Goal: Task Accomplishment & Management: Manage account settings

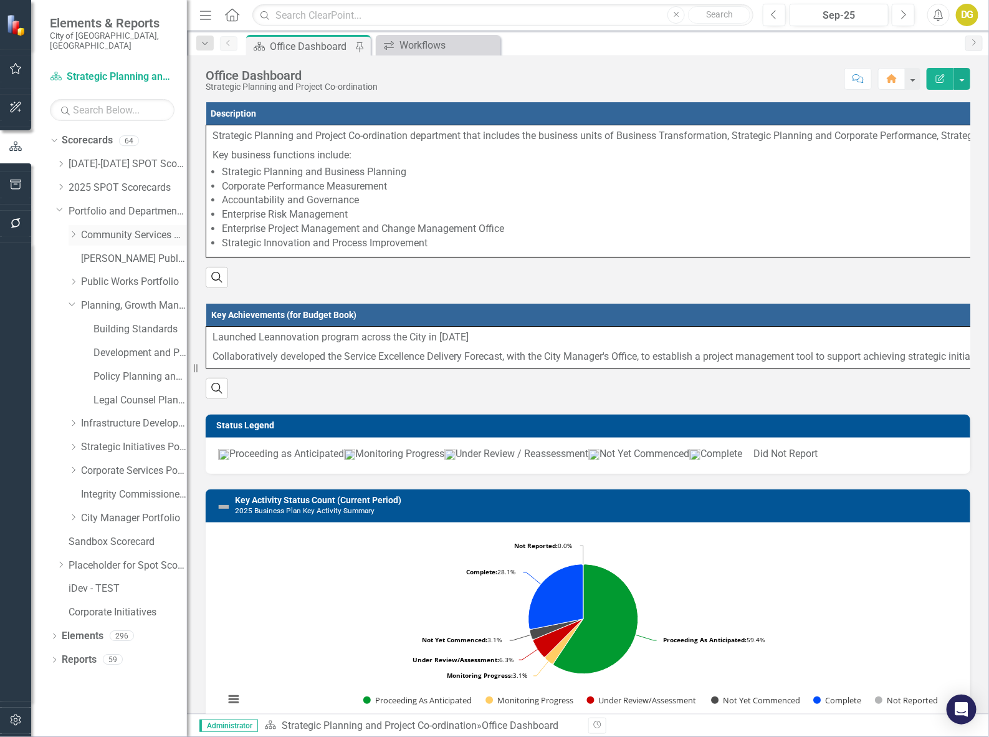
click at [70, 231] on icon "Dropdown" at bounding box center [73, 234] width 9 height 7
click at [101, 298] on link "Facility Management Operations" at bounding box center [139, 305] width 93 height 14
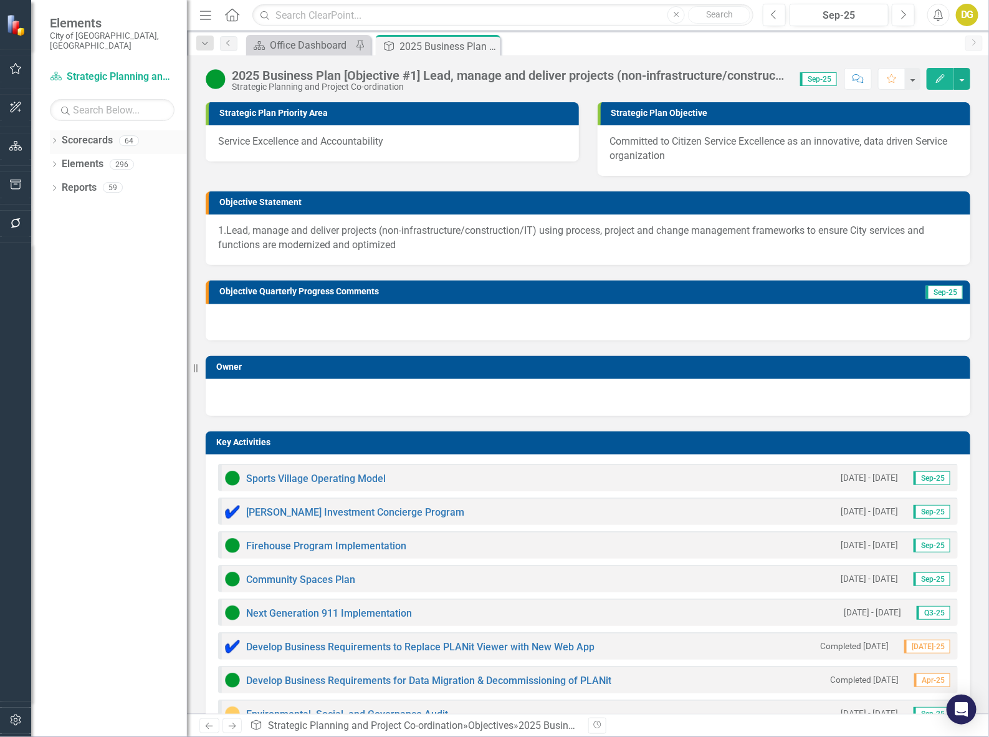
click at [54, 138] on icon "Dropdown" at bounding box center [54, 141] width 9 height 7
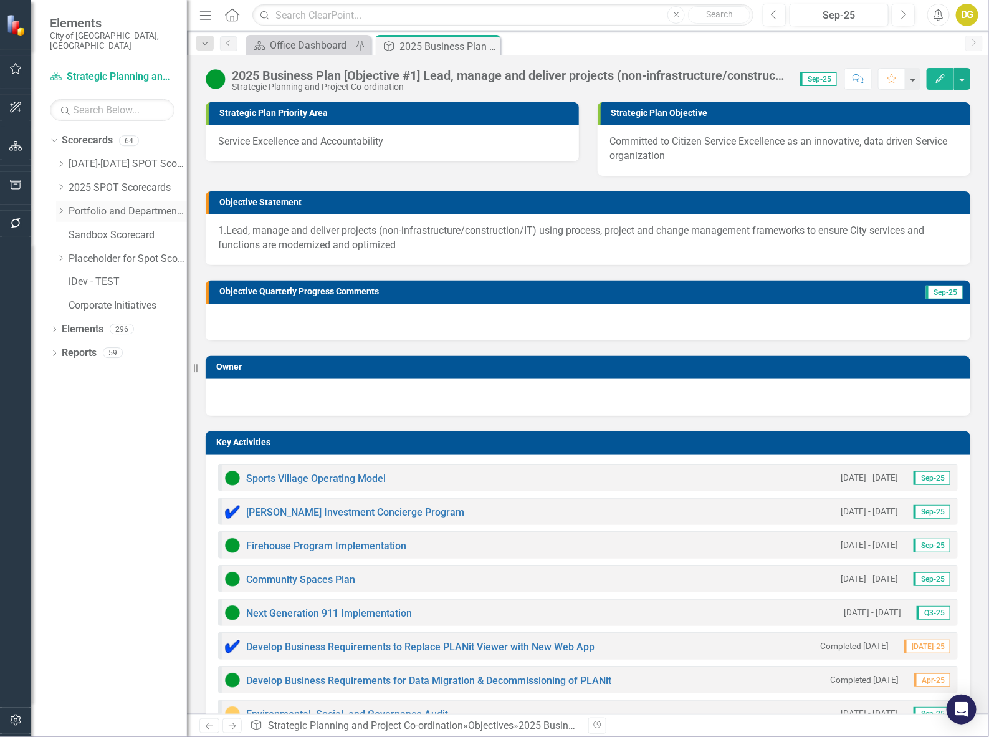
click at [57, 207] on icon "Dropdown" at bounding box center [60, 210] width 9 height 7
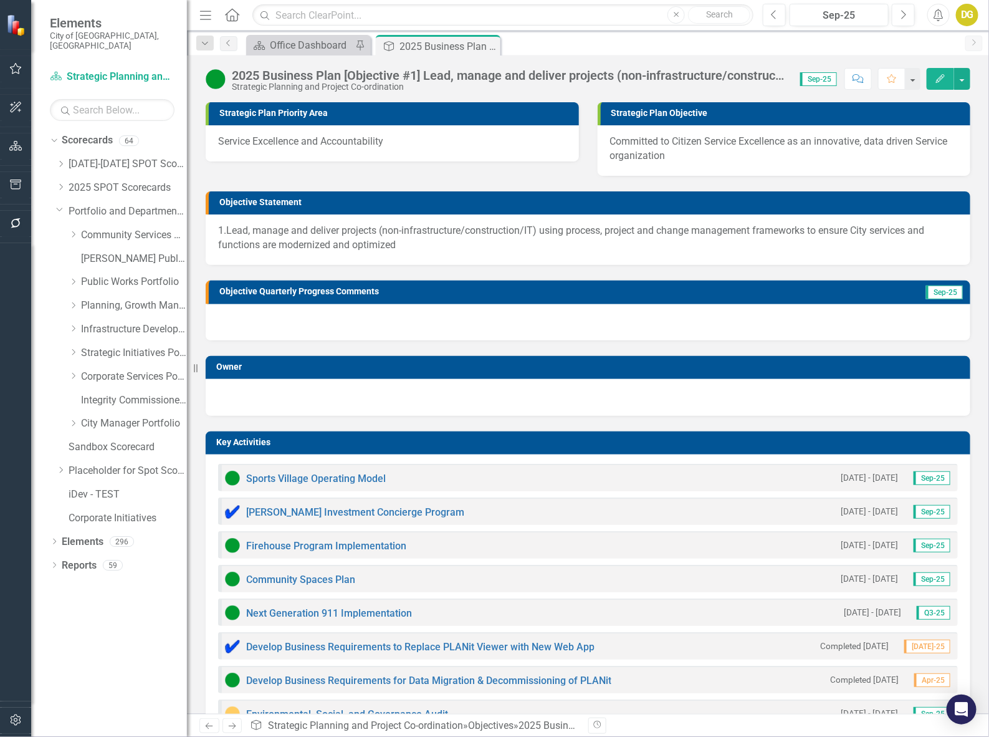
click at [67, 225] on div "Dropdown Community Services Portfolio" at bounding box center [121, 237] width 131 height 24
click at [72, 231] on icon "Dropdown" at bounding box center [73, 234] width 9 height 7
click at [102, 298] on link "Facility Management Operations" at bounding box center [139, 305] width 93 height 14
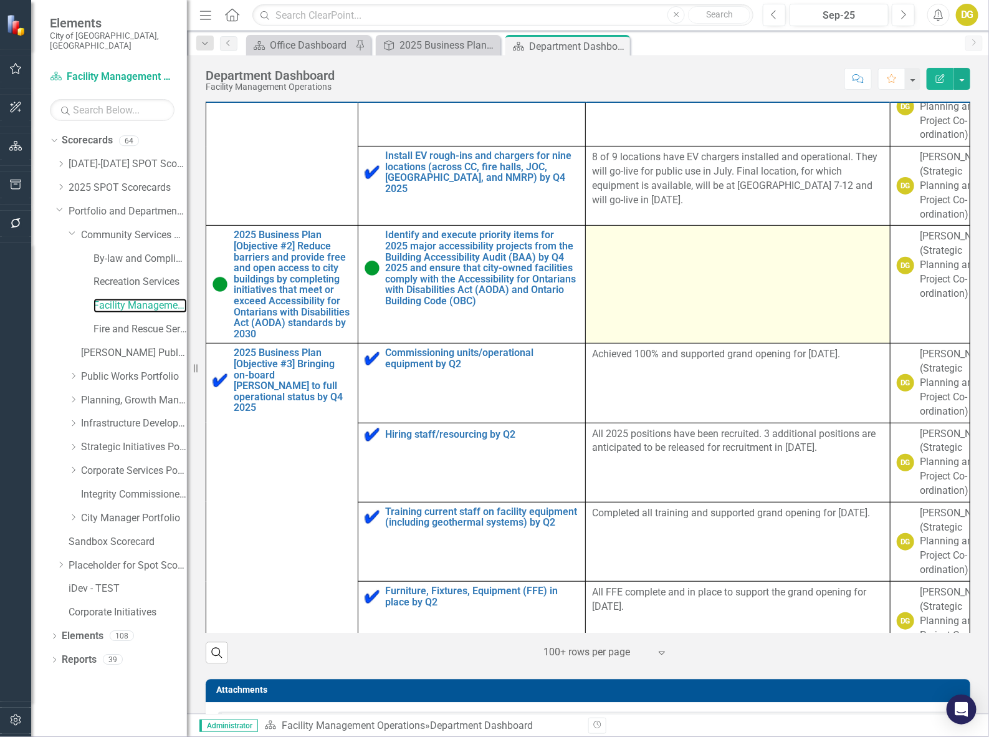
scroll to position [156, 0]
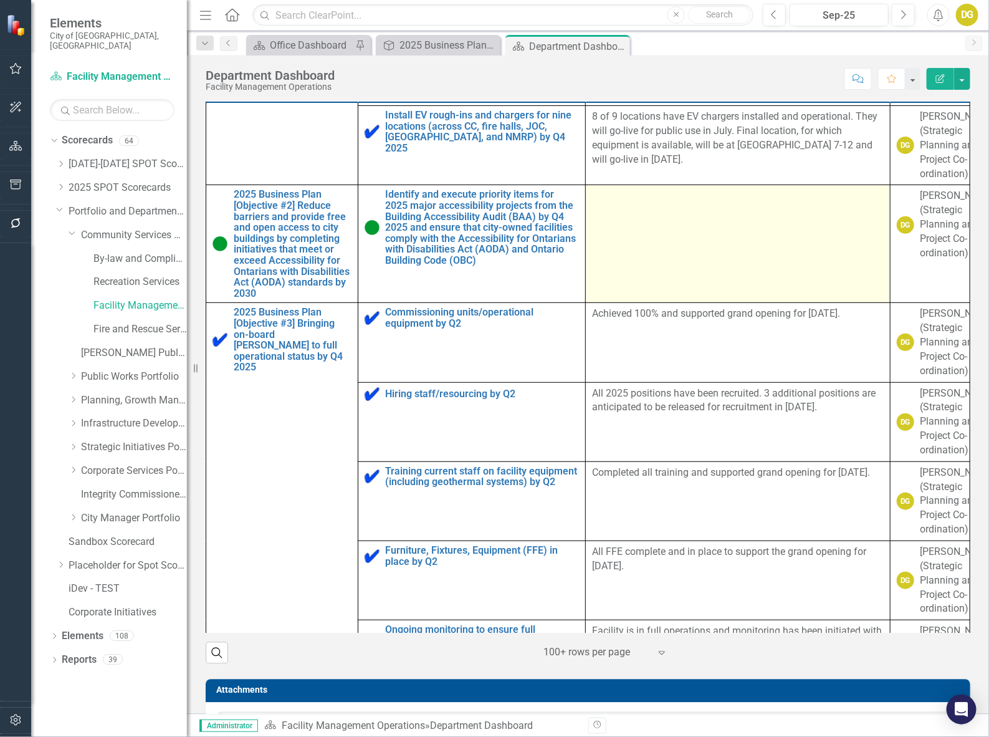
click at [633, 303] on td at bounding box center [738, 244] width 304 height 118
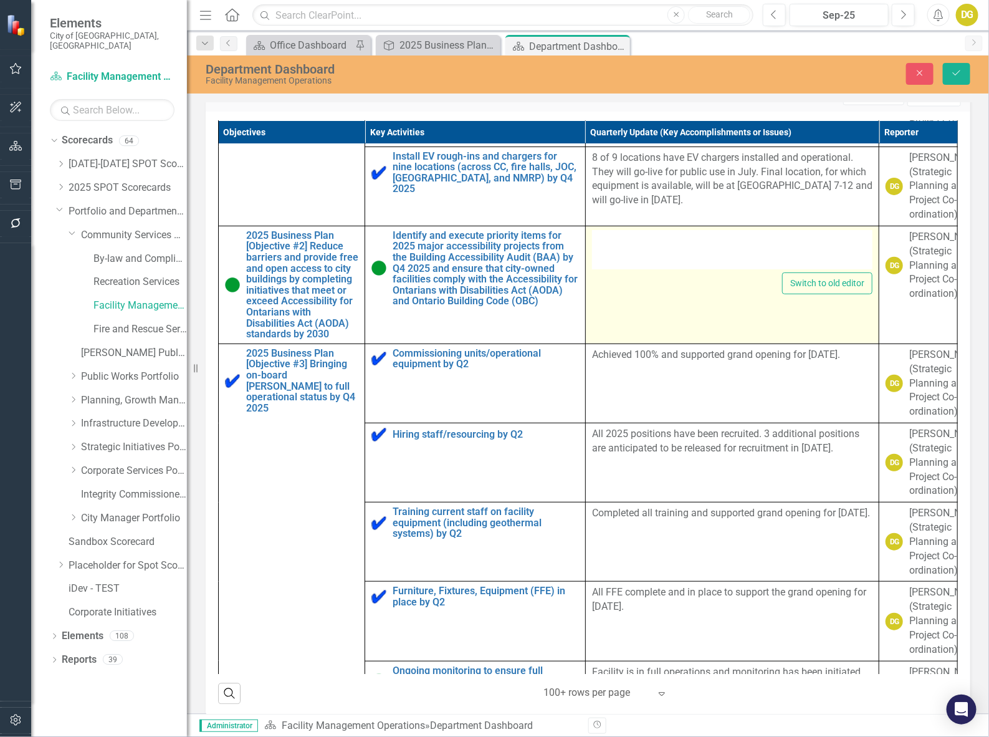
click at [636, 270] on div at bounding box center [732, 250] width 280 height 40
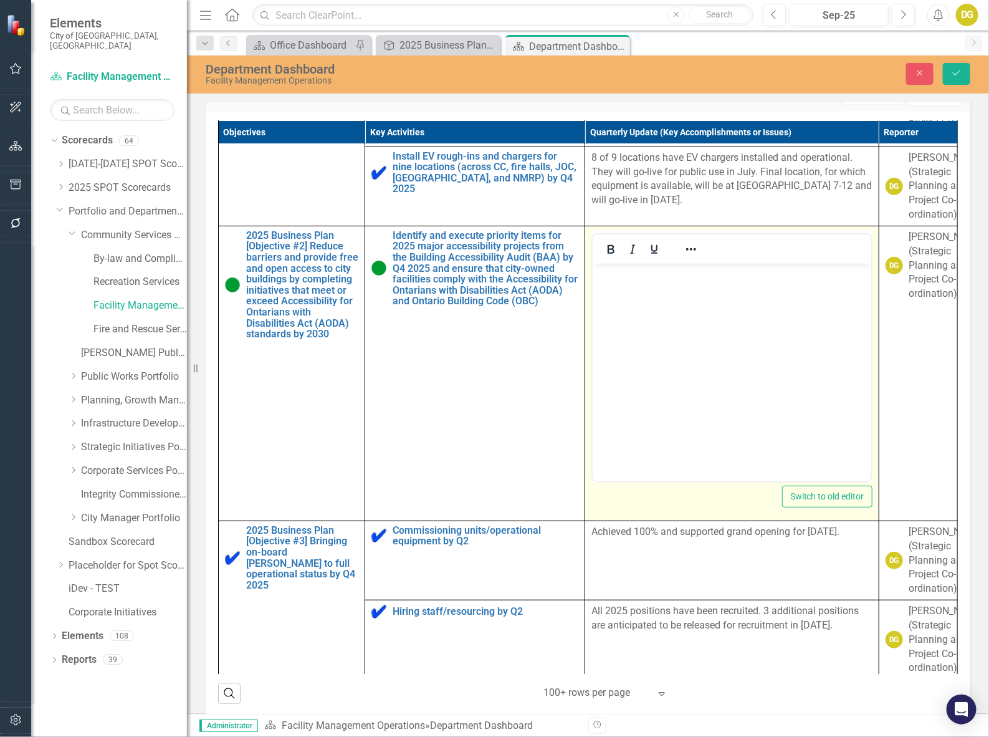
scroll to position [0, 0]
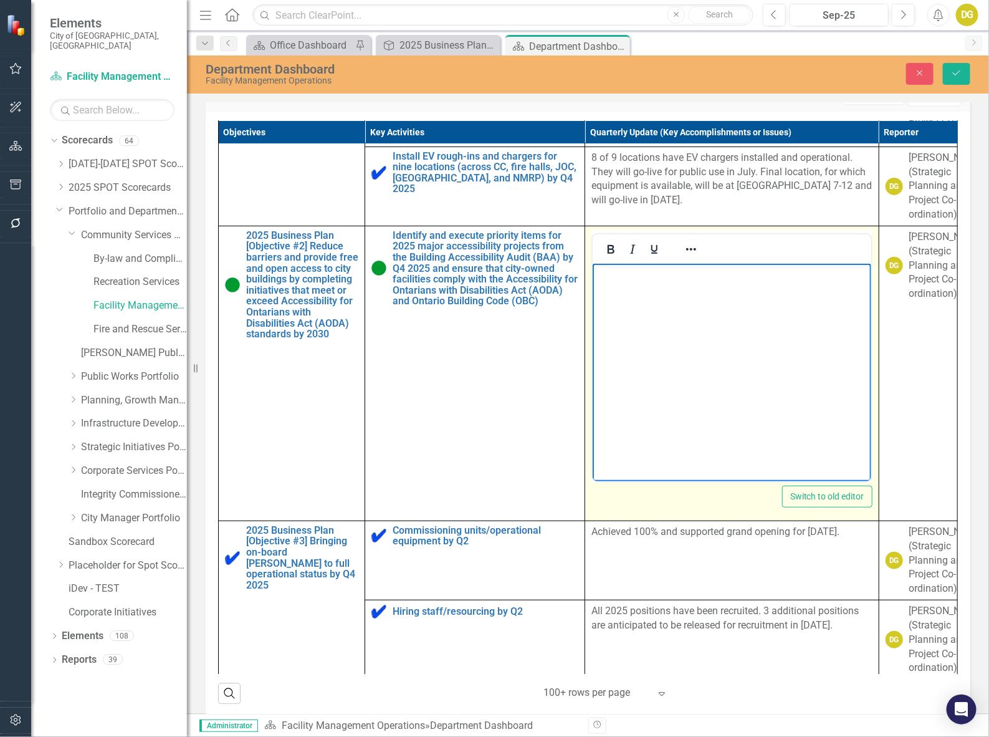
click at [638, 290] on body "Rich Text Area. Press ALT-0 for help." at bounding box center [732, 356] width 278 height 187
paste body "Rich Text Area. Press ALT-0 for help."
drag, startPoint x: 674, startPoint y: 272, endPoint x: 683, endPoint y: 272, distance: 9.3
click at [674, 272] on p "Carrville CC" at bounding box center [730, 273] width 271 height 15
click at [605, 353] on body "Carrville CC: 2 Hearing Induction Loop system installed in June 2025 1 Evacuati…" at bounding box center [730, 356] width 277 height 187
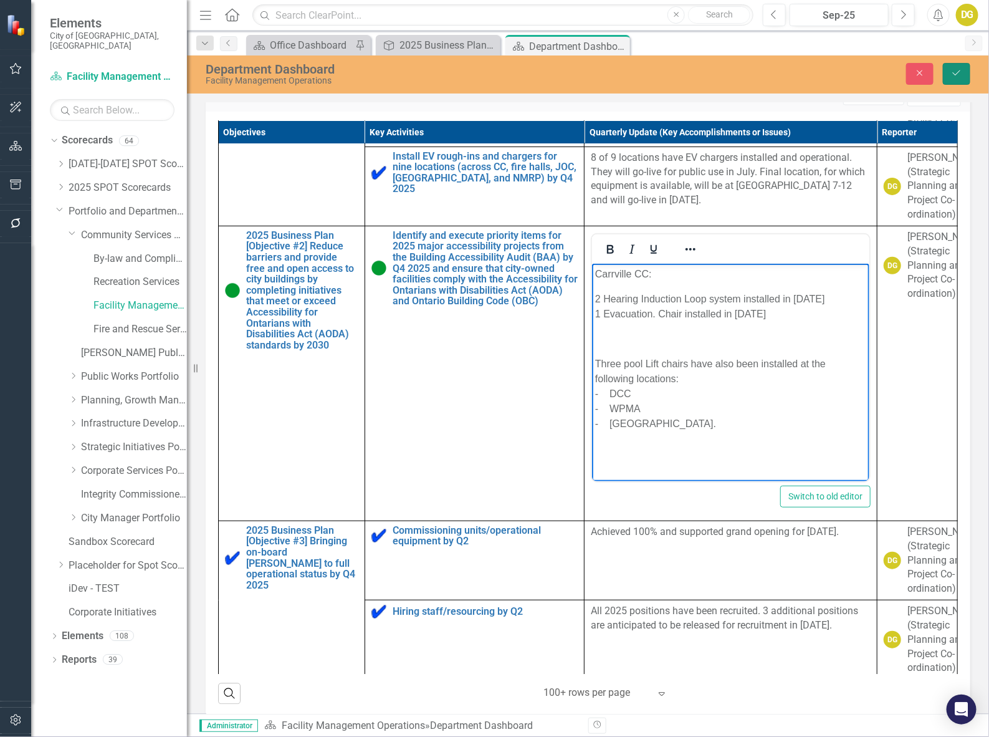
click at [951, 73] on icon "Save" at bounding box center [956, 73] width 11 height 9
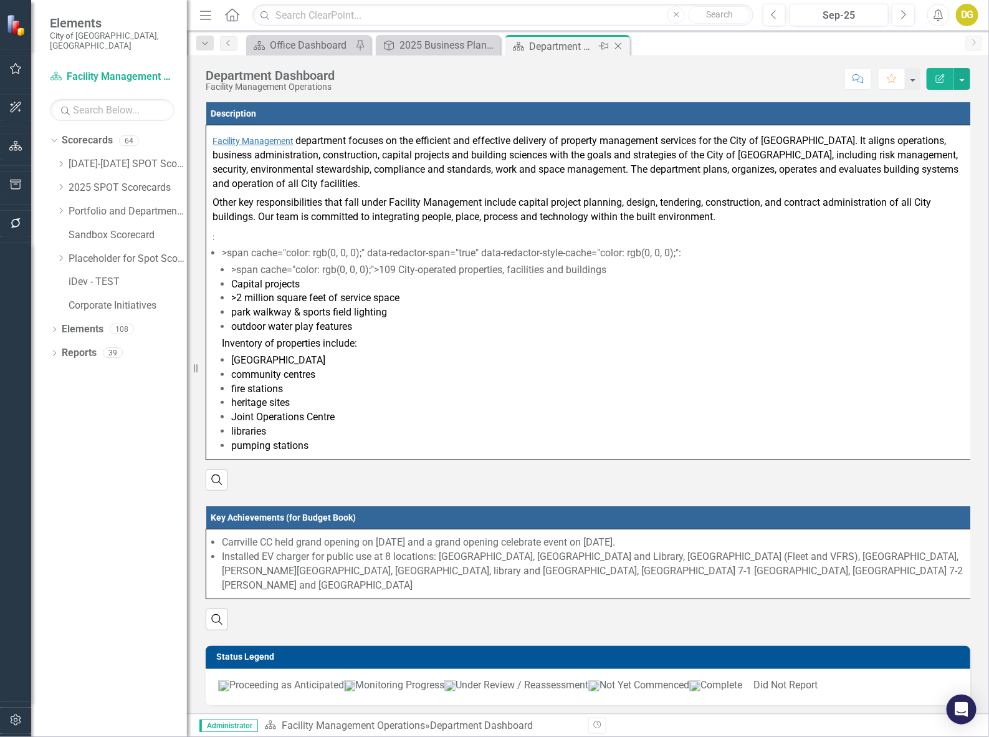
click at [619, 42] on icon "Close" at bounding box center [618, 46] width 12 height 10
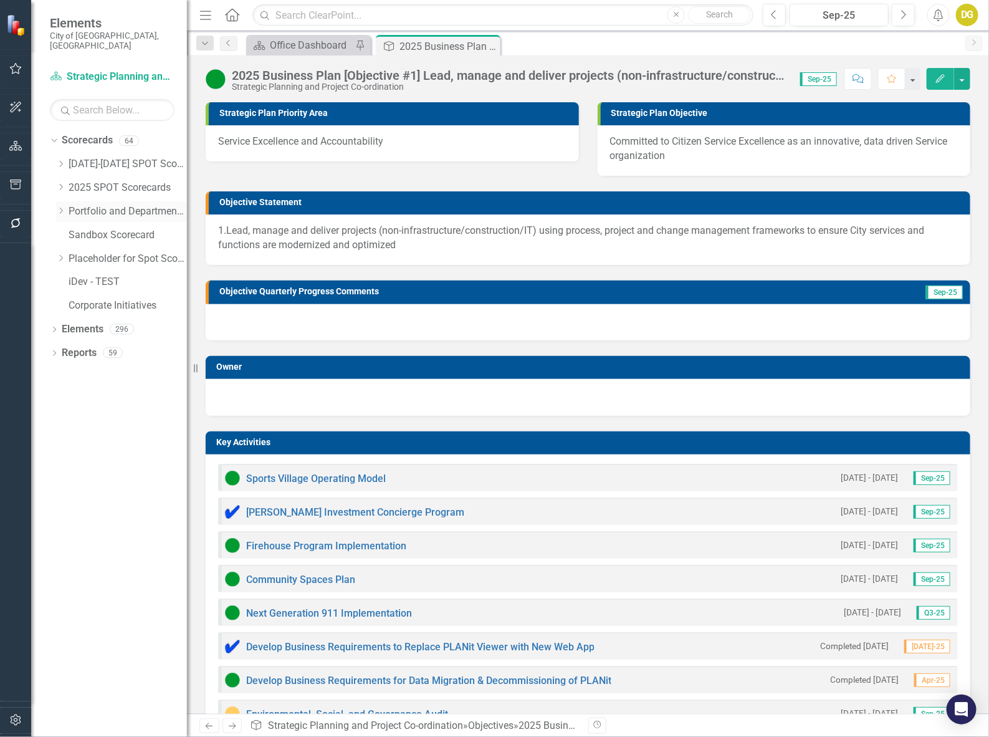
click at [57, 207] on icon "Dropdown" at bounding box center [60, 210] width 9 height 7
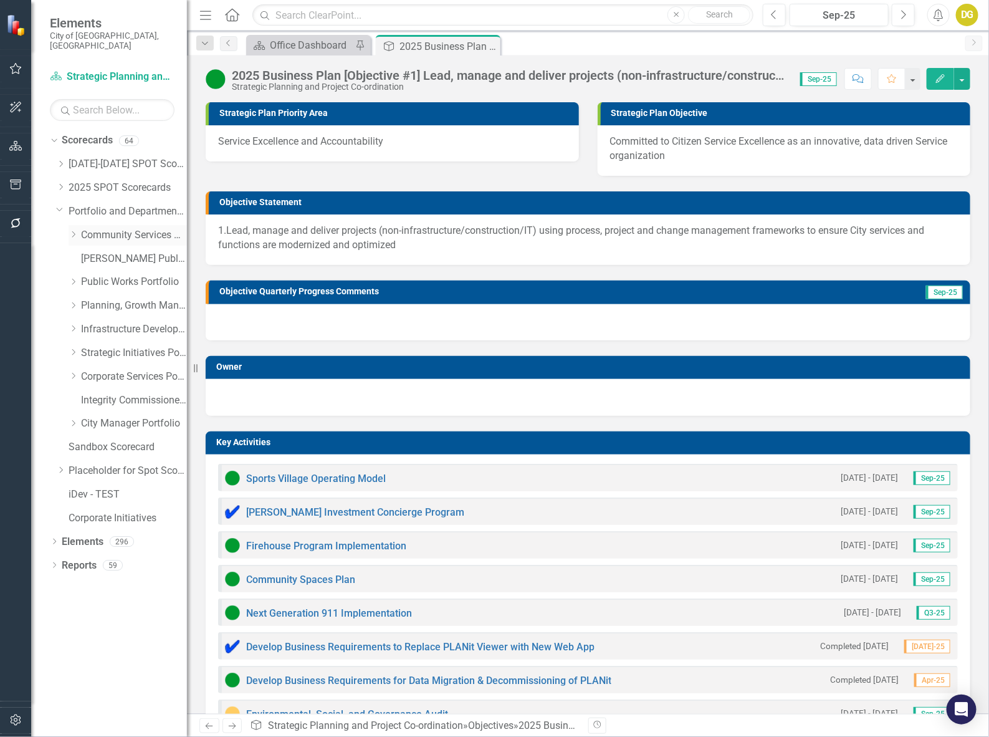
click at [78, 229] on div "Dropdown Community Services Portfolio" at bounding box center [128, 235] width 118 height 21
click at [75, 231] on icon "Dropdown" at bounding box center [73, 234] width 9 height 7
click at [129, 322] on link "Fire and Rescue Service" at bounding box center [139, 329] width 93 height 14
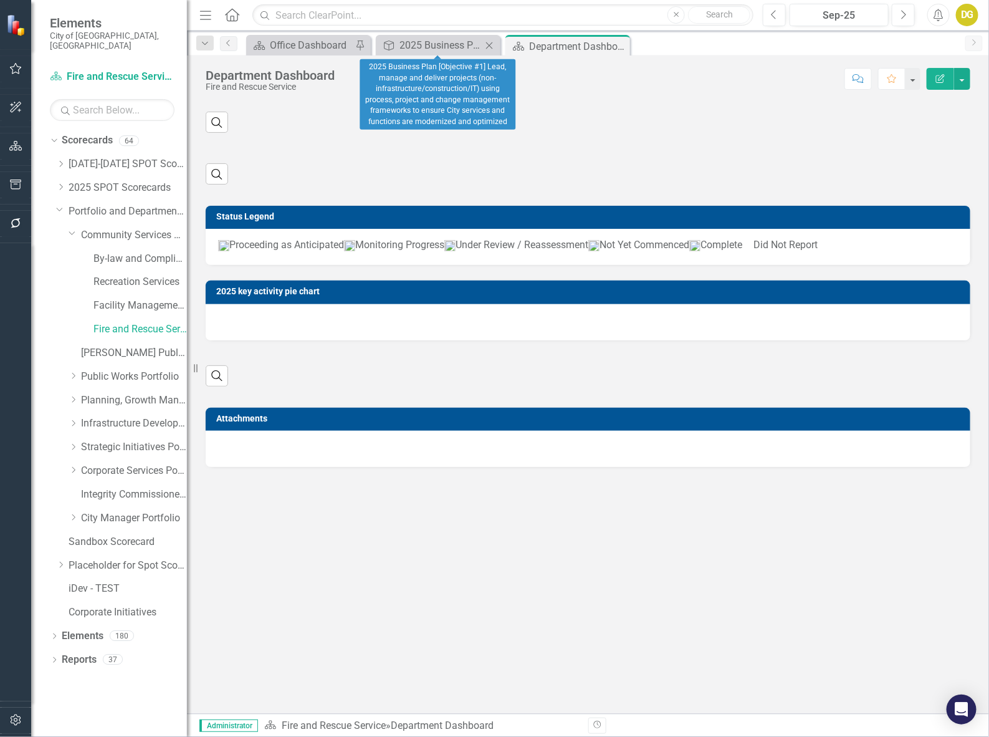
click at [489, 42] on icon "Close" at bounding box center [489, 46] width 12 height 10
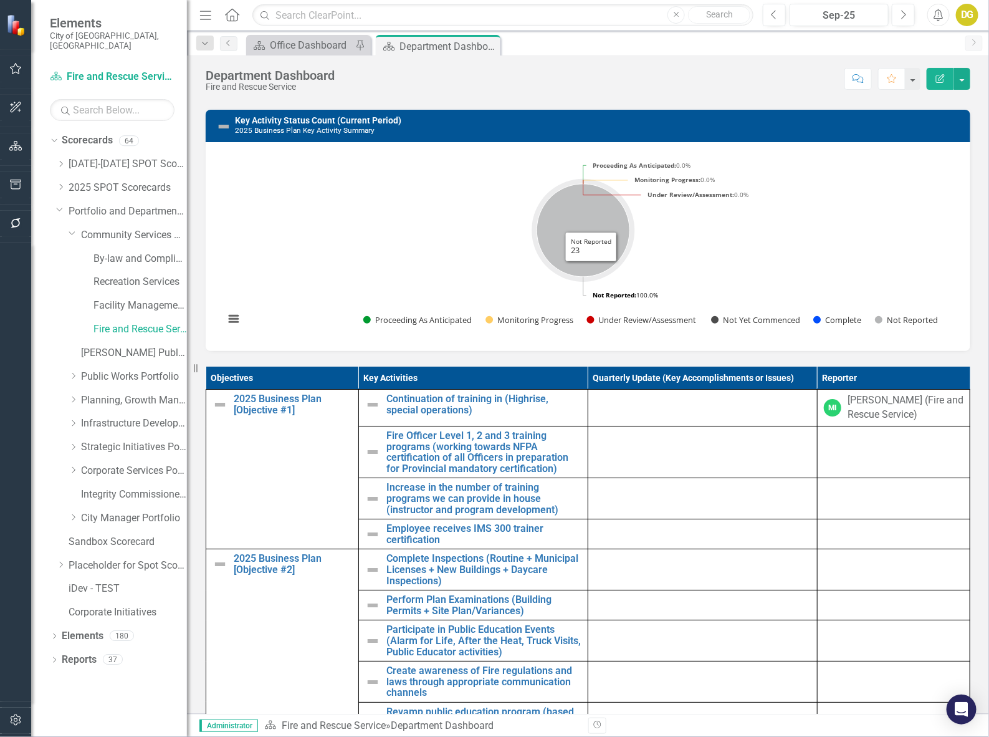
scroll to position [467, 0]
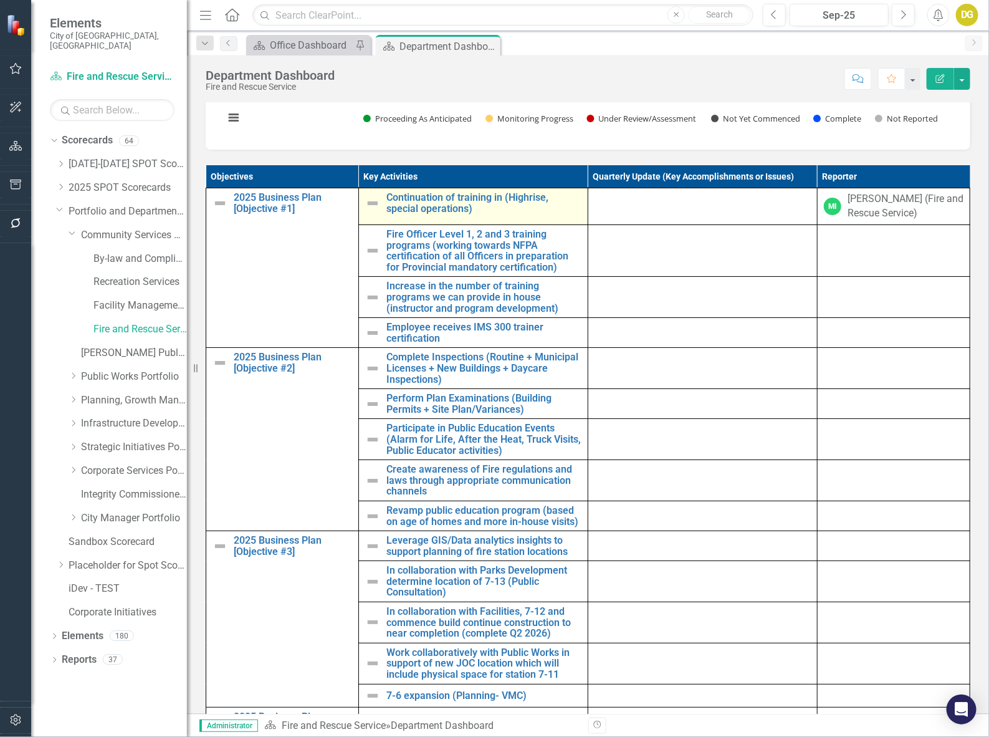
click at [368, 211] on img at bounding box center [372, 203] width 15 height 15
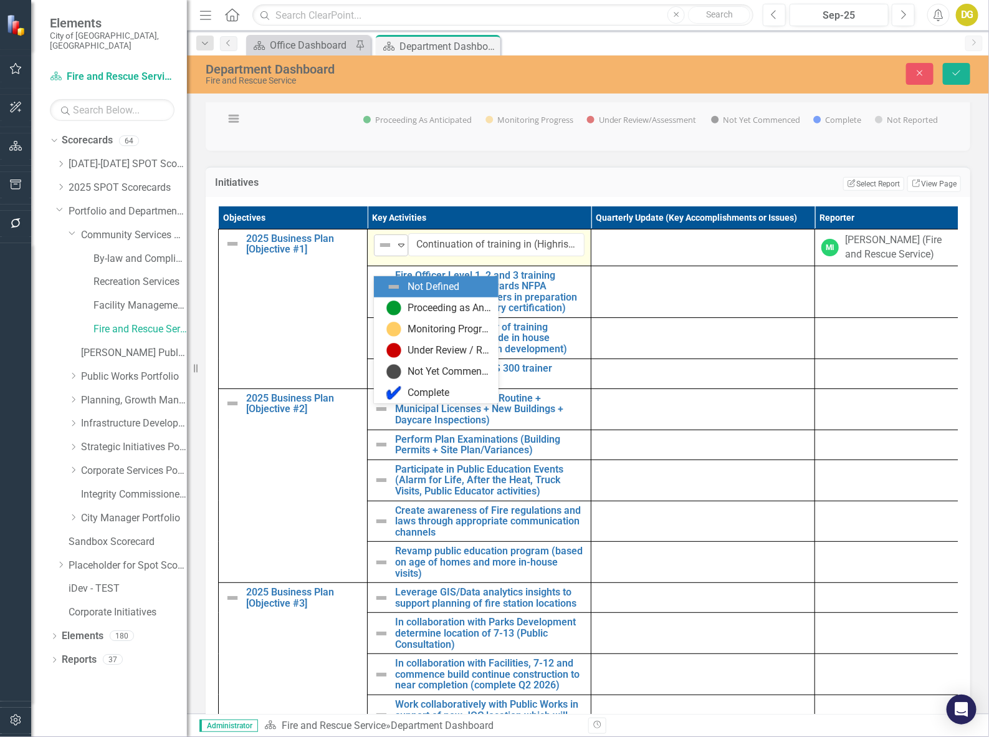
click at [388, 252] on img at bounding box center [385, 244] width 15 height 15
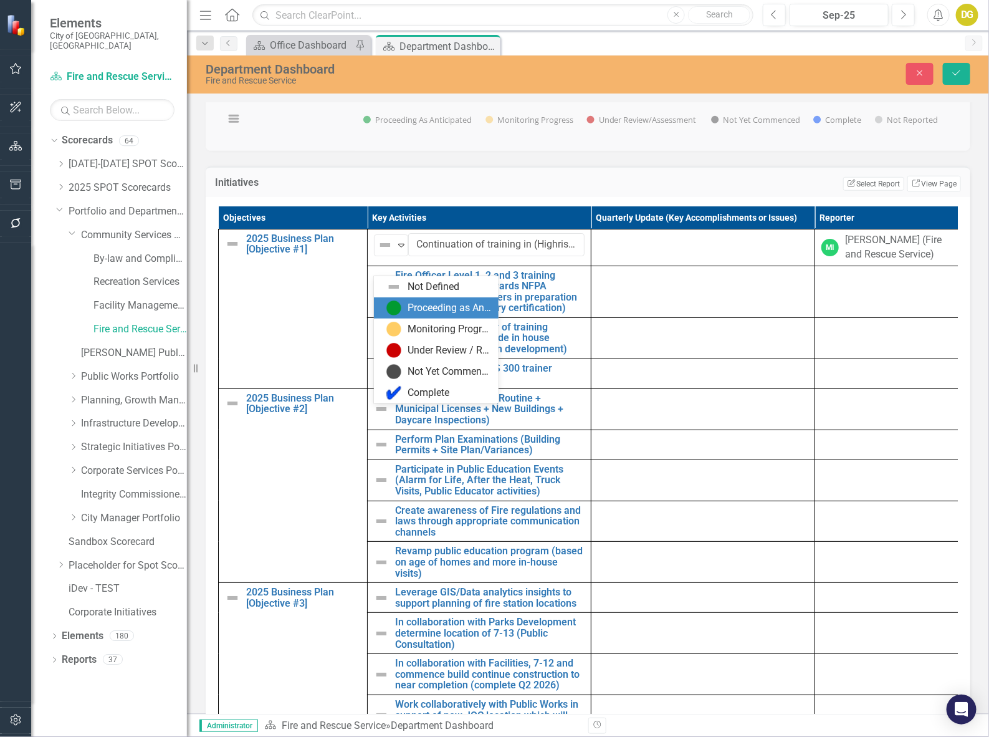
click at [396, 308] on img at bounding box center [393, 307] width 15 height 15
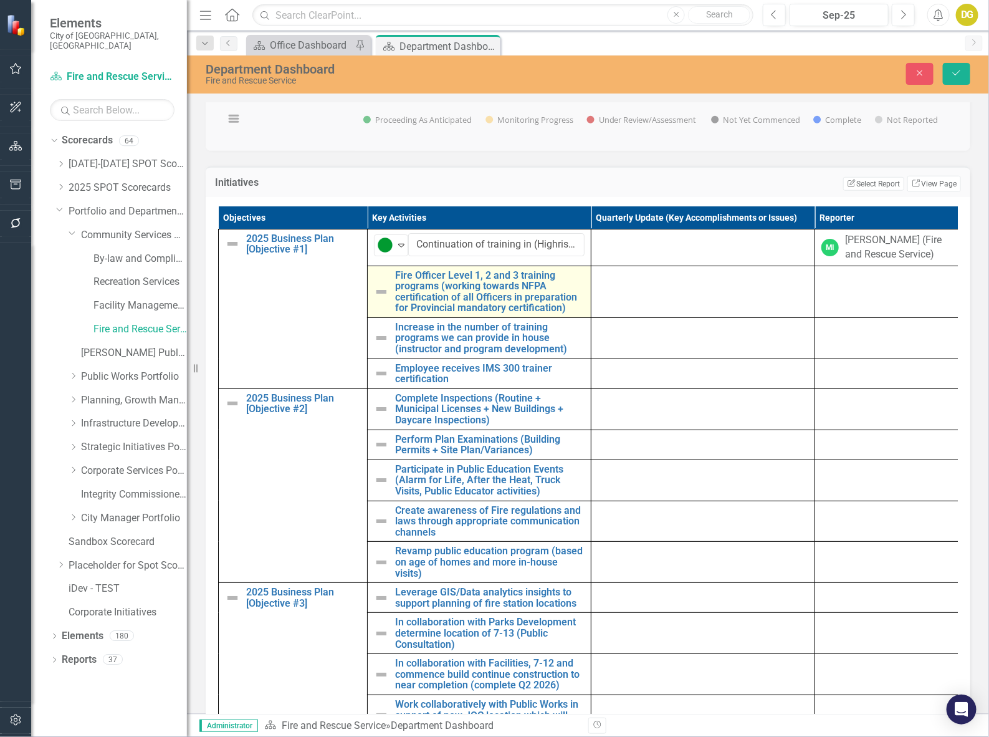
click at [381, 299] on img at bounding box center [381, 291] width 15 height 15
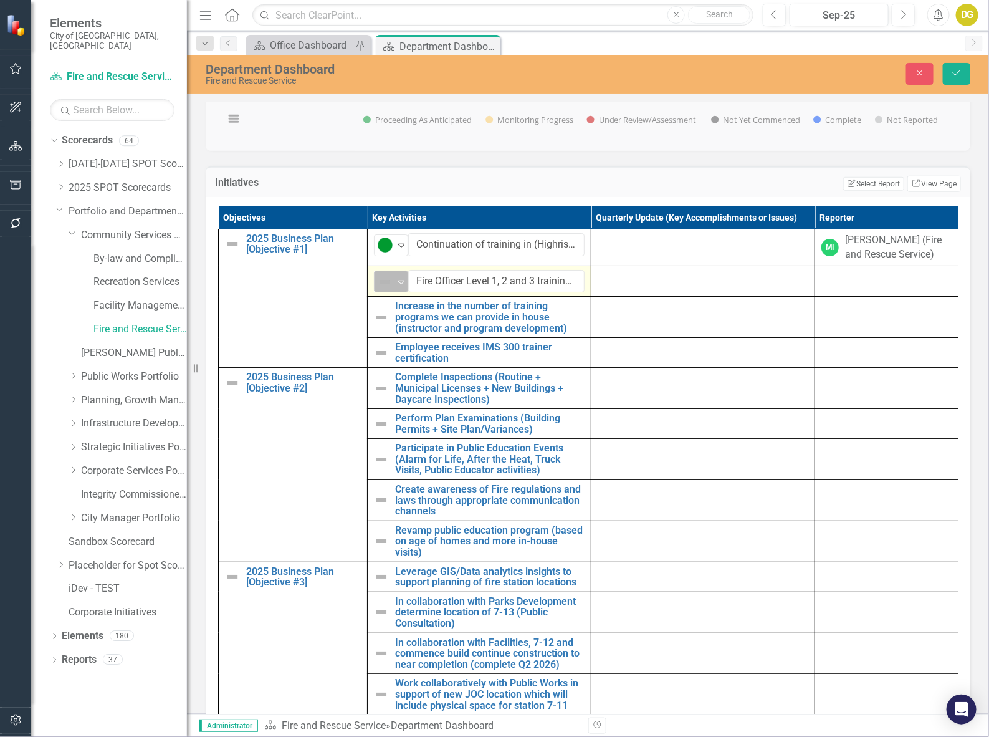
click at [388, 290] on div "Not Defined" at bounding box center [385, 281] width 19 height 17
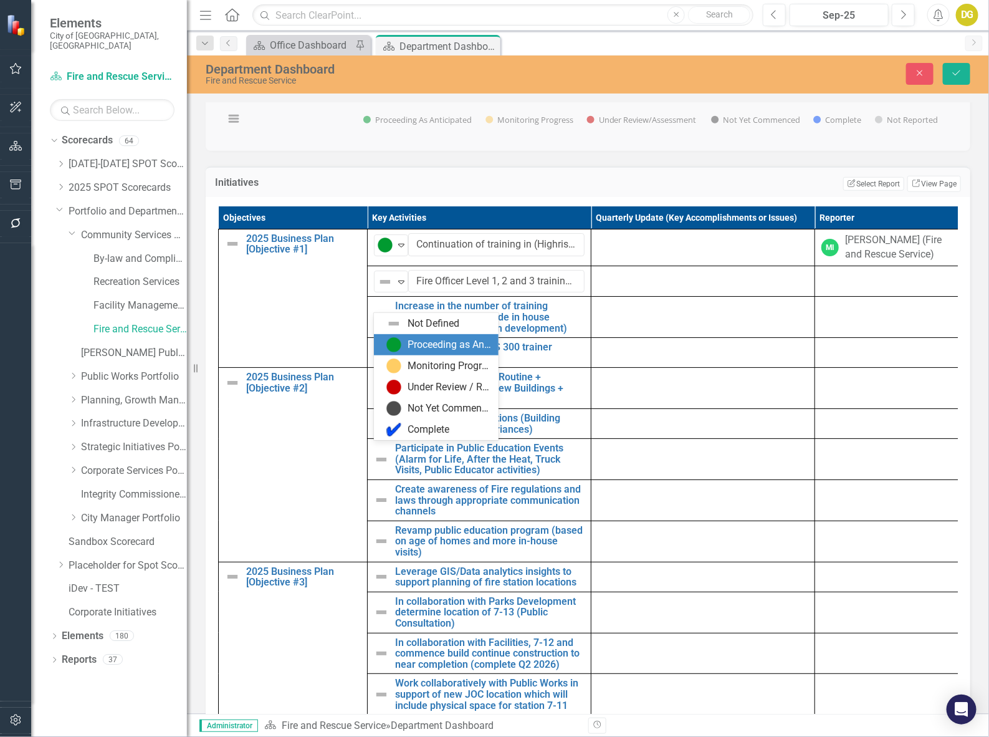
click at [389, 340] on img at bounding box center [393, 344] width 15 height 15
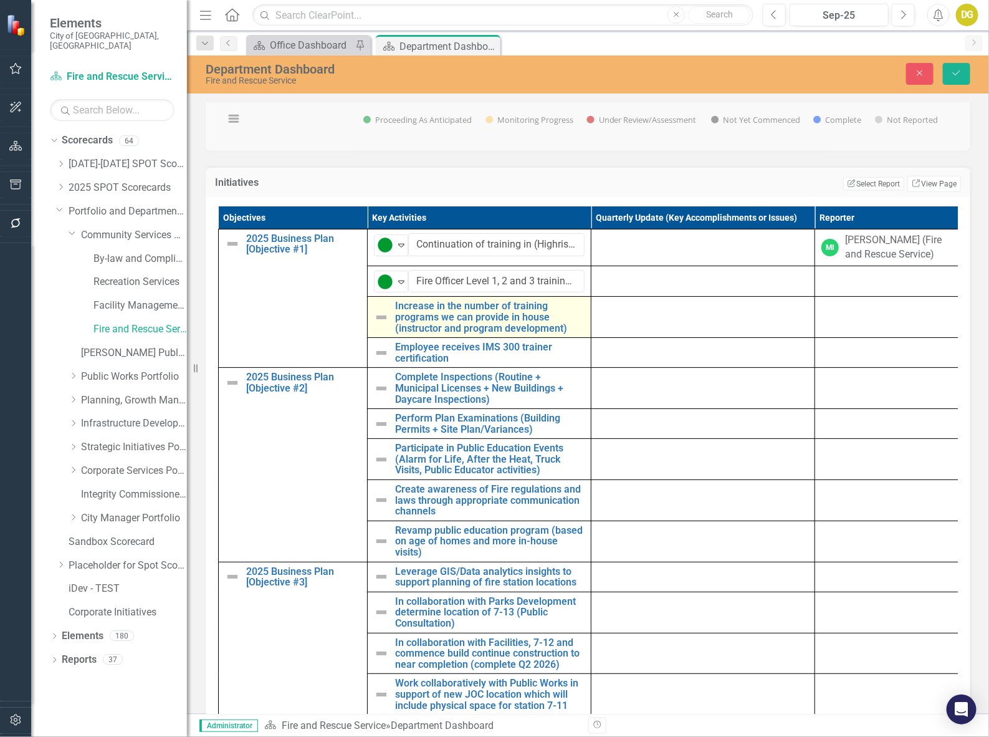
click at [383, 325] on img at bounding box center [381, 317] width 15 height 15
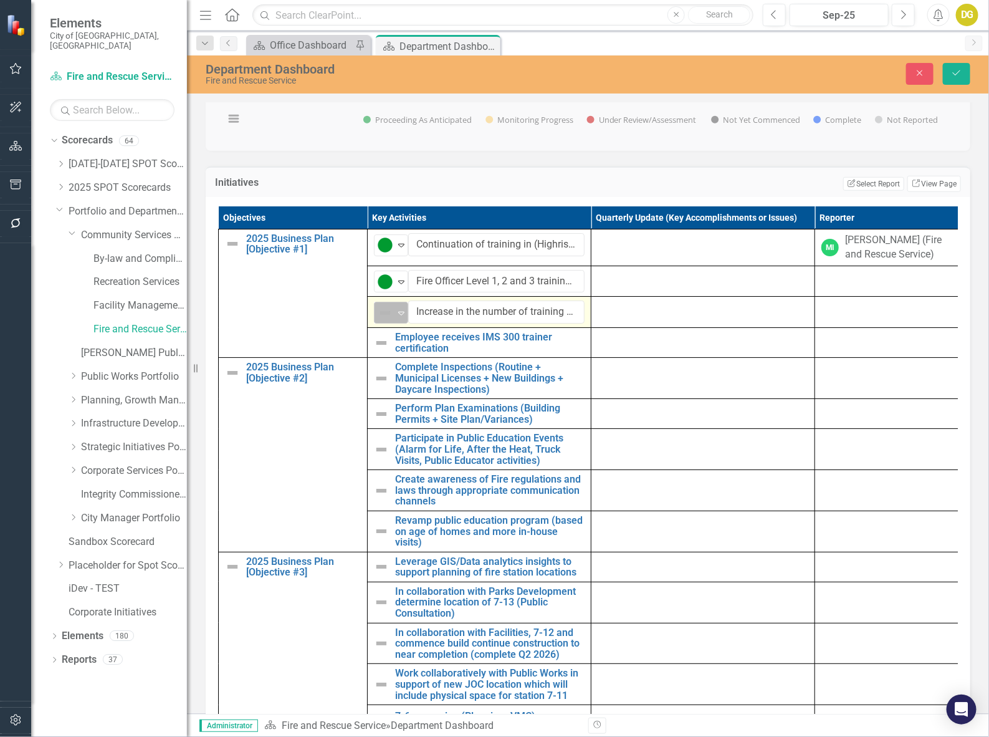
click at [384, 320] on img at bounding box center [385, 312] width 15 height 15
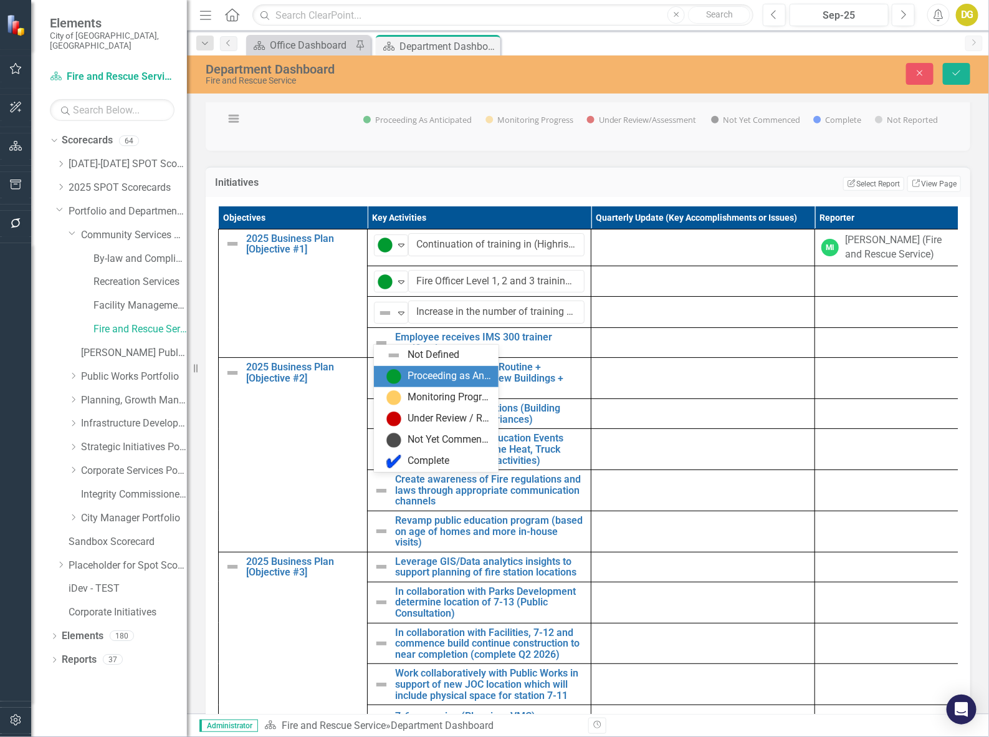
click at [391, 369] on img at bounding box center [393, 376] width 15 height 15
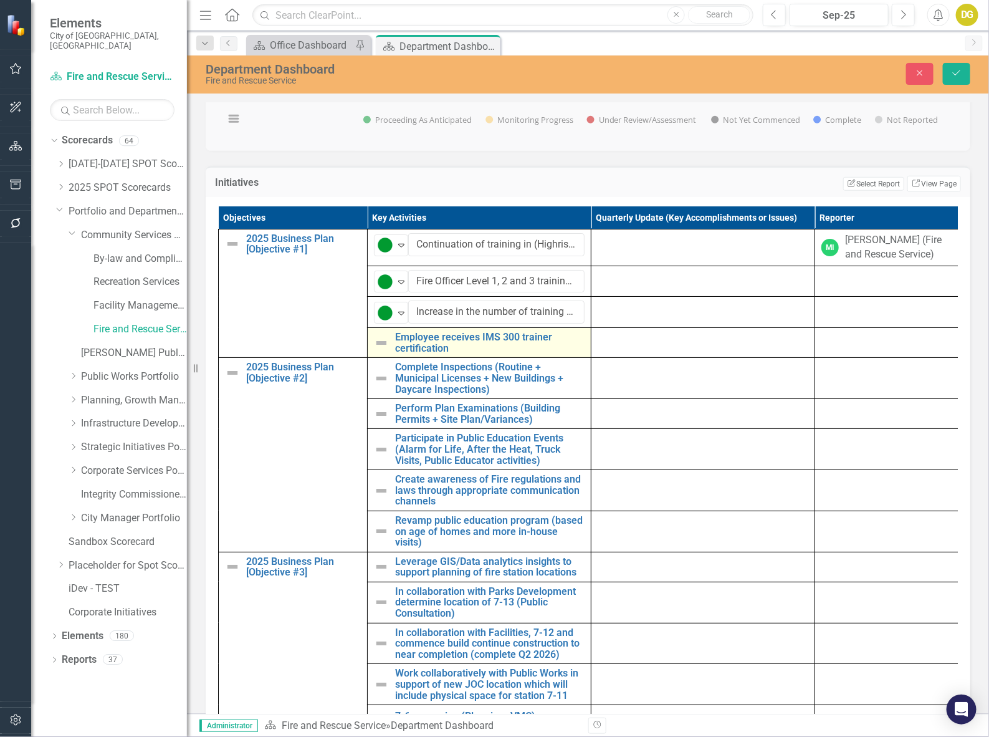
click at [378, 350] on img at bounding box center [381, 342] width 15 height 15
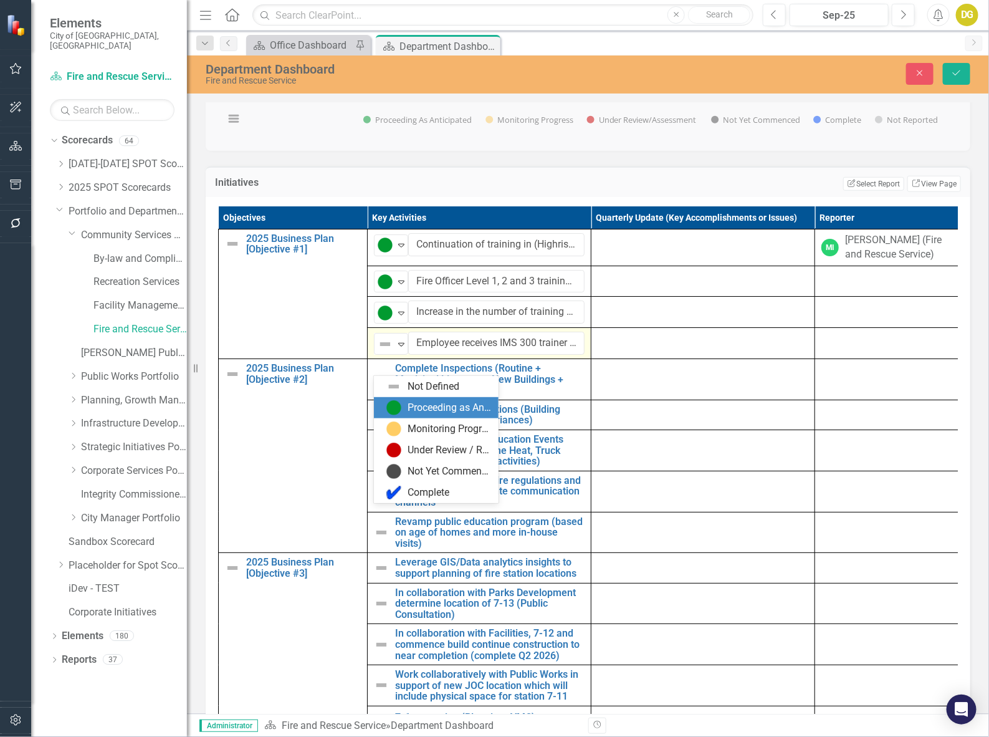
click at [403, 402] on div "Proceeding as Anticipated" at bounding box center [438, 407] width 105 height 15
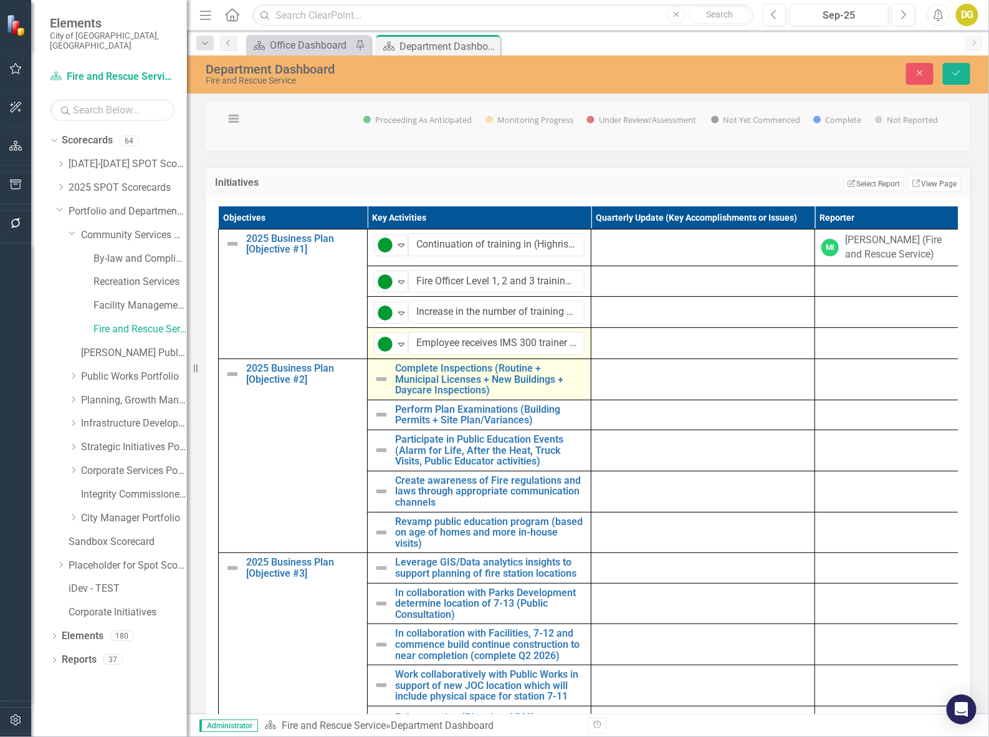
click at [385, 386] on img at bounding box center [381, 378] width 15 height 15
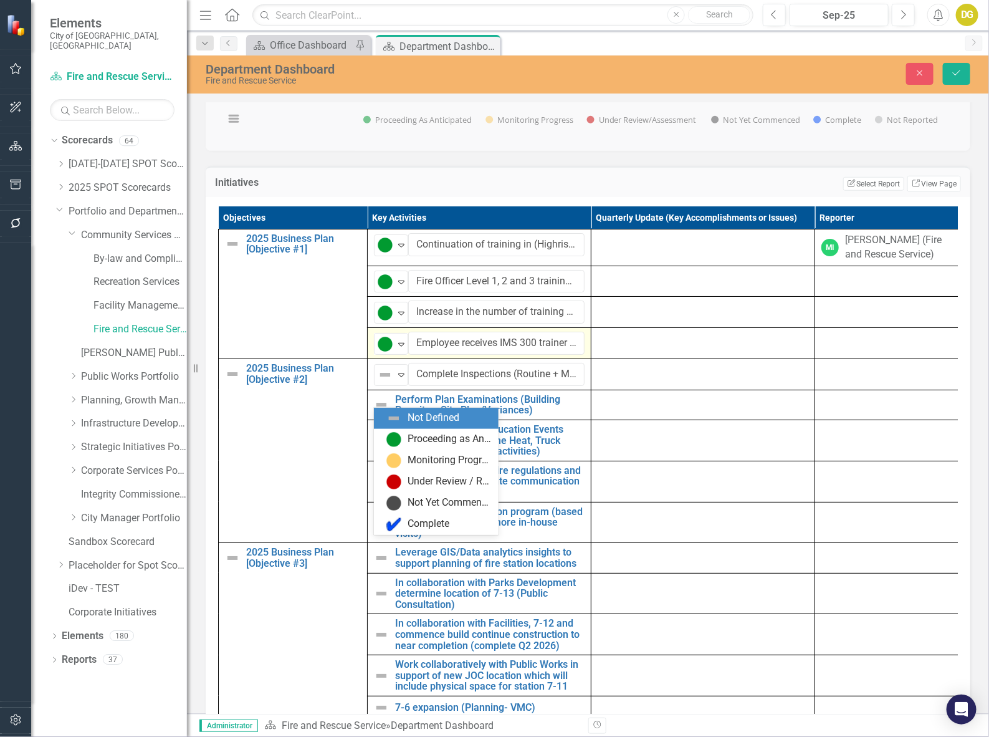
drag, startPoint x: 390, startPoint y: 404, endPoint x: 393, endPoint y: 412, distance: 9.3
click at [391, 383] on div "Not Defined" at bounding box center [385, 374] width 19 height 17
click at [396, 437] on img at bounding box center [393, 439] width 15 height 15
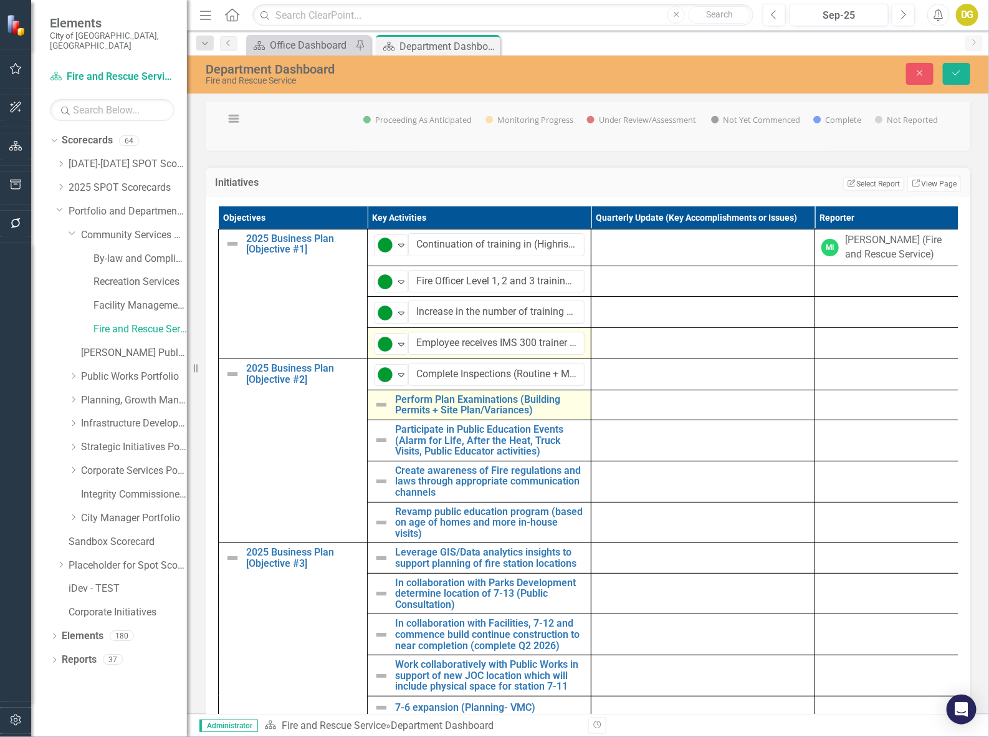
click at [374, 412] on img at bounding box center [381, 404] width 15 height 15
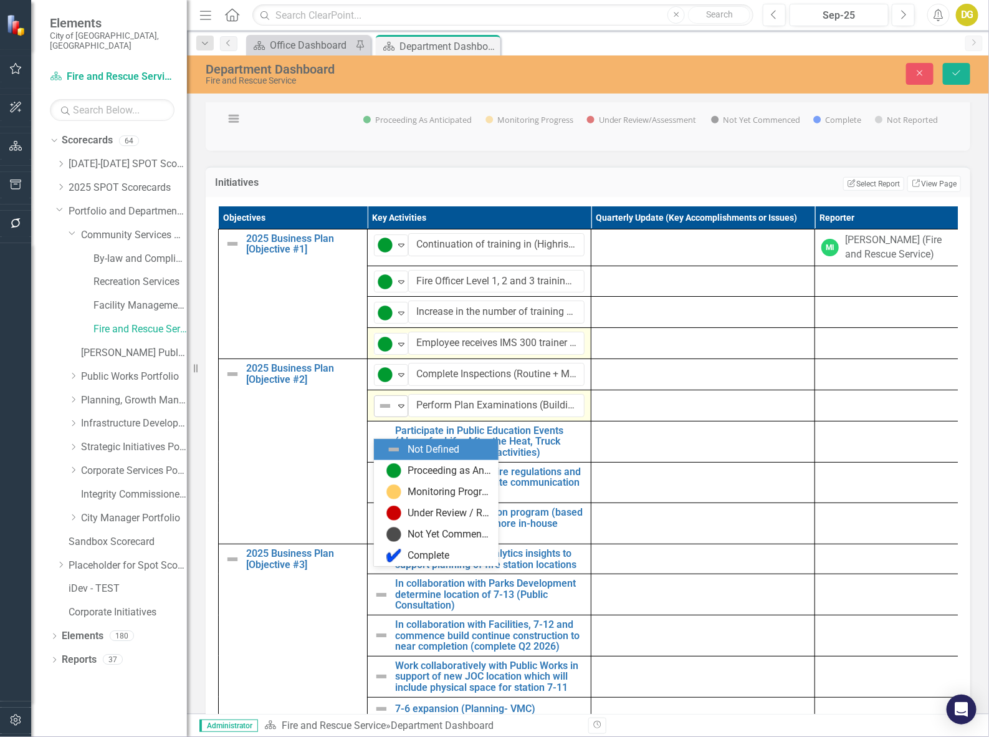
click at [388, 414] on div "Not Defined" at bounding box center [385, 405] width 19 height 17
drag, startPoint x: 394, startPoint y: 466, endPoint x: 384, endPoint y: 460, distance: 11.8
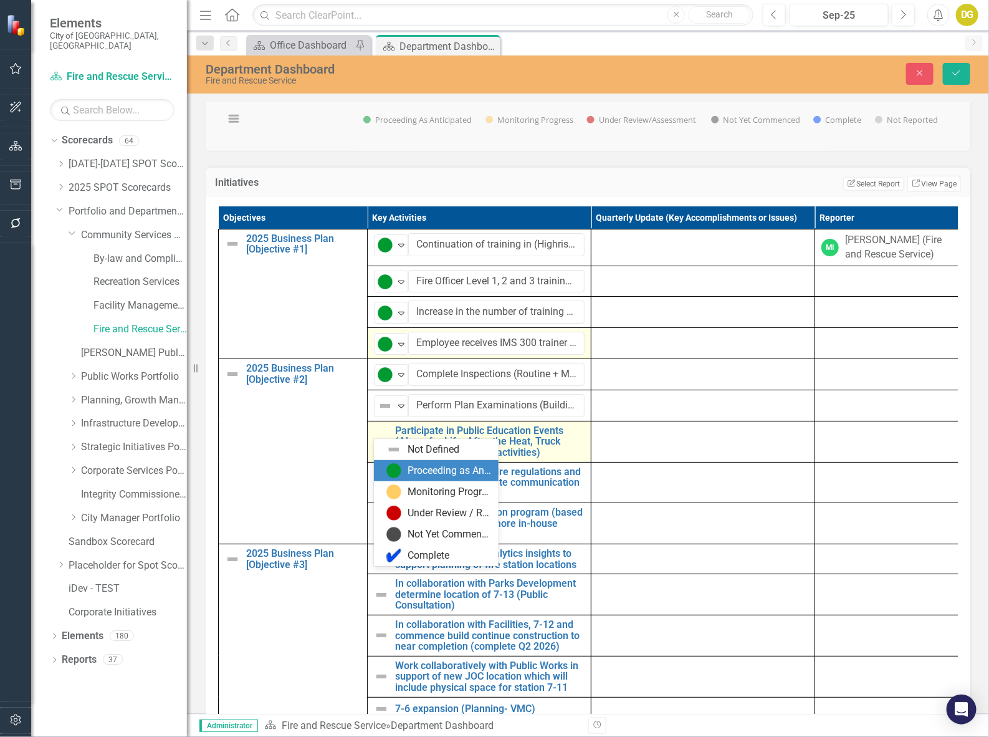
click at [394, 465] on img at bounding box center [393, 470] width 15 height 15
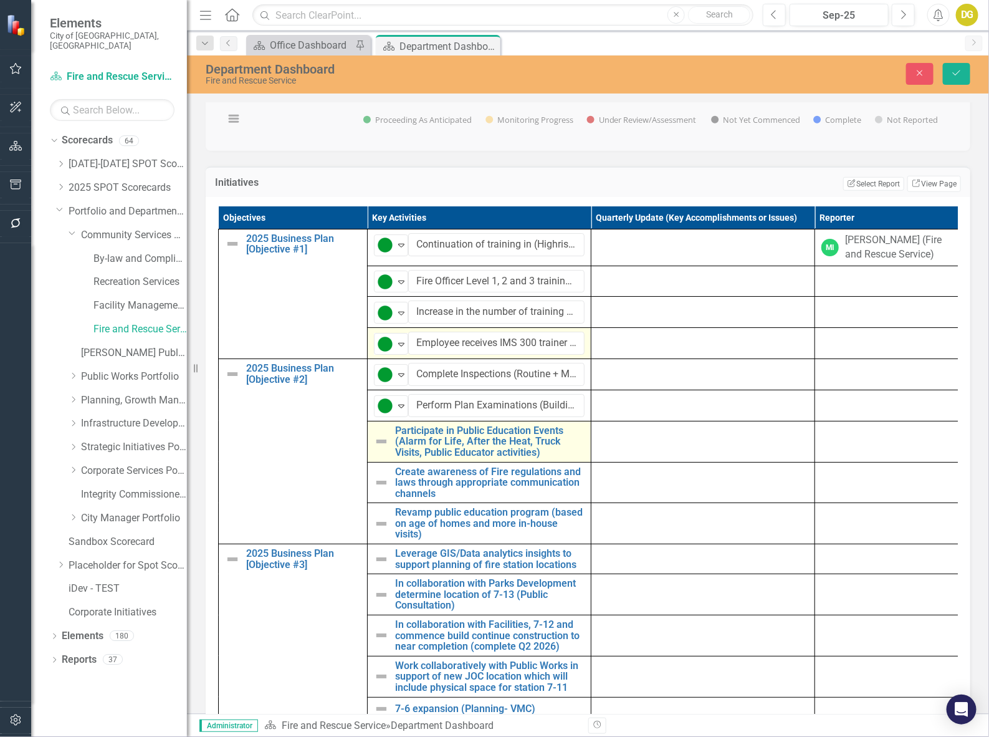
click at [380, 449] on img at bounding box center [381, 441] width 15 height 15
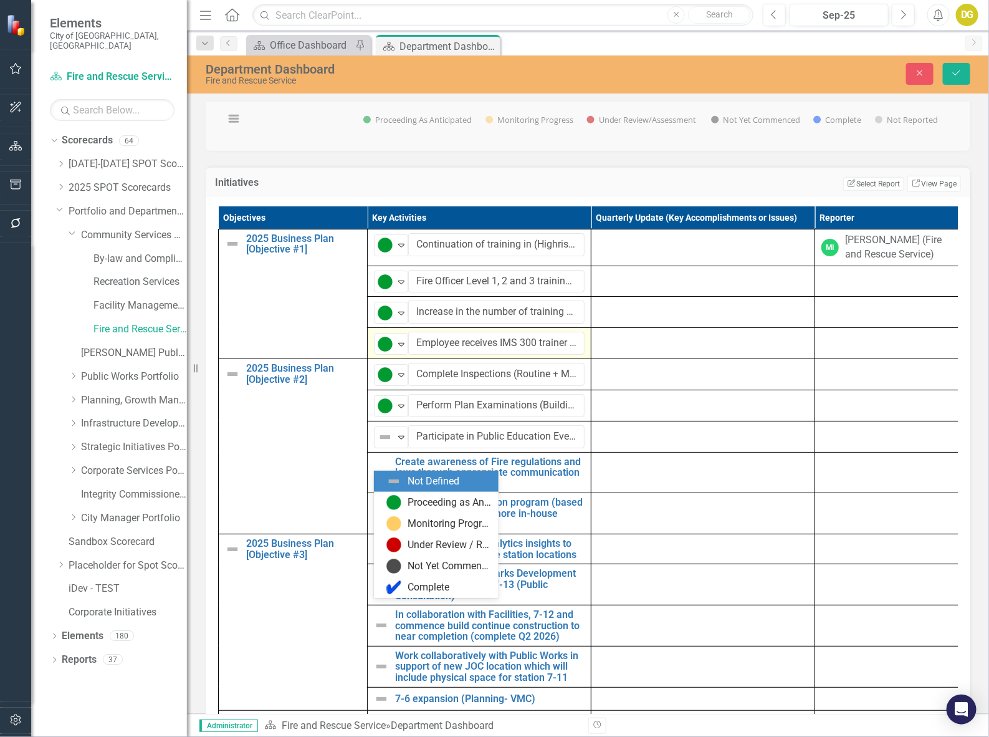
drag, startPoint x: 396, startPoint y: 463, endPoint x: 390, endPoint y: 484, distance: 22.1
click at [396, 442] on icon "Expand" at bounding box center [401, 437] width 12 height 10
click at [391, 496] on img at bounding box center [393, 502] width 15 height 15
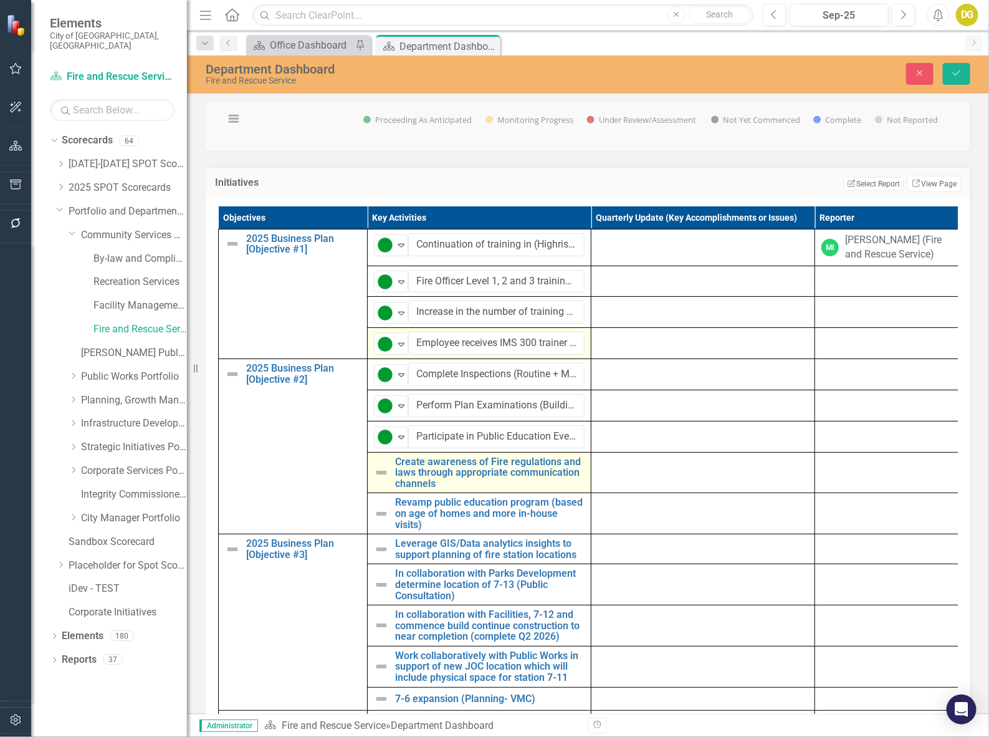
click at [378, 480] on img at bounding box center [381, 472] width 15 height 15
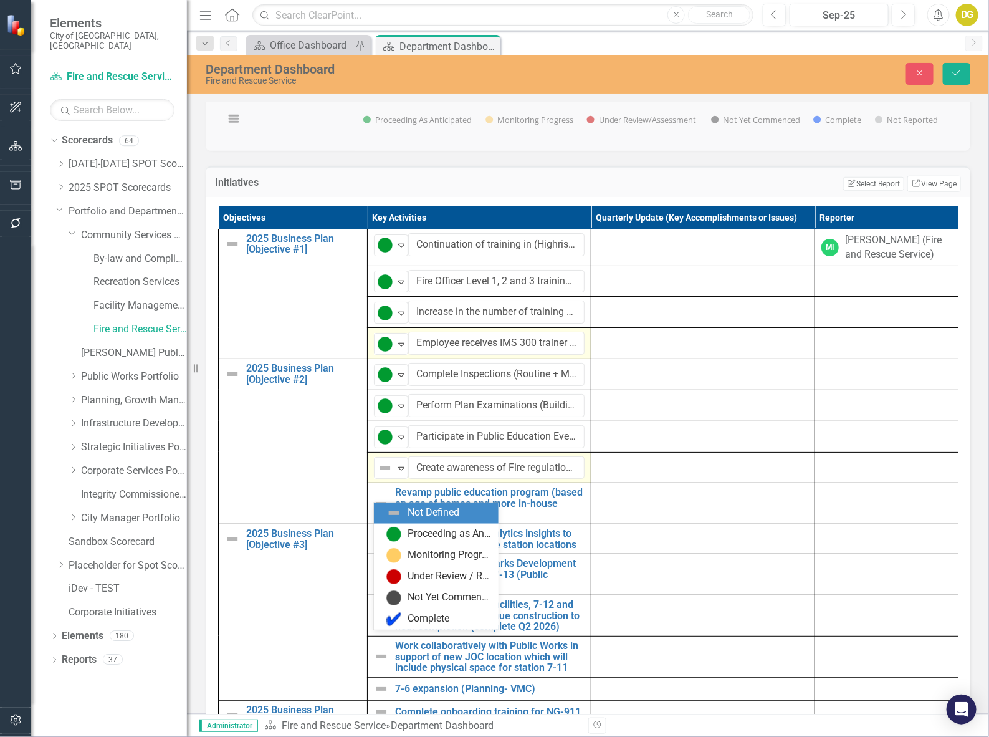
click at [378, 475] on img at bounding box center [385, 467] width 15 height 15
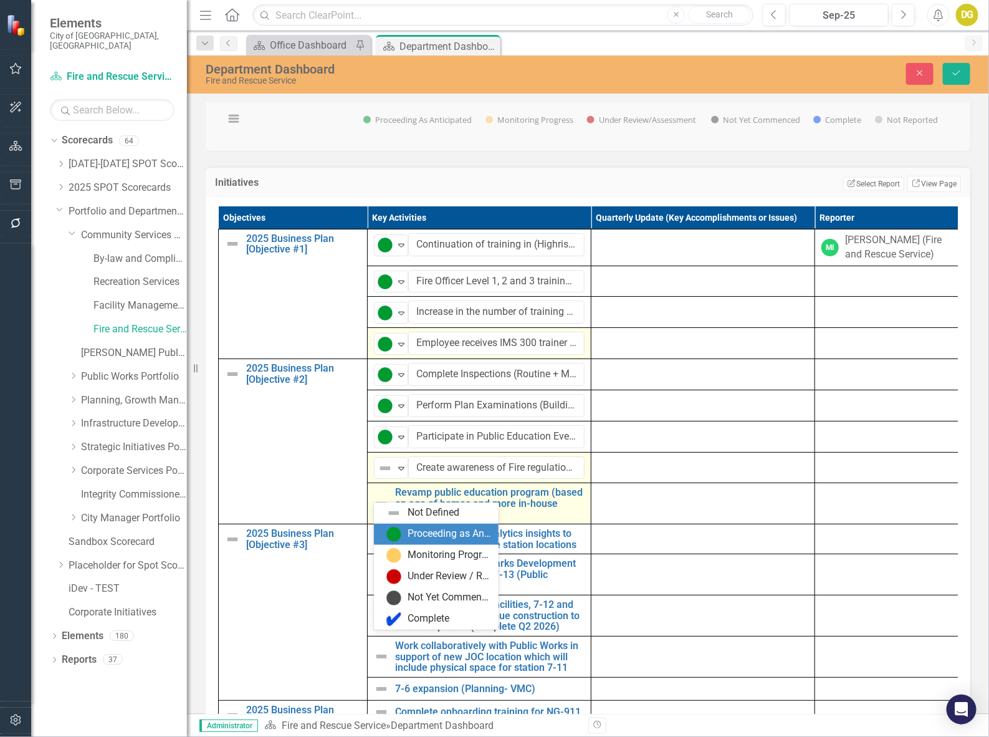
drag, startPoint x: 411, startPoint y: 538, endPoint x: 394, endPoint y: 528, distance: 19.8
click at [409, 536] on div "Proceeding as Anticipated" at bounding box center [449, 534] width 83 height 14
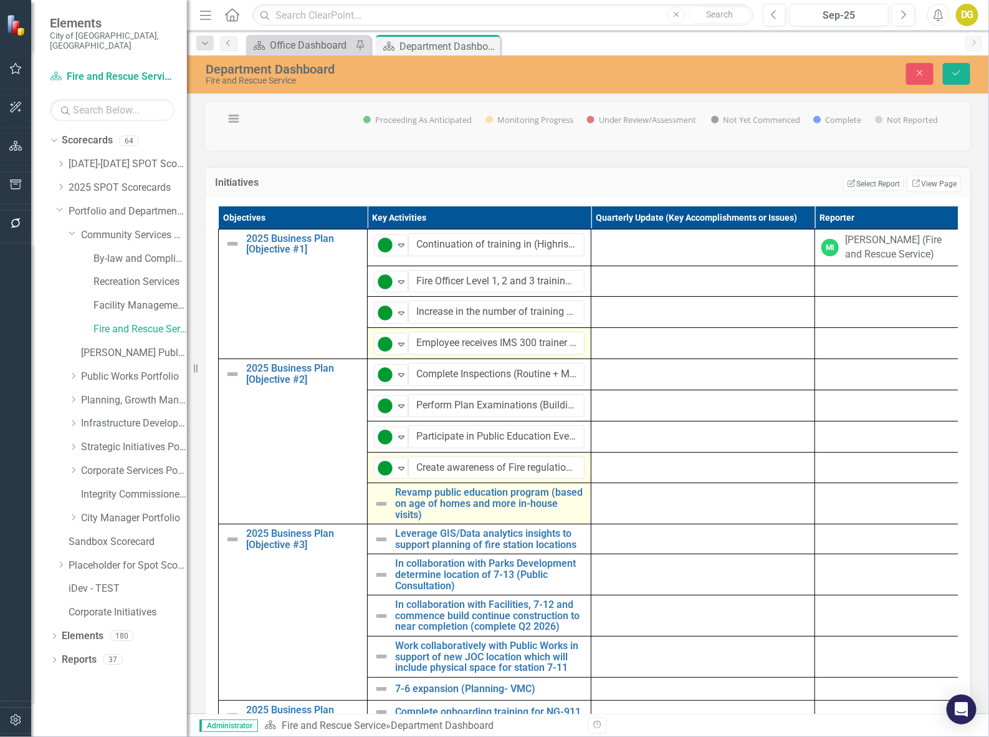
click at [380, 511] on img at bounding box center [381, 503] width 15 height 15
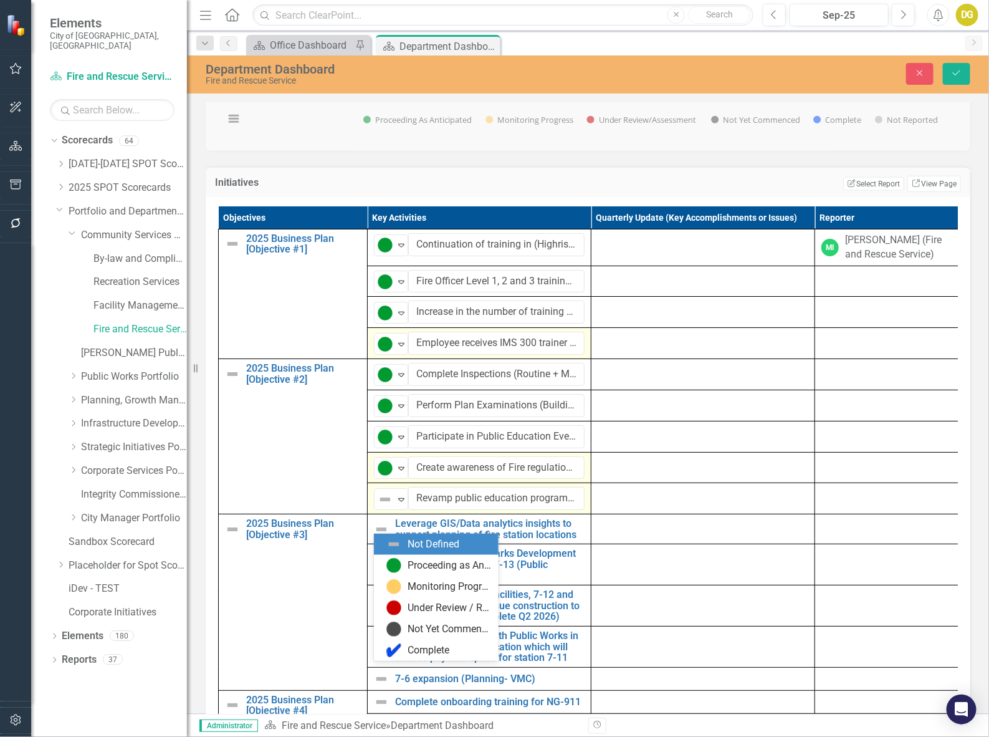
click at [380, 507] on img at bounding box center [385, 499] width 15 height 15
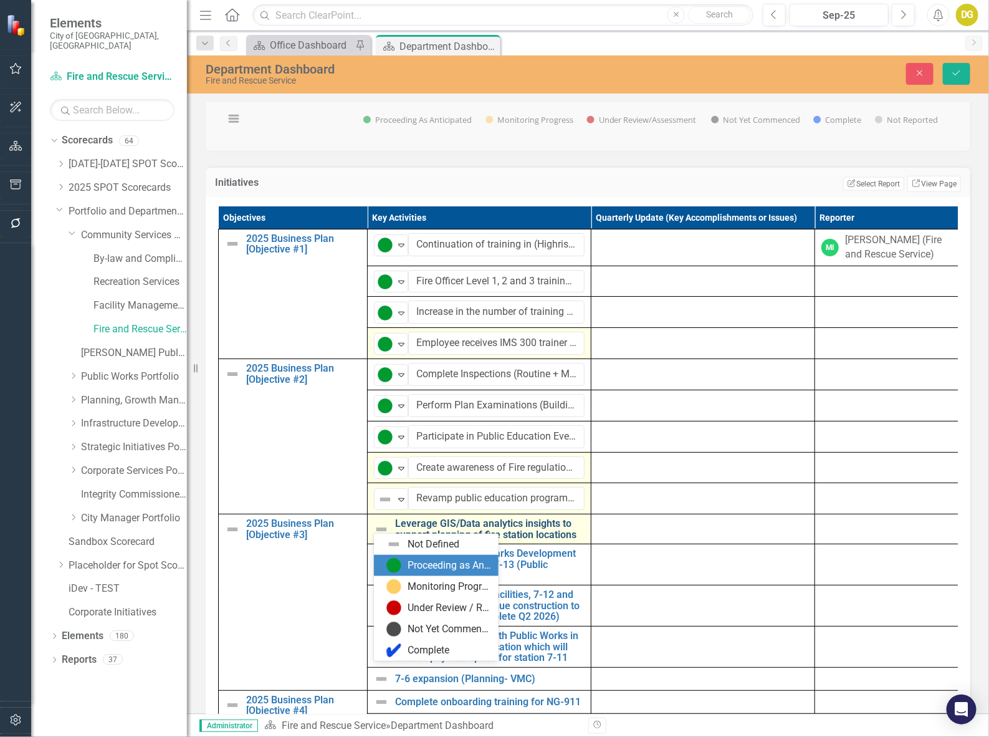
drag, startPoint x: 413, startPoint y: 562, endPoint x: 404, endPoint y: 553, distance: 12.8
click at [413, 561] on div "Proceeding as Anticipated" at bounding box center [449, 565] width 83 height 14
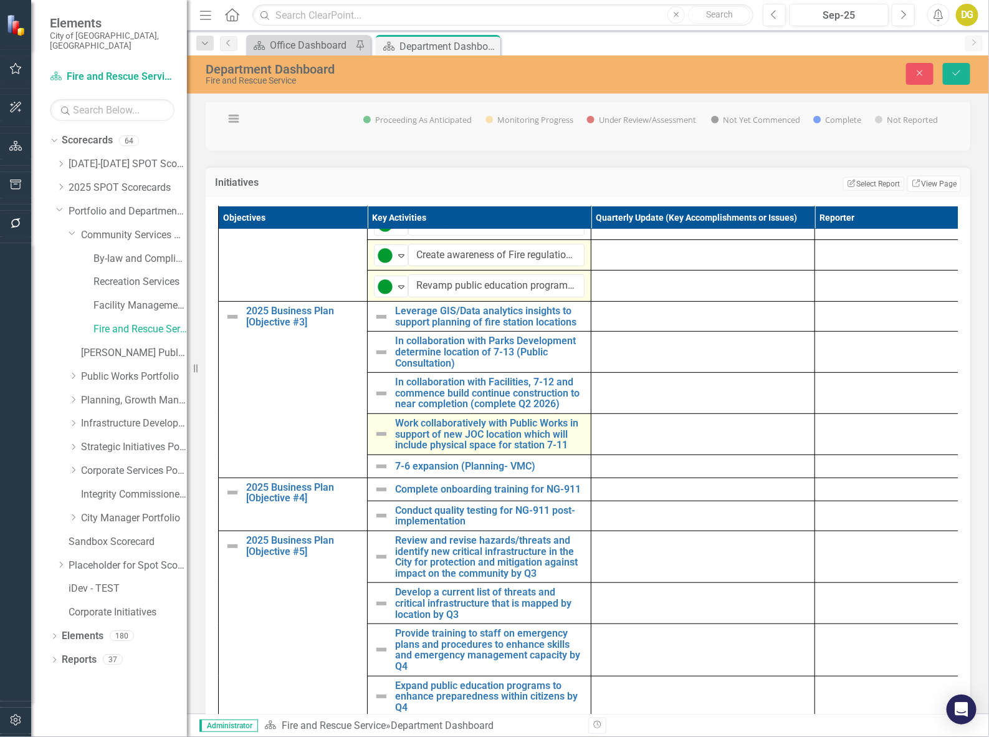
scroll to position [234, 0]
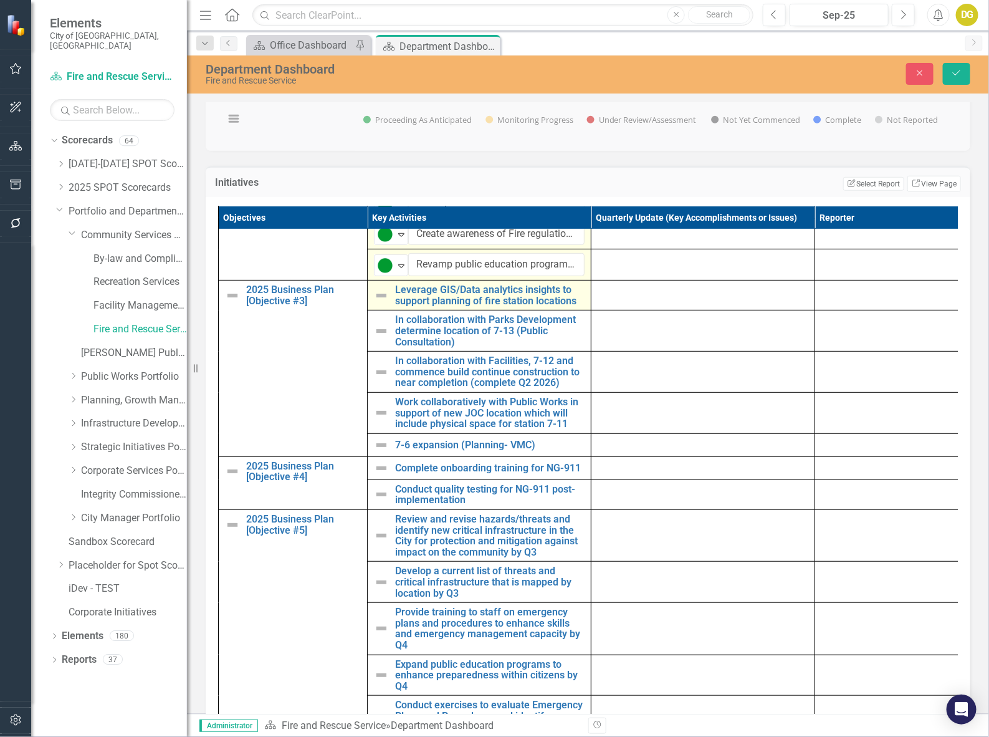
click at [381, 303] on img at bounding box center [381, 295] width 15 height 15
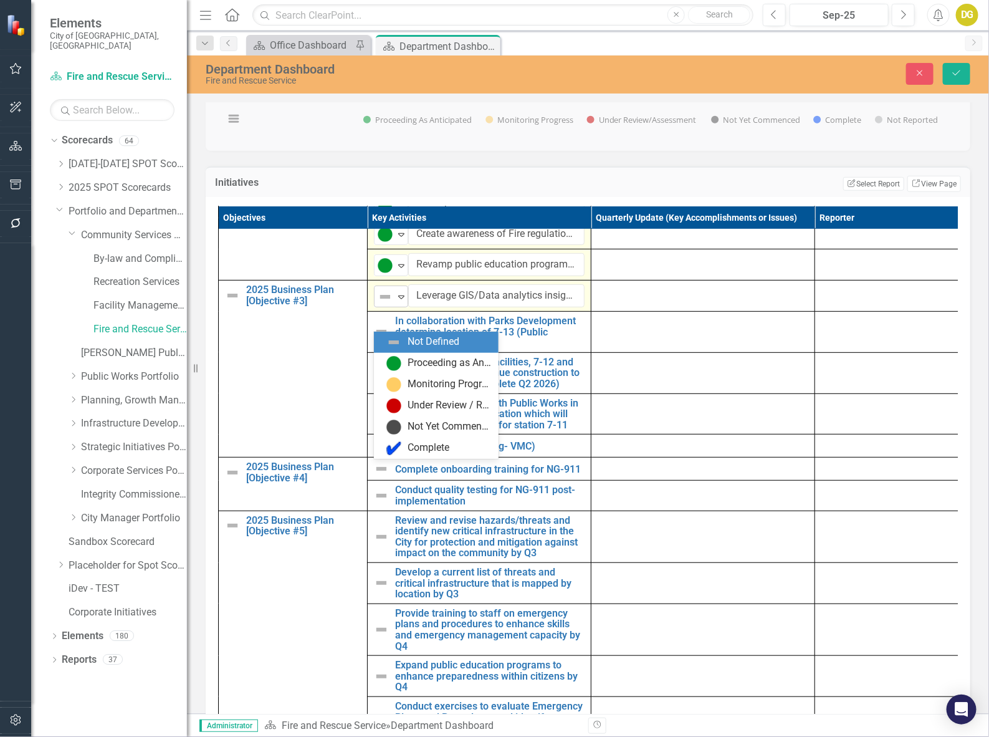
click at [401, 307] on div "Expand" at bounding box center [401, 296] width 12 height 21
click at [396, 363] on img at bounding box center [393, 363] width 15 height 15
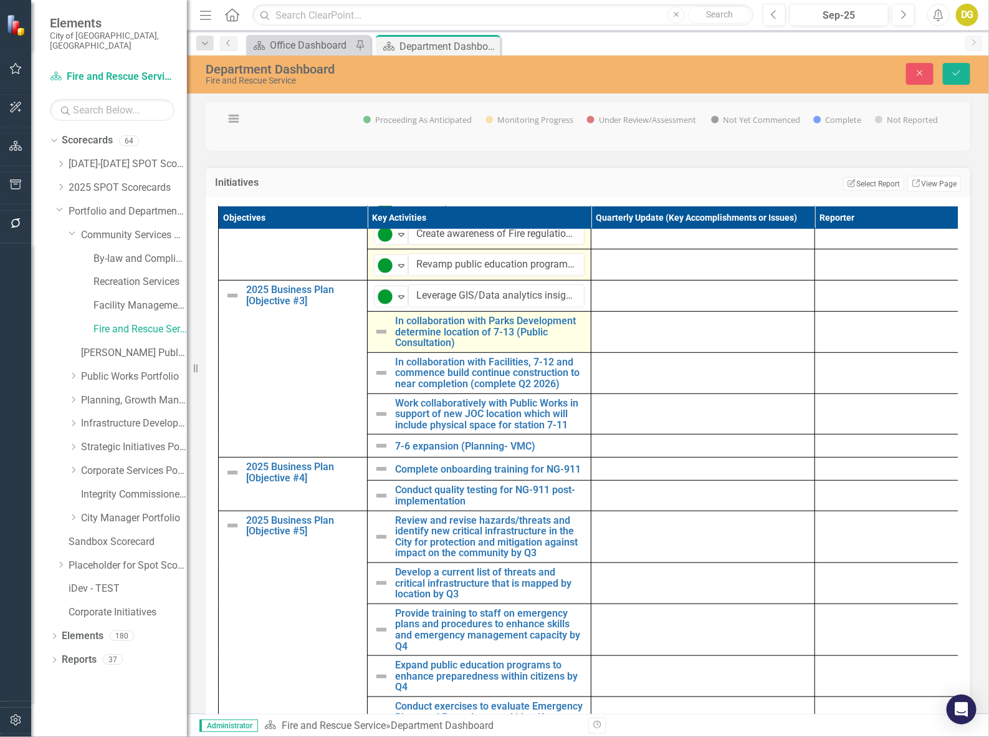
click at [378, 339] on img at bounding box center [381, 331] width 15 height 15
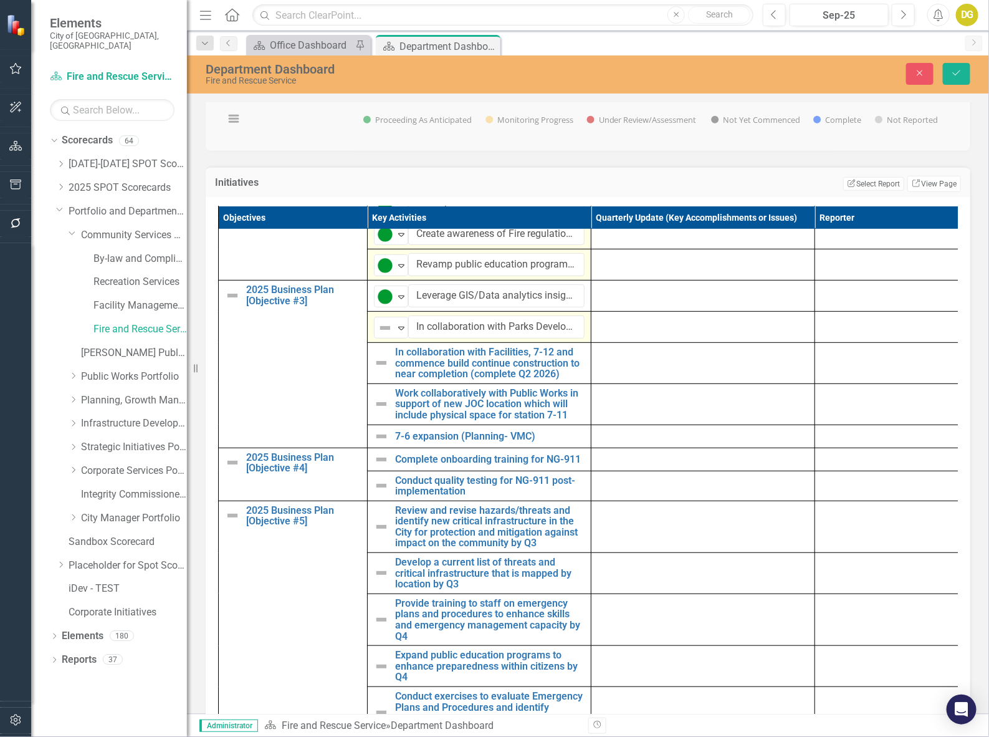
drag, startPoint x: 378, startPoint y: 352, endPoint x: 380, endPoint y: 363, distance: 10.8
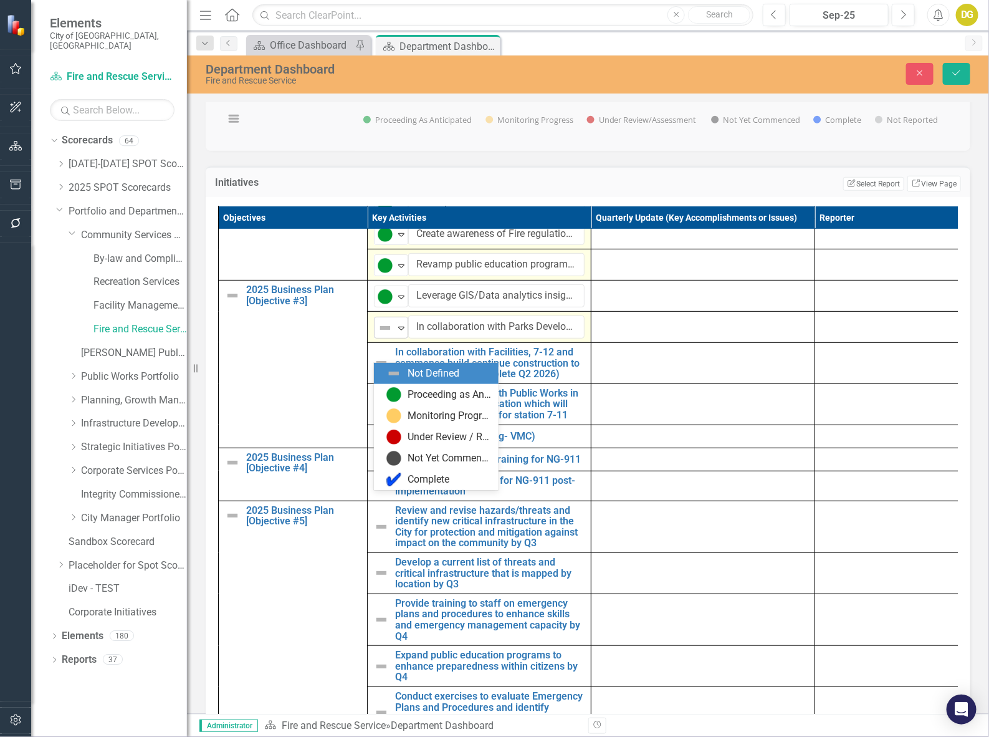
click at [391, 335] on img at bounding box center [385, 327] width 15 height 15
click at [390, 389] on img at bounding box center [393, 394] width 15 height 15
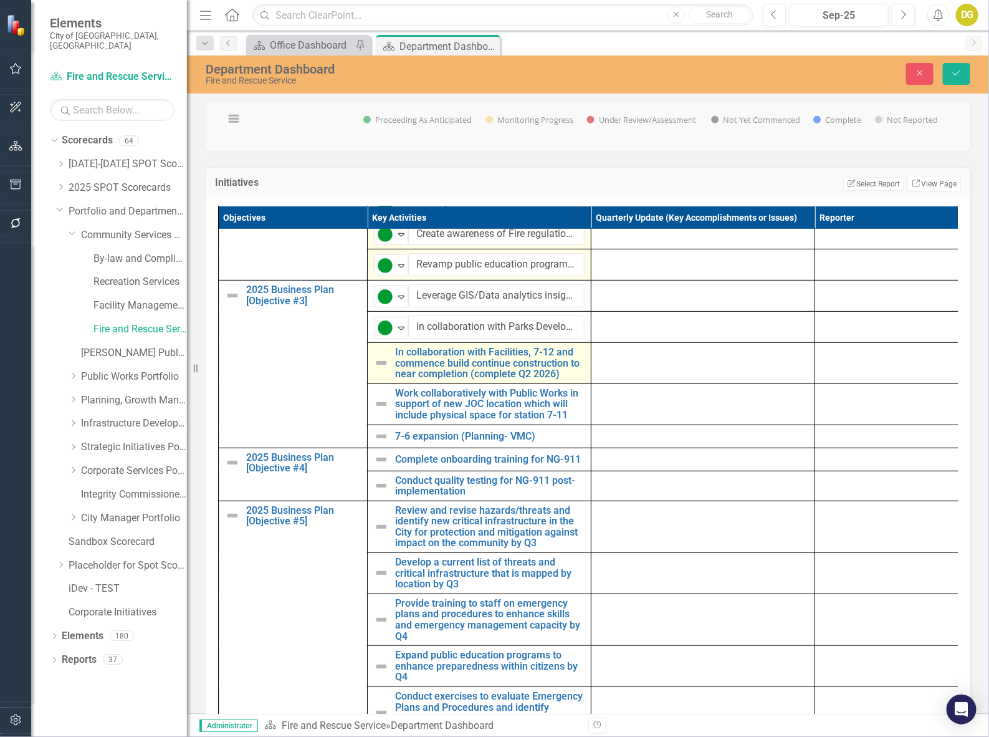
drag, startPoint x: 383, startPoint y: 375, endPoint x: 381, endPoint y: 391, distance: 16.4
click at [381, 377] on div "In collaboration with Facilities, 7-12 and commence build continue construction…" at bounding box center [479, 362] width 211 height 33
click at [381, 370] on img at bounding box center [381, 362] width 15 height 15
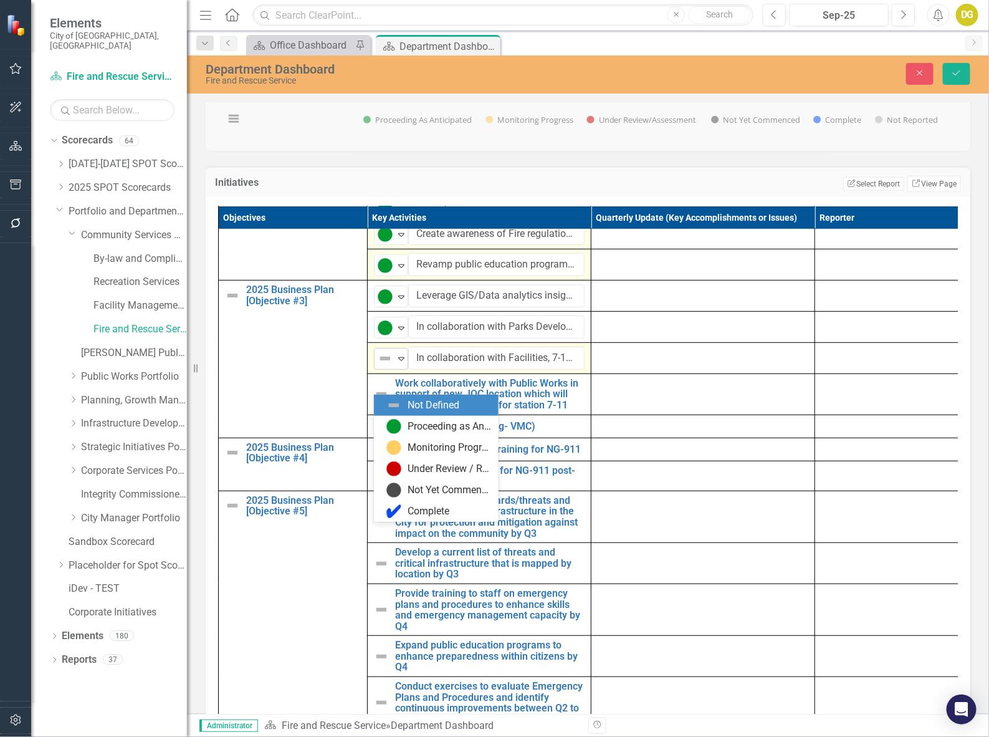
click at [389, 366] on img at bounding box center [385, 358] width 15 height 15
click at [393, 428] on img at bounding box center [393, 426] width 15 height 15
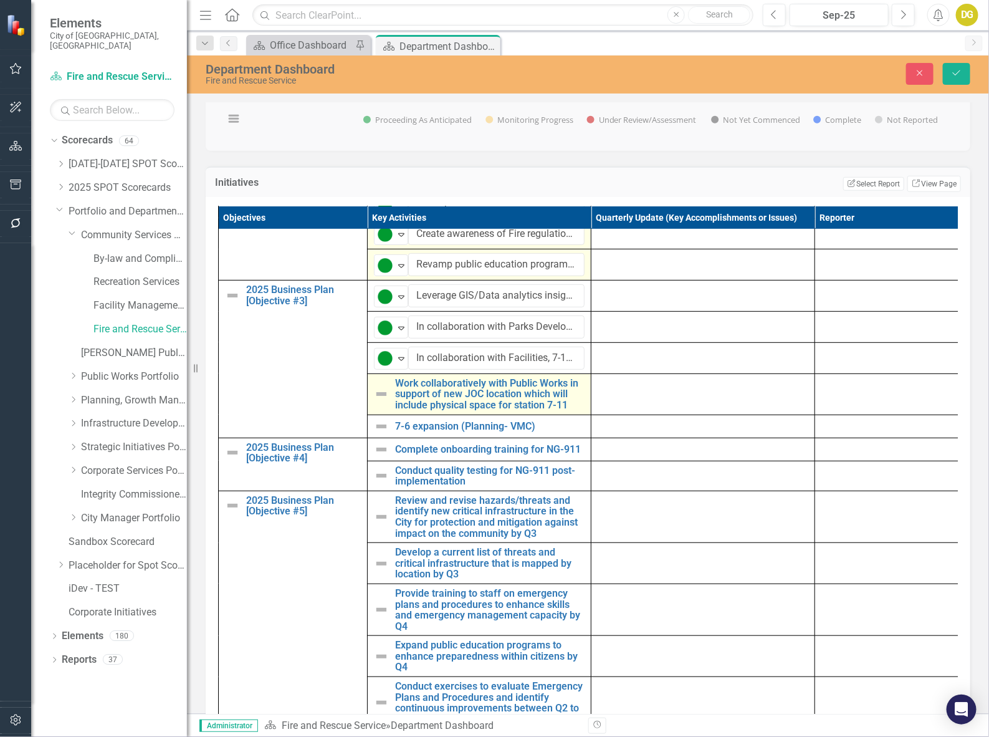
click at [378, 401] on img at bounding box center [381, 393] width 15 height 15
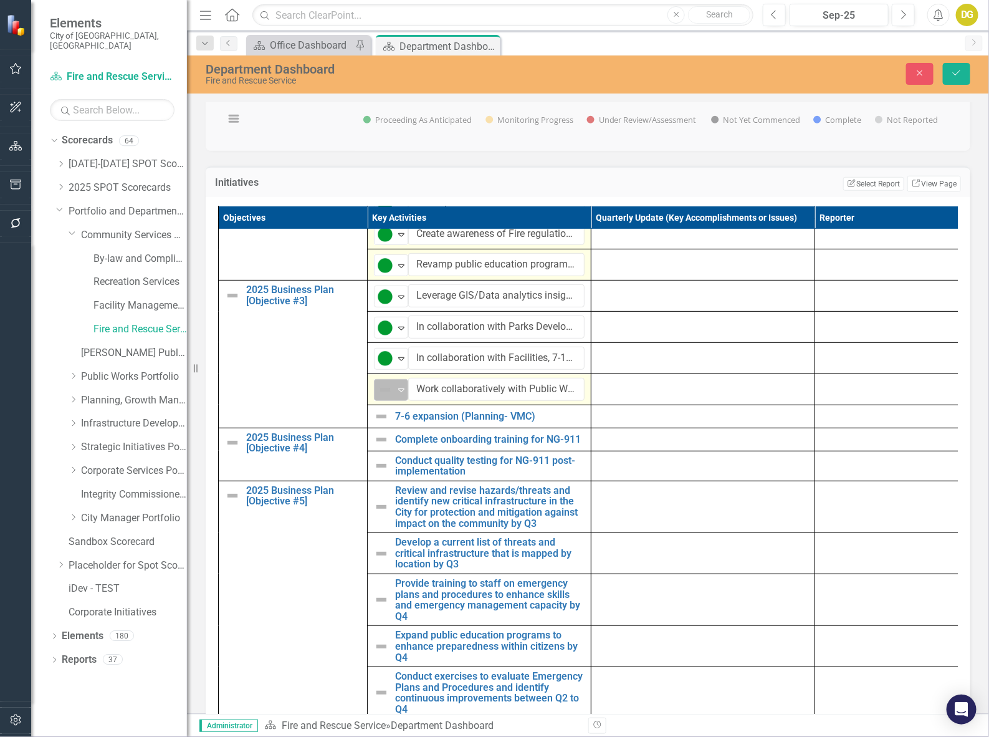
click at [394, 398] on div "Not Defined" at bounding box center [385, 389] width 19 height 17
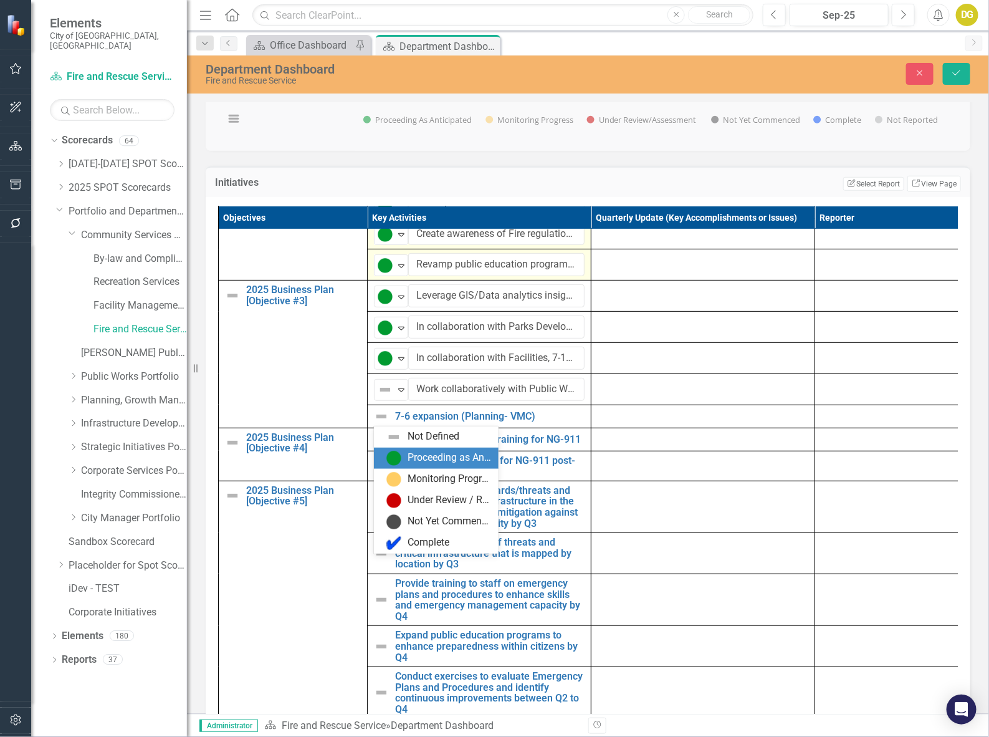
click at [397, 459] on img at bounding box center [393, 458] width 15 height 15
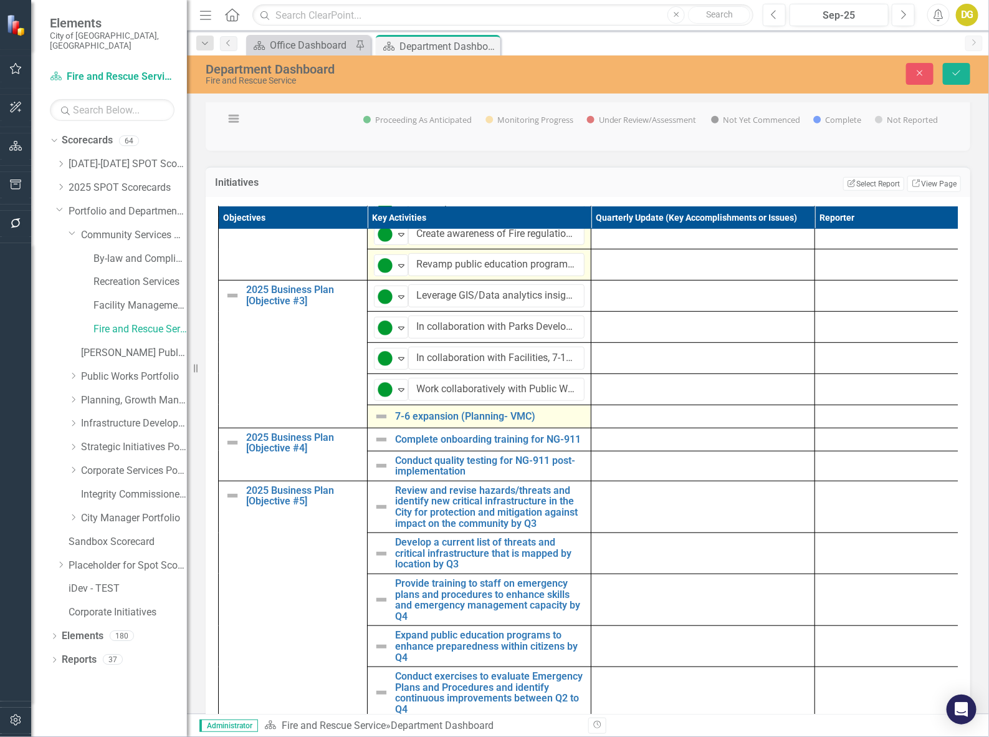
click at [380, 424] on img at bounding box center [381, 416] width 15 height 15
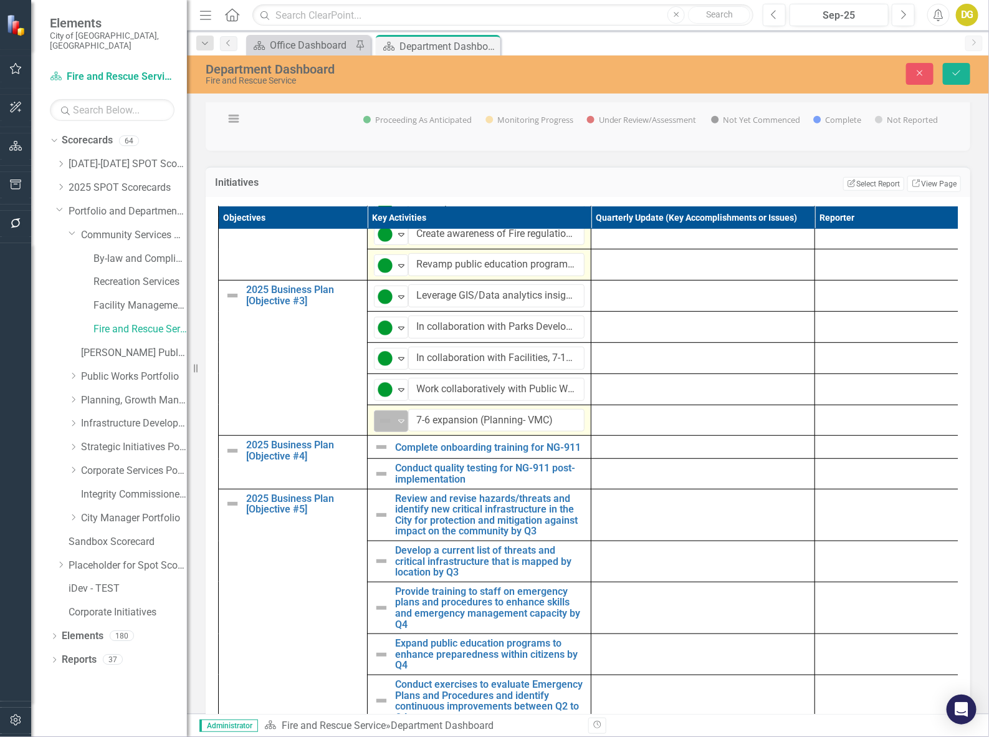
click at [399, 426] on icon "Expand" at bounding box center [401, 421] width 12 height 10
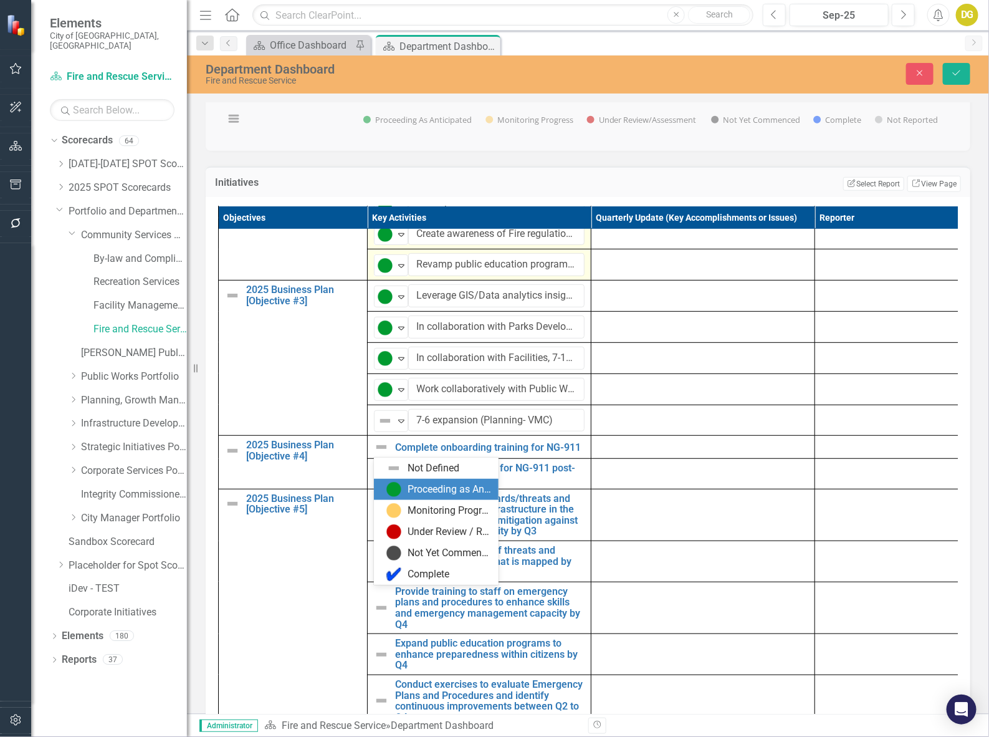
drag, startPoint x: 405, startPoint y: 484, endPoint x: 400, endPoint y: 470, distance: 14.0
click at [404, 483] on div "Proceeding as Anticipated" at bounding box center [438, 489] width 105 height 15
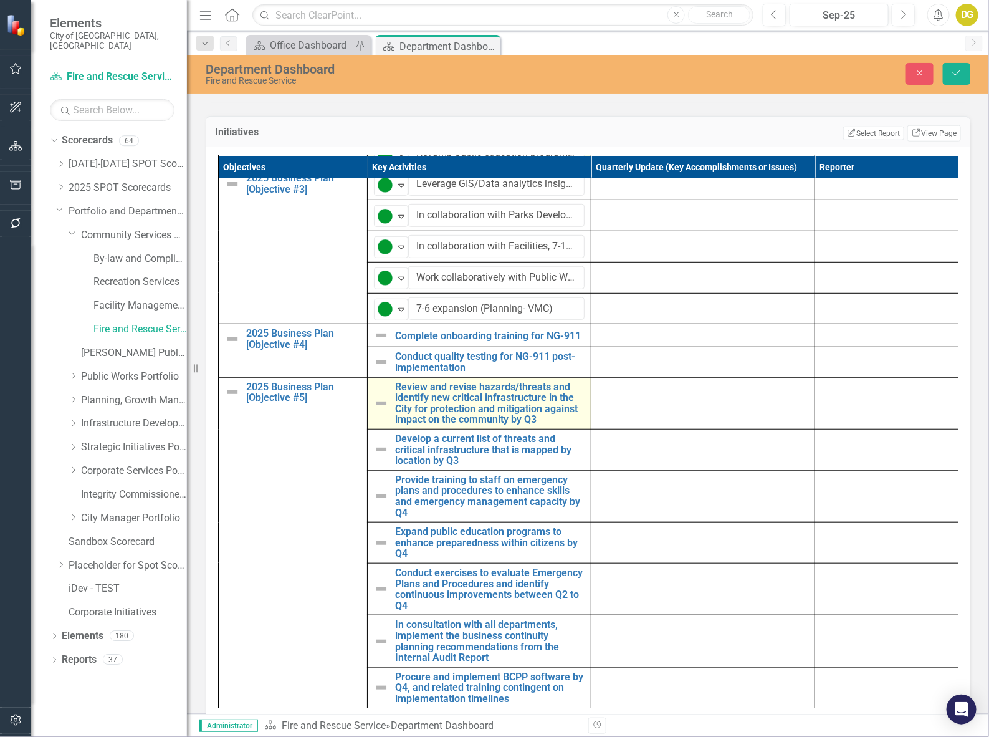
scroll to position [545, 0]
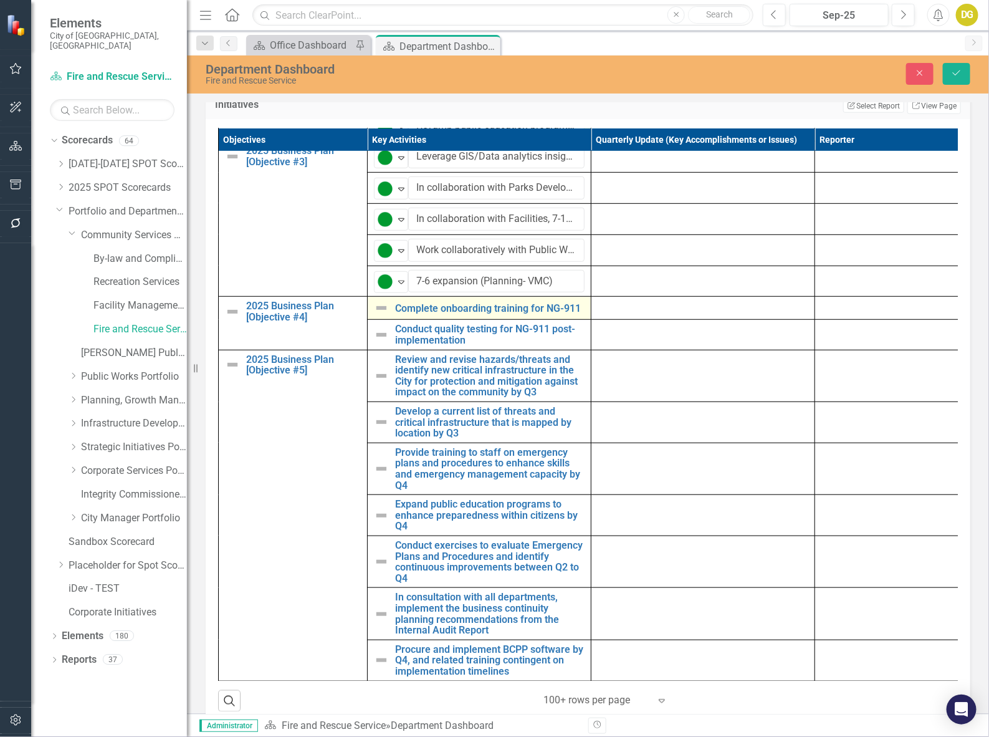
click at [384, 315] on img at bounding box center [381, 307] width 15 height 15
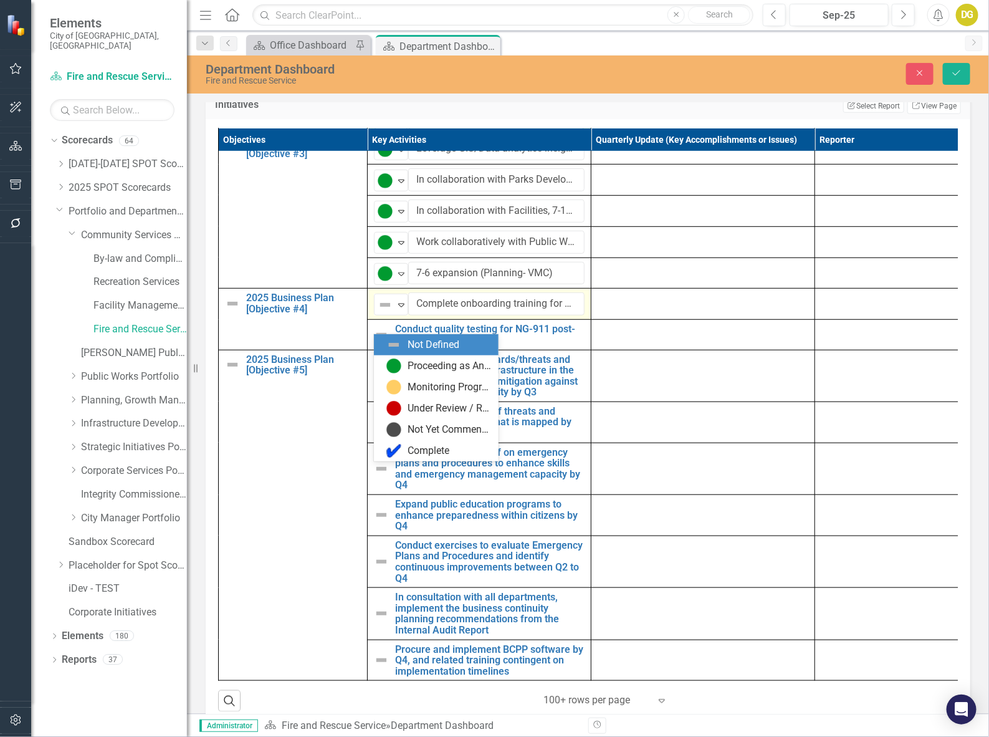
click at [384, 312] on img at bounding box center [385, 304] width 15 height 15
click at [393, 362] on img at bounding box center [393, 365] width 15 height 15
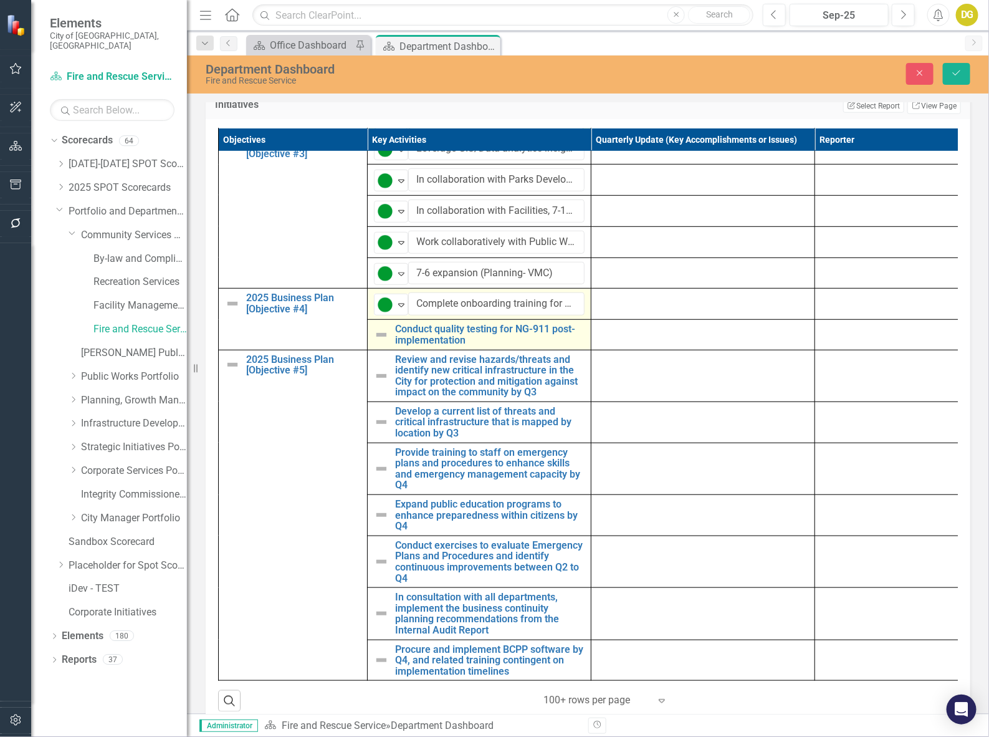
click at [378, 342] on img at bounding box center [381, 334] width 15 height 15
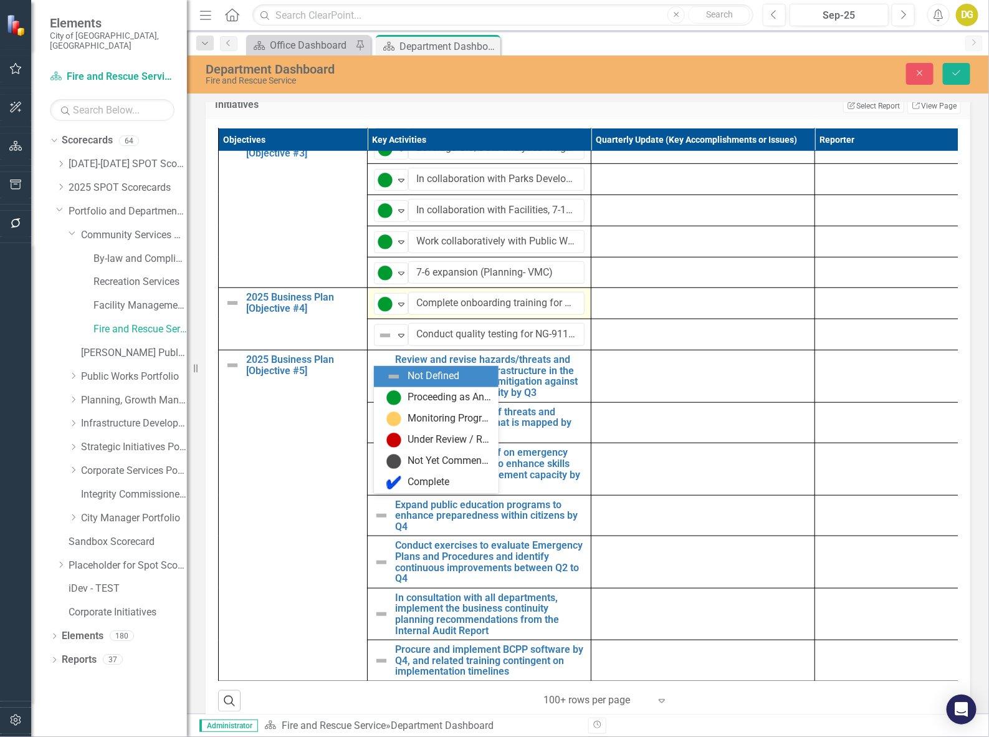
drag, startPoint x: 389, startPoint y: 362, endPoint x: 388, endPoint y: 389, distance: 27.5
click at [388, 365] on div "Elements City of Vaughan, ON Scorecard Fire and Rescue Service Search Dropdown …" at bounding box center [494, 368] width 989 height 737
click at [390, 399] on img at bounding box center [393, 397] width 15 height 15
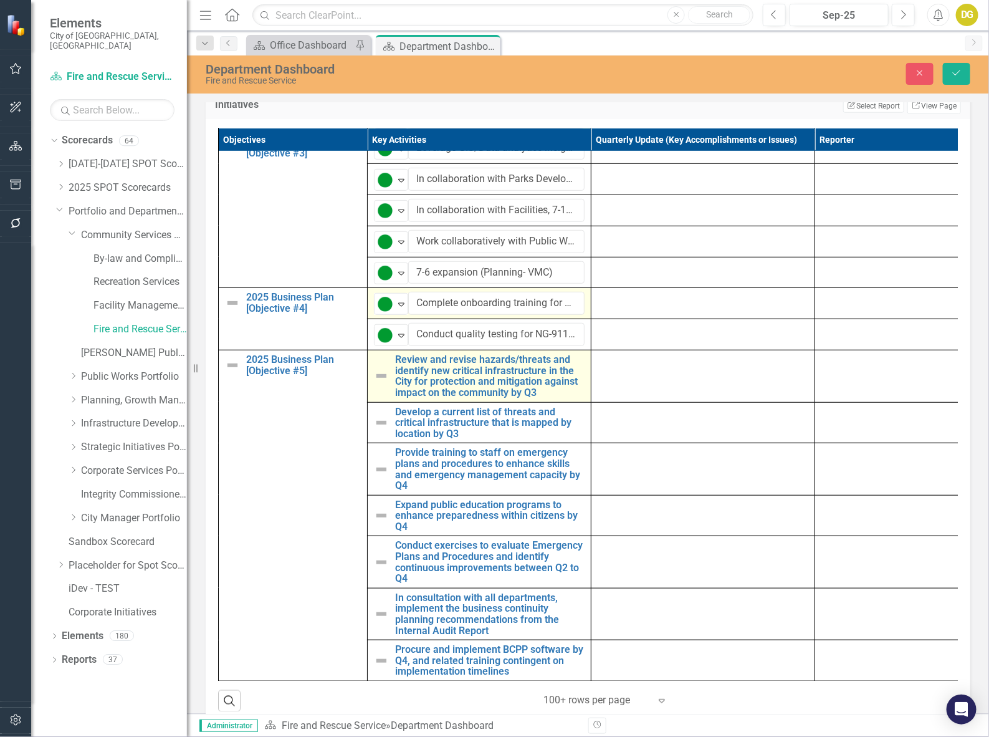
click at [382, 383] on img at bounding box center [381, 375] width 15 height 15
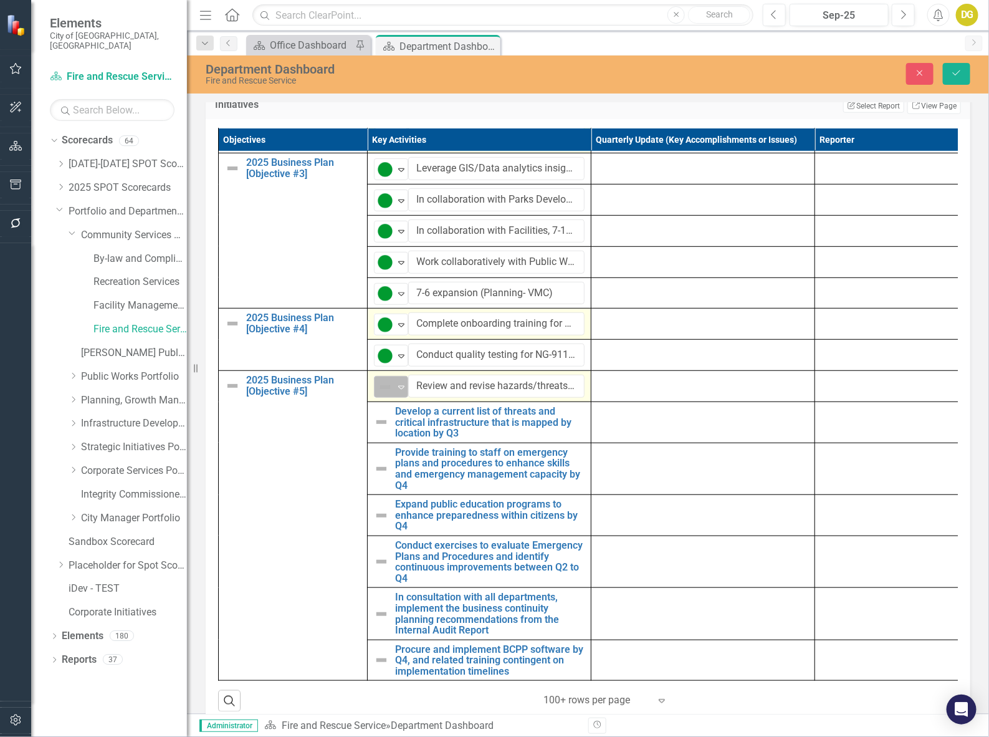
scroll to position [300, 0]
click at [385, 394] on img at bounding box center [385, 386] width 15 height 15
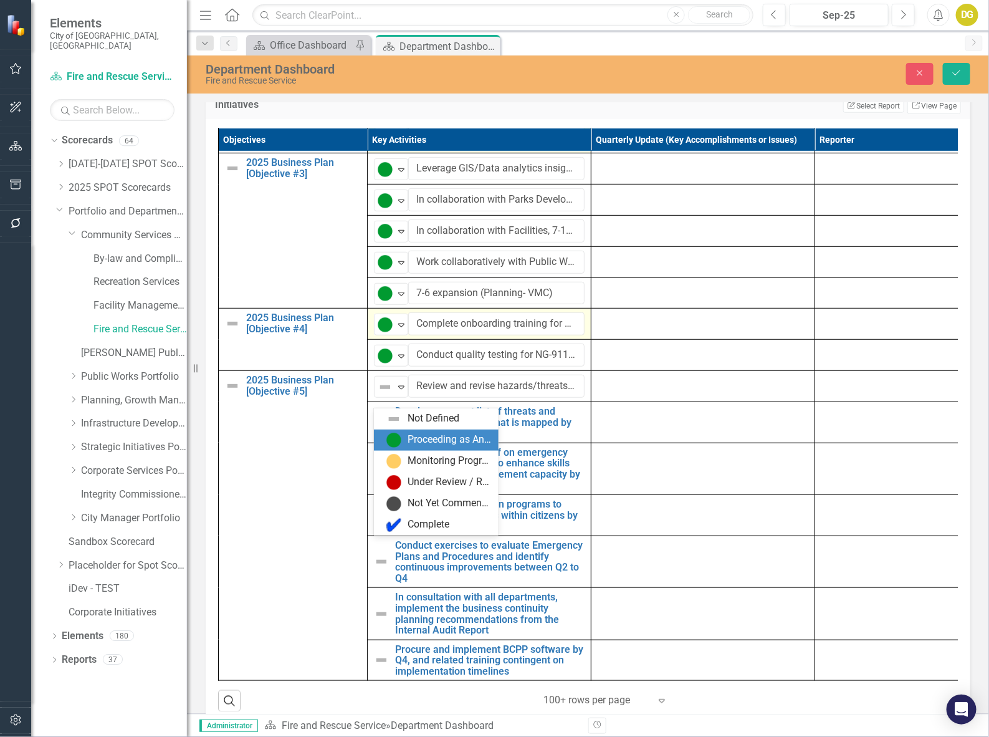
click at [399, 437] on img at bounding box center [393, 439] width 15 height 15
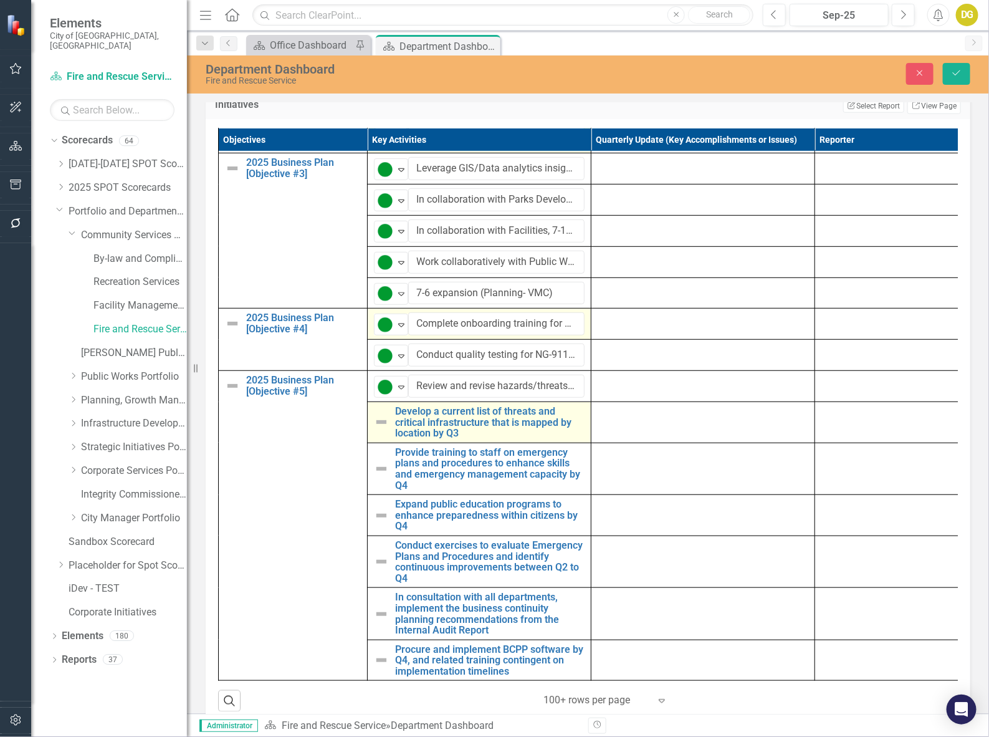
click at [385, 429] on img at bounding box center [381, 421] width 15 height 15
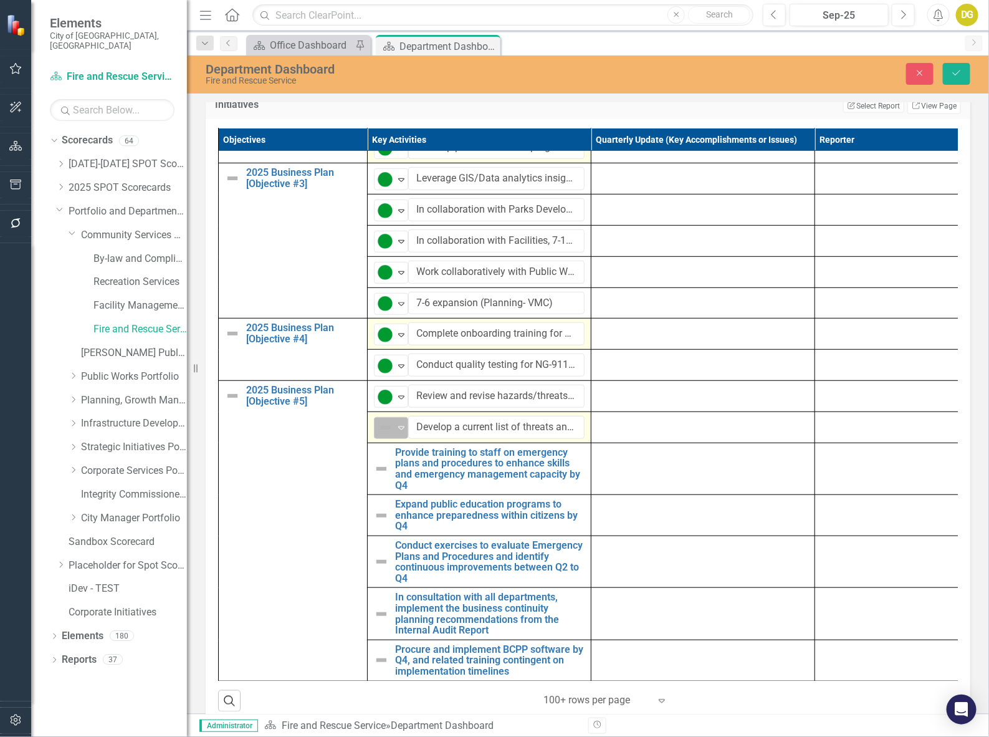
scroll to position [290, 0]
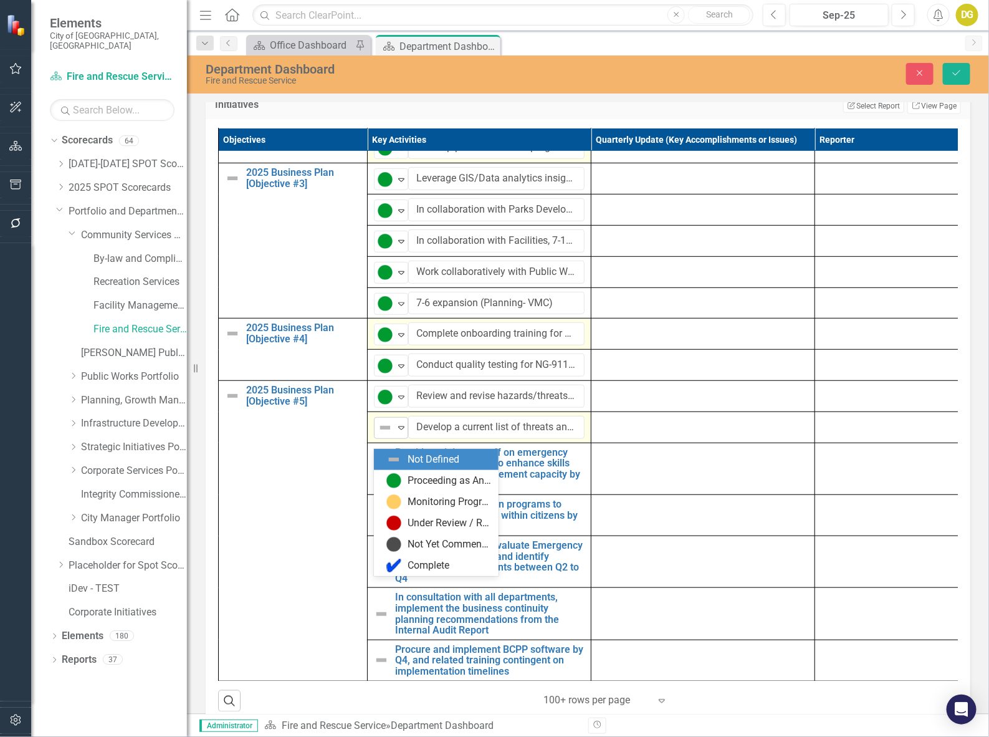
drag, startPoint x: 396, startPoint y: 433, endPoint x: 398, endPoint y: 440, distance: 7.0
click at [397, 432] on icon "Expand" at bounding box center [401, 427] width 12 height 10
click at [406, 479] on div "Proceeding as Anticipated" at bounding box center [438, 480] width 105 height 15
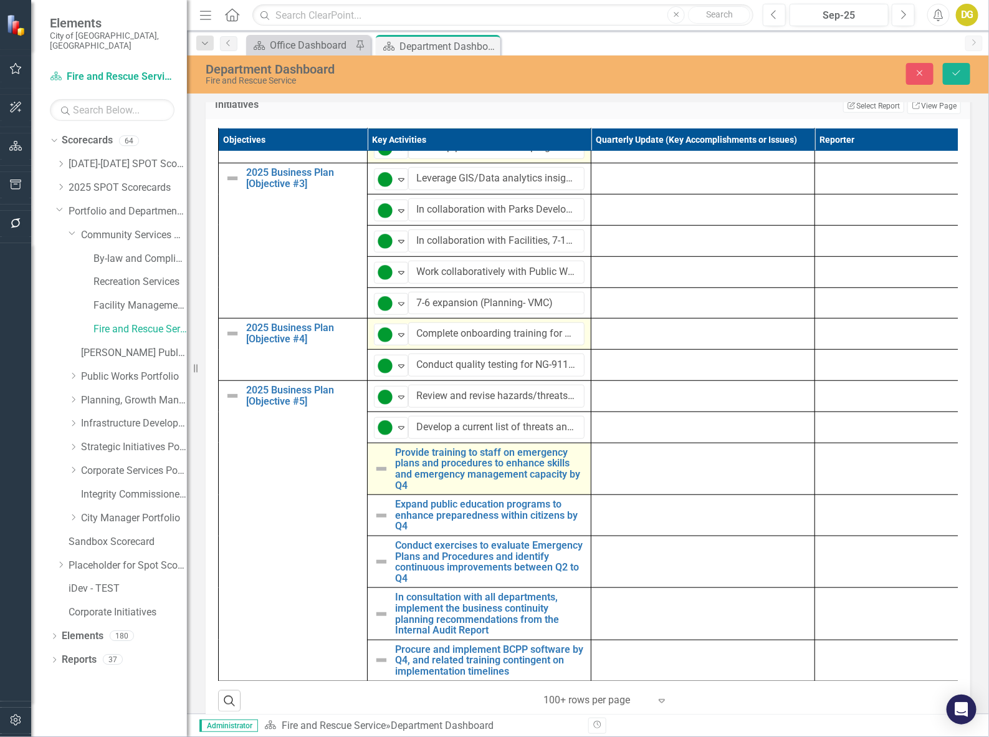
click at [384, 476] on img at bounding box center [381, 468] width 15 height 15
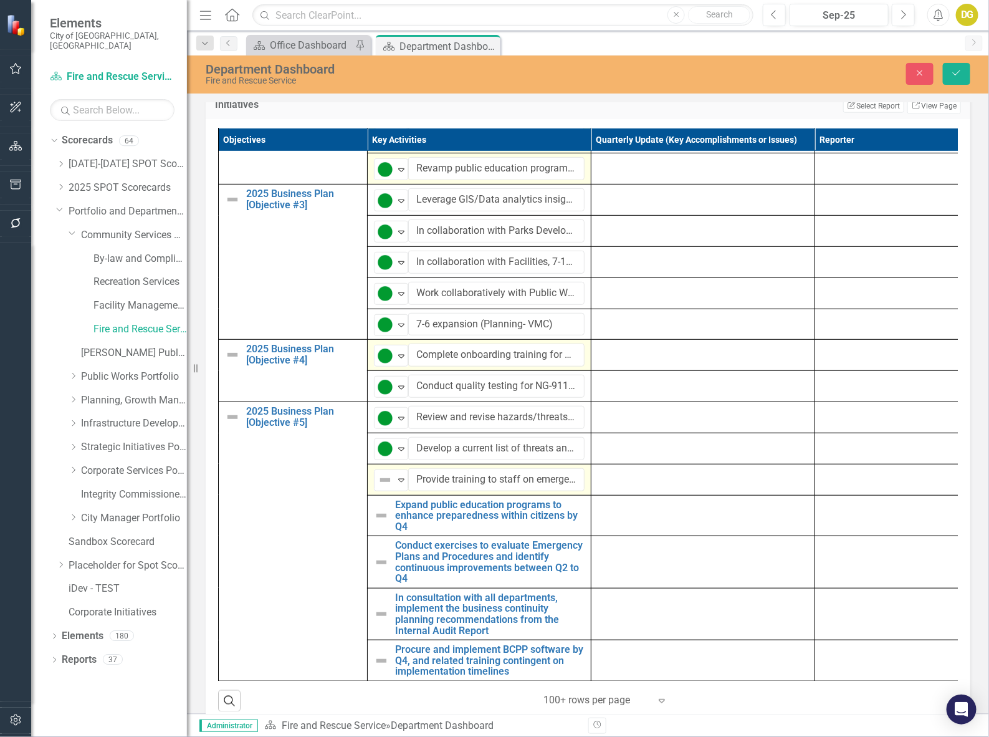
scroll to position [270, 0]
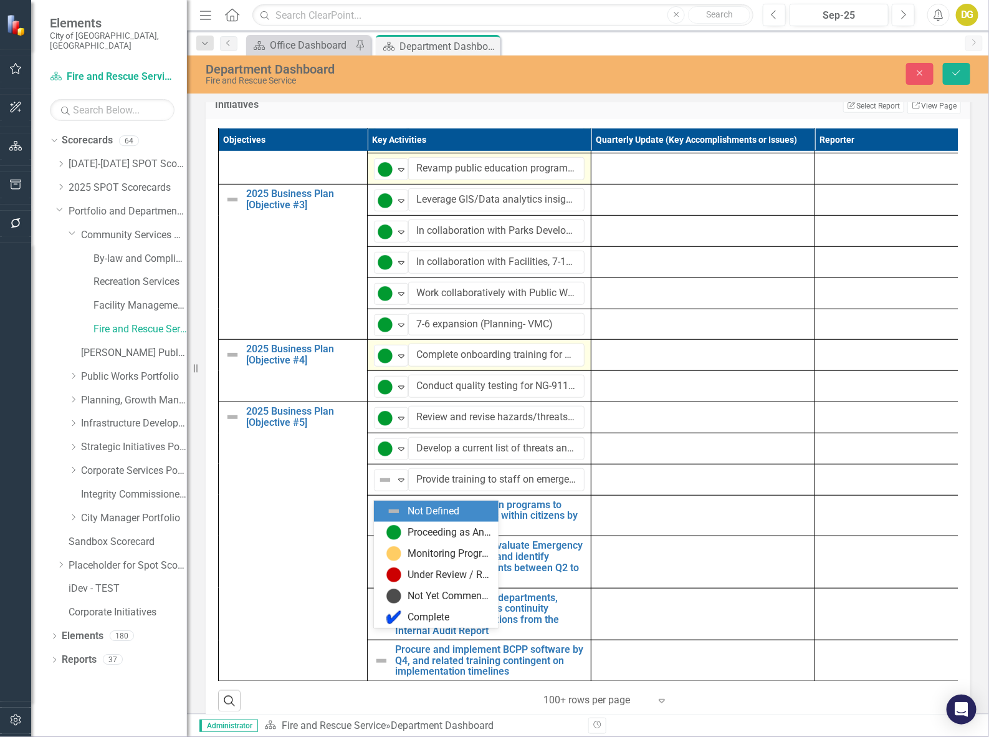
drag, startPoint x: 394, startPoint y: 486, endPoint x: 398, endPoint y: 503, distance: 17.7
click at [395, 485] on icon "Expand" at bounding box center [401, 480] width 12 height 10
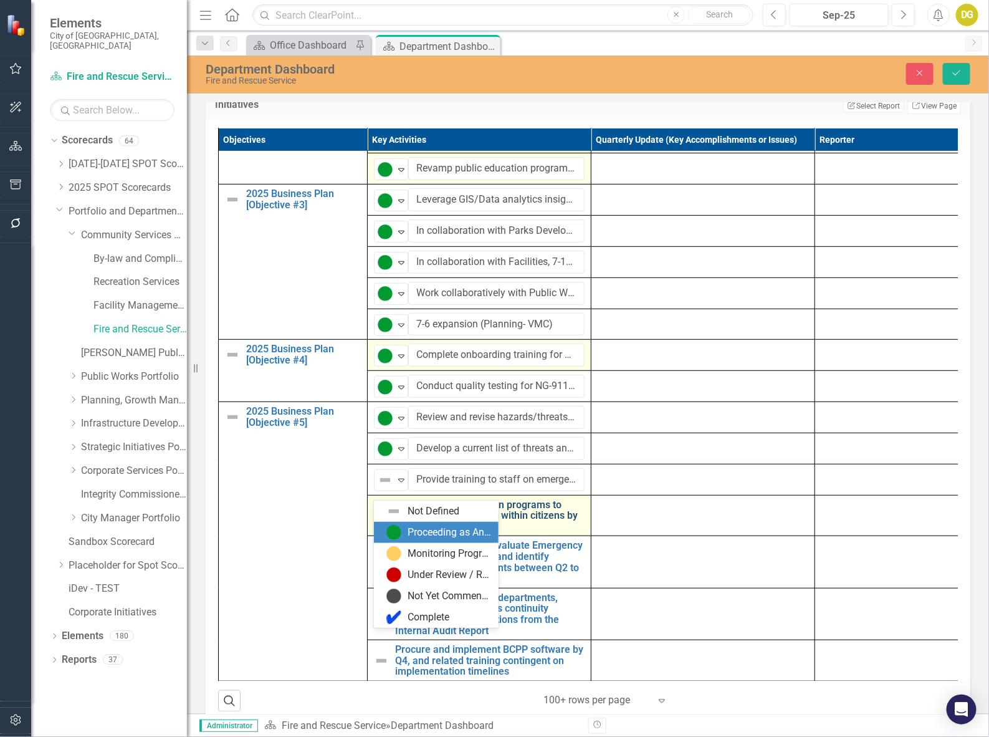
drag, startPoint x: 406, startPoint y: 528, endPoint x: 432, endPoint y: 532, distance: 26.4
click at [406, 527] on div "Proceeding as Anticipated" at bounding box center [438, 532] width 105 height 15
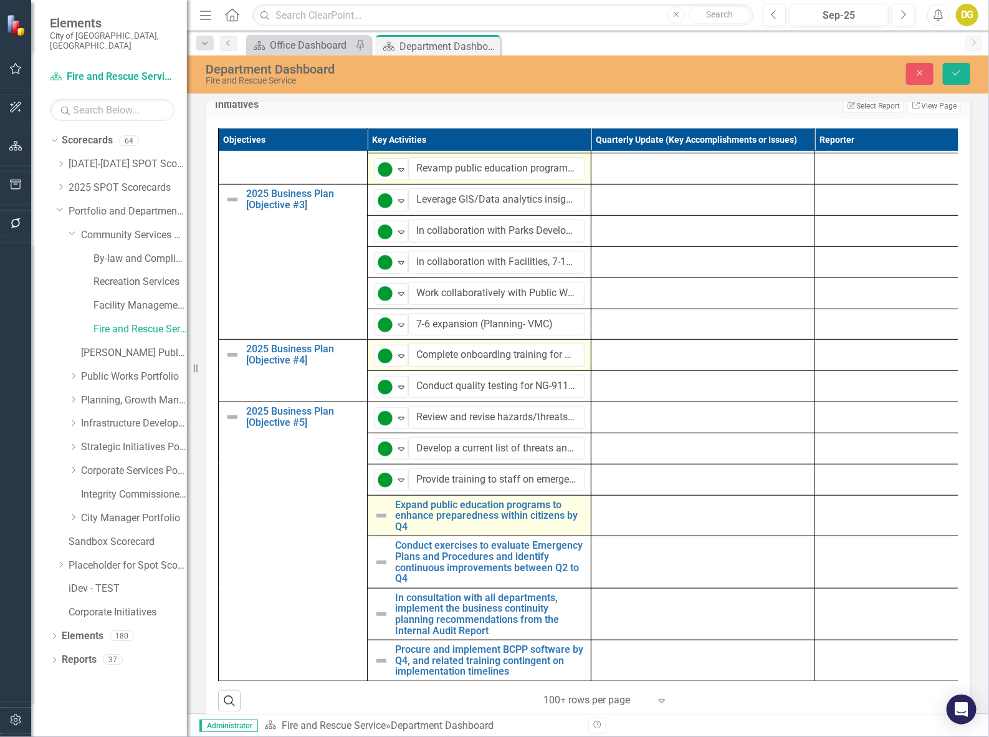
click at [378, 523] on img at bounding box center [381, 515] width 15 height 15
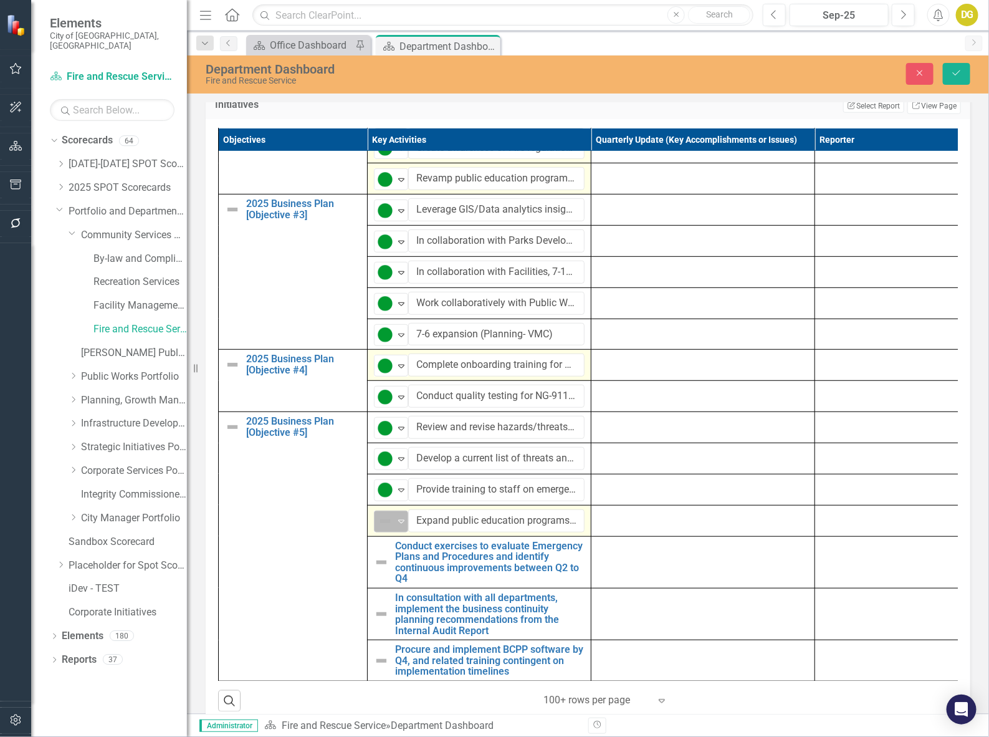
click at [405, 526] on icon "Expand" at bounding box center [401, 521] width 12 height 10
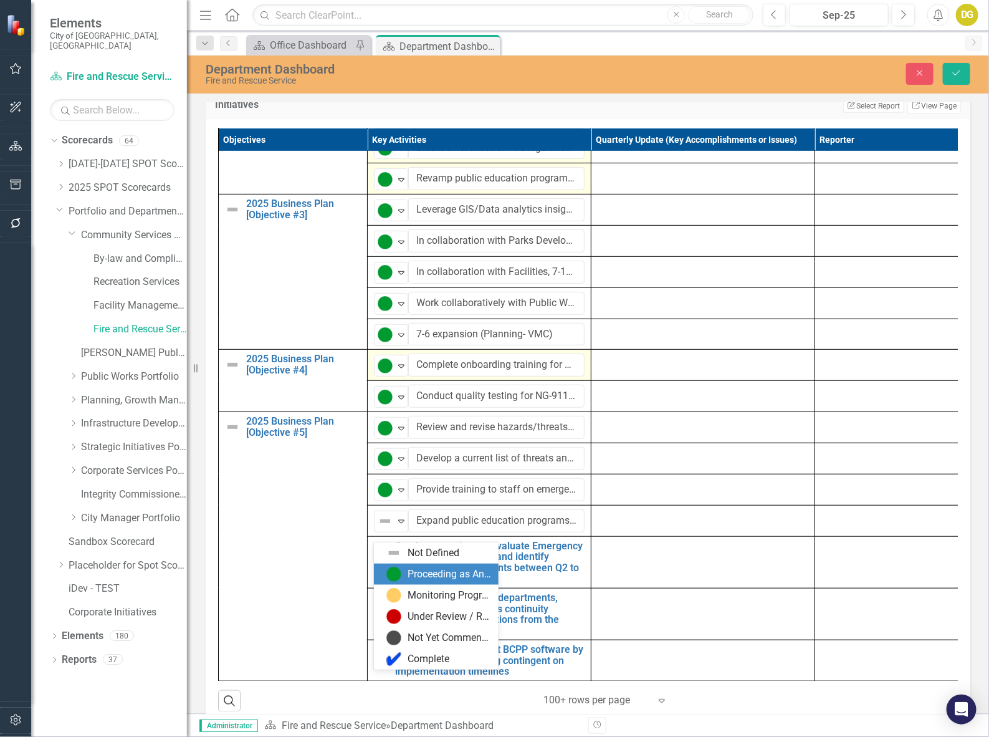
click at [403, 574] on div "Proceeding as Anticipated" at bounding box center [438, 573] width 105 height 15
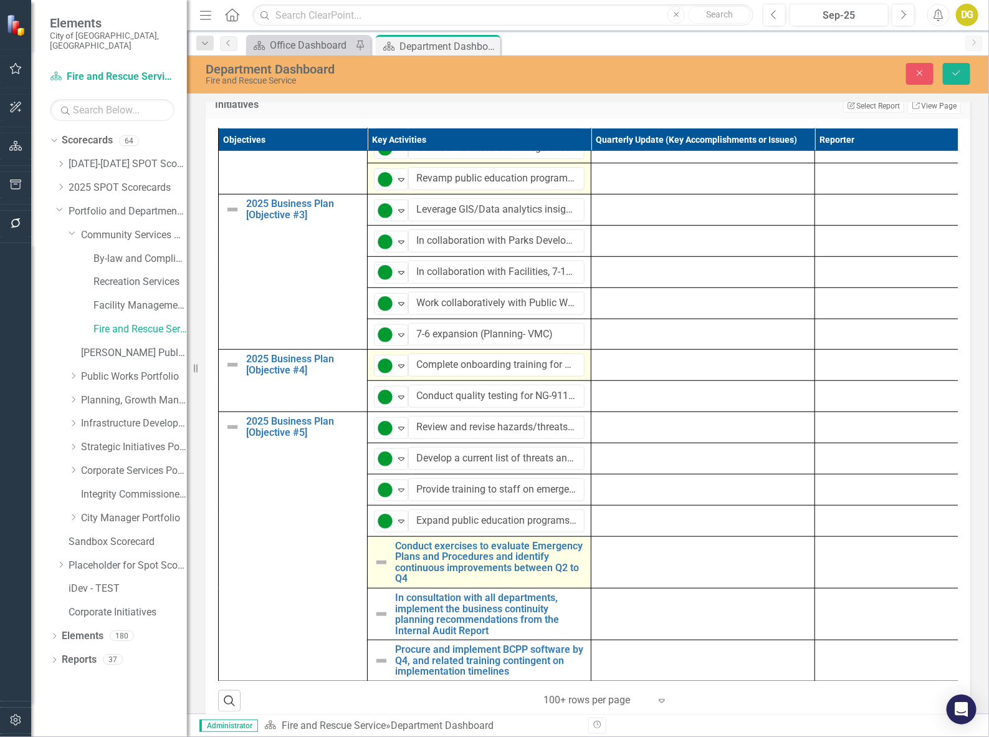
click at [381, 569] on img at bounding box center [381, 562] width 15 height 15
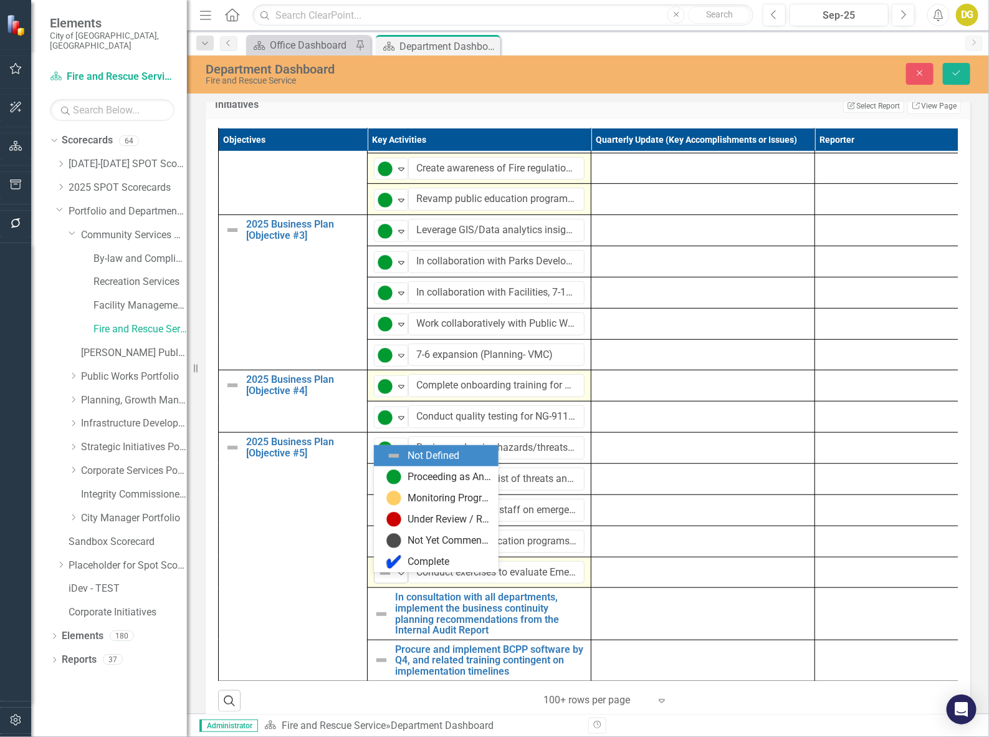
click at [391, 580] on img at bounding box center [385, 572] width 15 height 15
drag, startPoint x: 396, startPoint y: 474, endPoint x: 399, endPoint y: 642, distance: 167.6
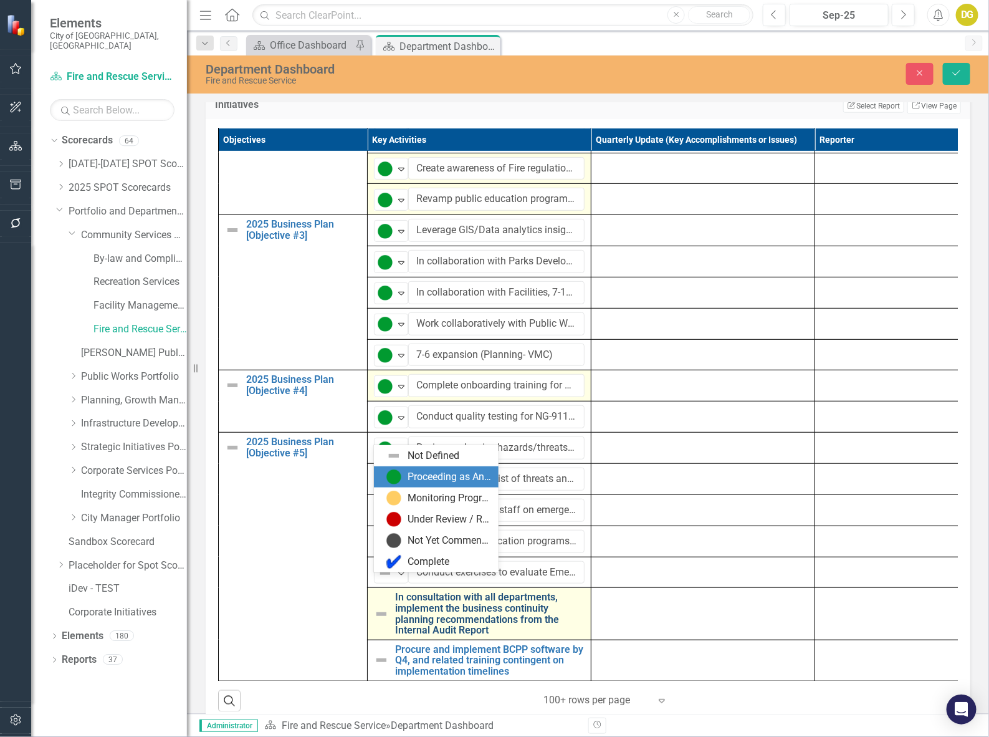
click at [396, 475] on img at bounding box center [393, 476] width 15 height 15
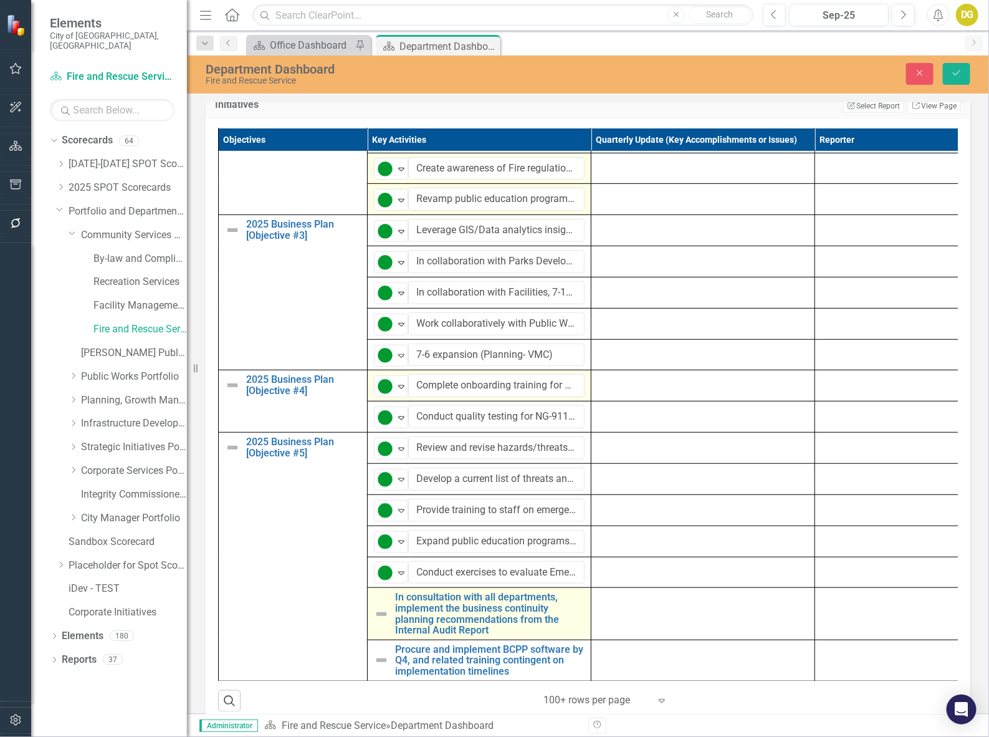
click at [374, 616] on img at bounding box center [381, 613] width 15 height 15
click at [380, 621] on img at bounding box center [381, 613] width 15 height 15
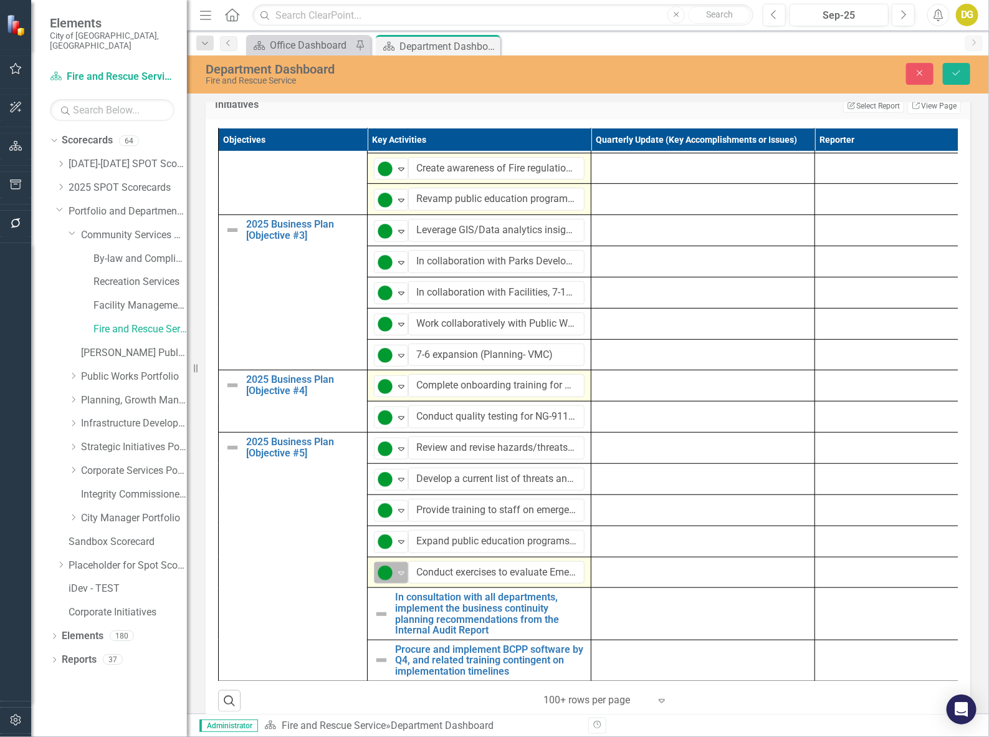
scroll to position [219, 0]
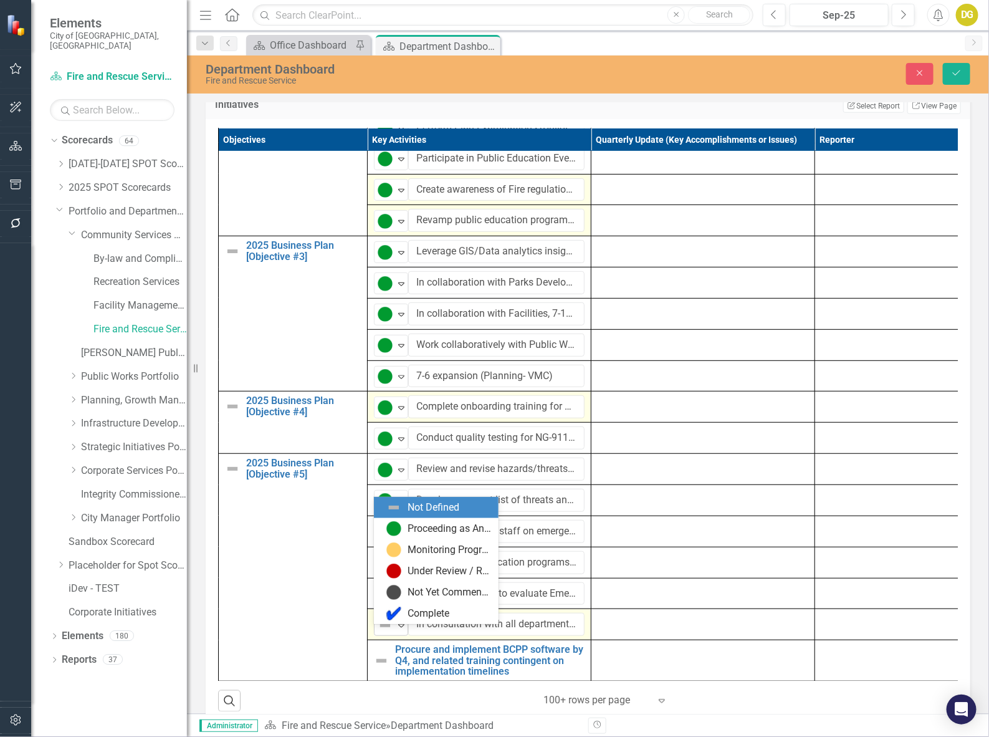
click at [397, 630] on icon "Expand" at bounding box center [401, 625] width 12 height 10
drag, startPoint x: 415, startPoint y: 527, endPoint x: 409, endPoint y: 641, distance: 114.2
click at [415, 527] on div "Proceeding as Anticipated" at bounding box center [449, 529] width 83 height 14
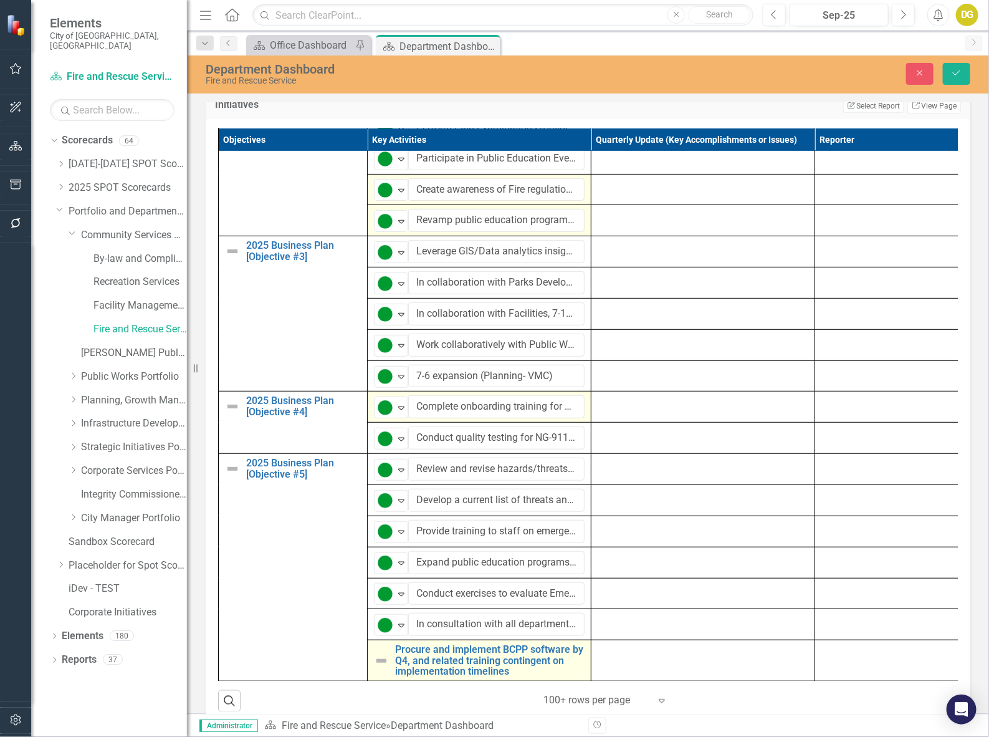
click at [384, 665] on img at bounding box center [381, 660] width 15 height 15
click at [383, 665] on img at bounding box center [381, 660] width 15 height 15
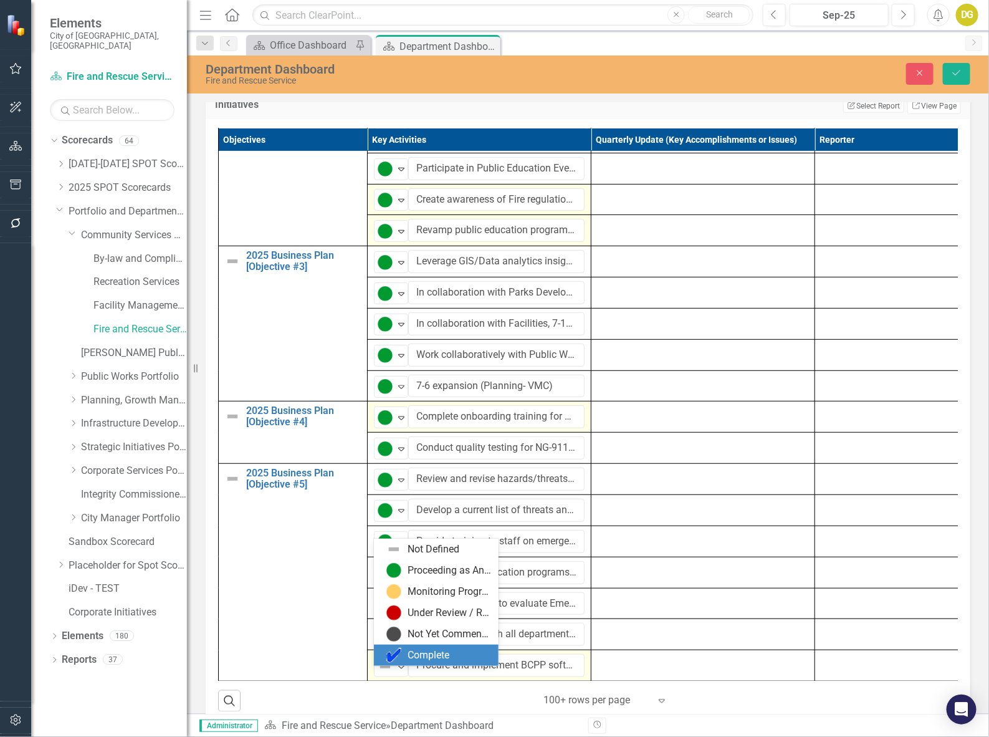
scroll to position [209, 0]
click at [383, 665] on div "Elements City of Vaughan, ON Scorecard Fire and Rescue Service Search Dropdown …" at bounding box center [494, 368] width 989 height 737
click at [399, 578] on div "Proceeding as Anticipated" at bounding box center [436, 570] width 125 height 21
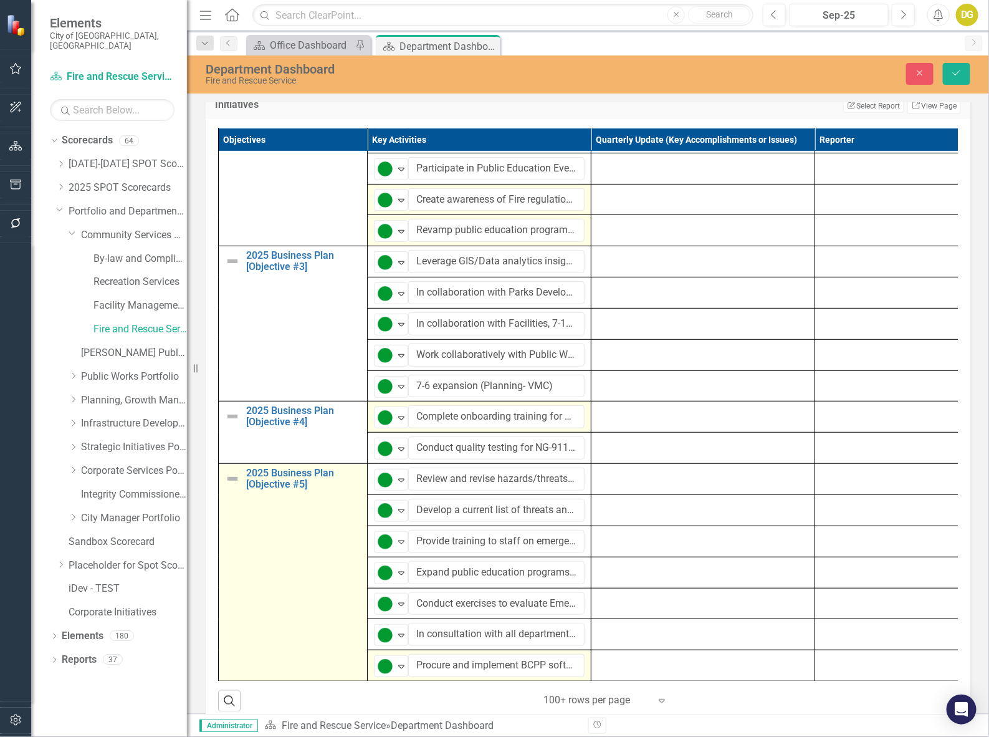
click at [232, 486] on img at bounding box center [232, 478] width 15 height 15
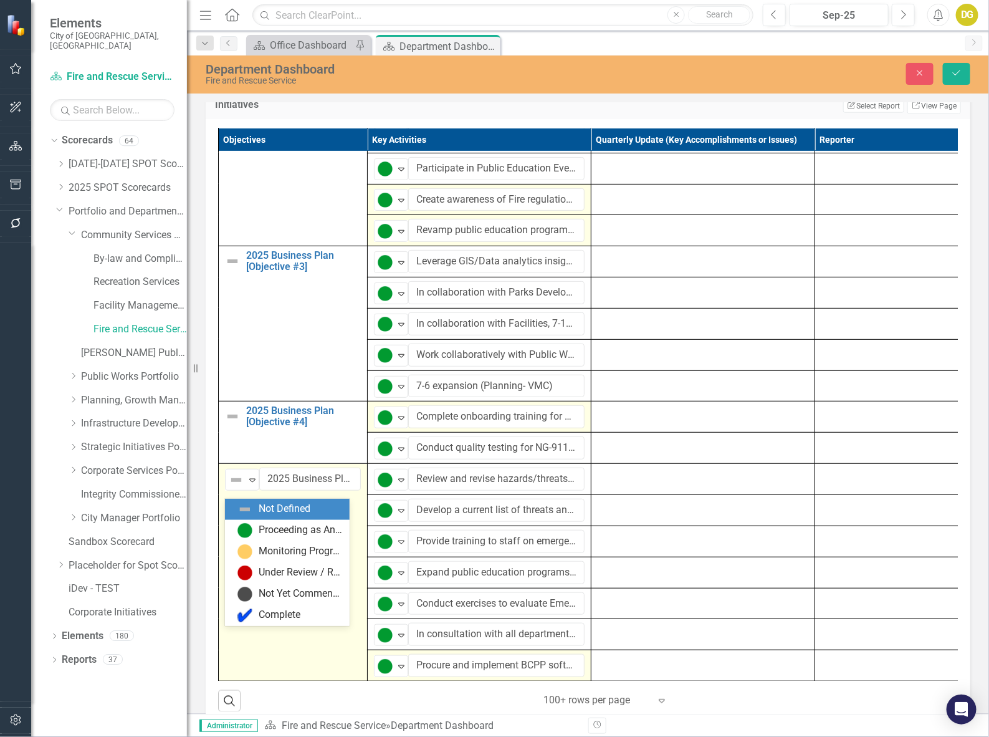
click at [232, 487] on img at bounding box center [236, 479] width 15 height 15
click at [238, 527] on img at bounding box center [244, 530] width 15 height 15
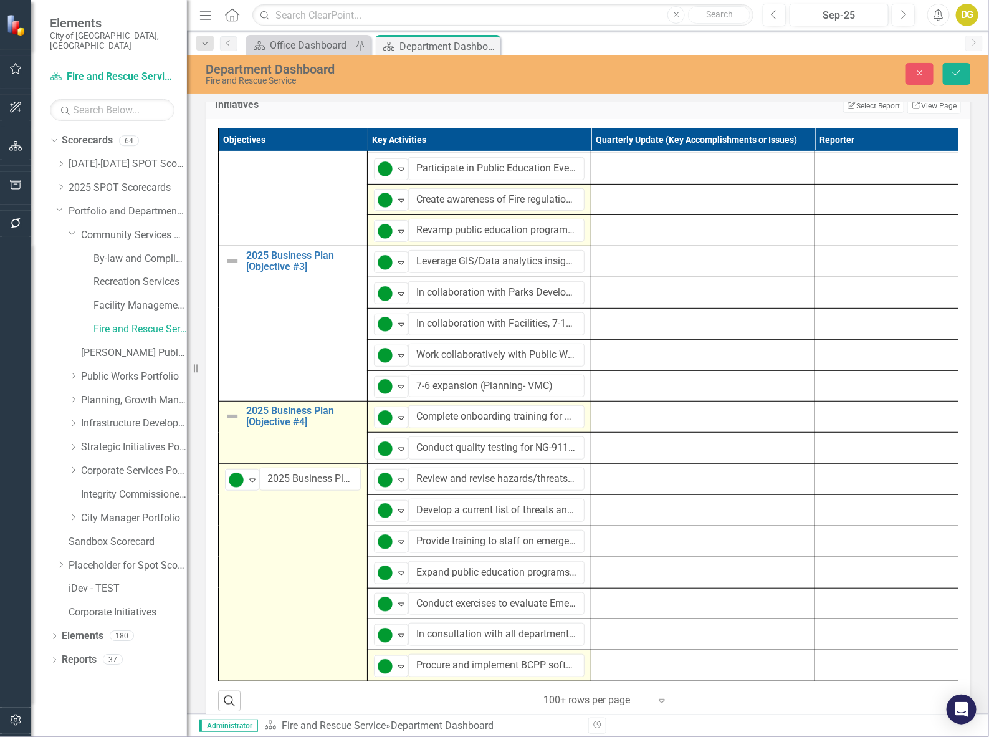
click at [232, 422] on img at bounding box center [232, 416] width 15 height 15
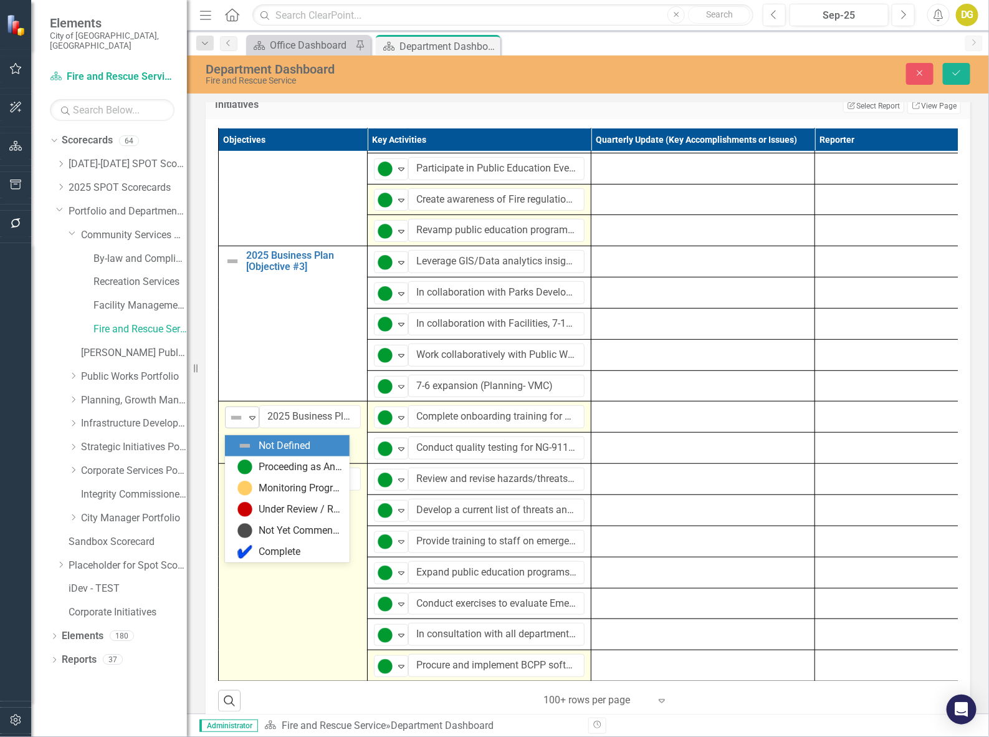
click at [237, 426] on div "Not Defined" at bounding box center [236, 417] width 19 height 17
click at [240, 467] on img at bounding box center [244, 466] width 15 height 15
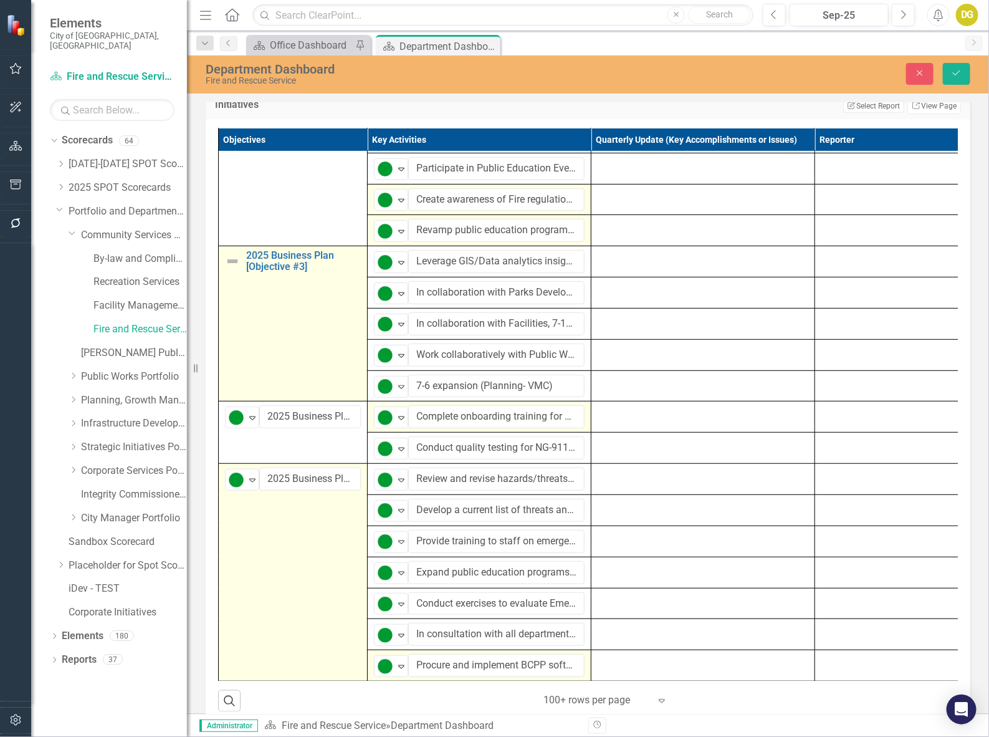
click at [231, 260] on img at bounding box center [232, 261] width 15 height 15
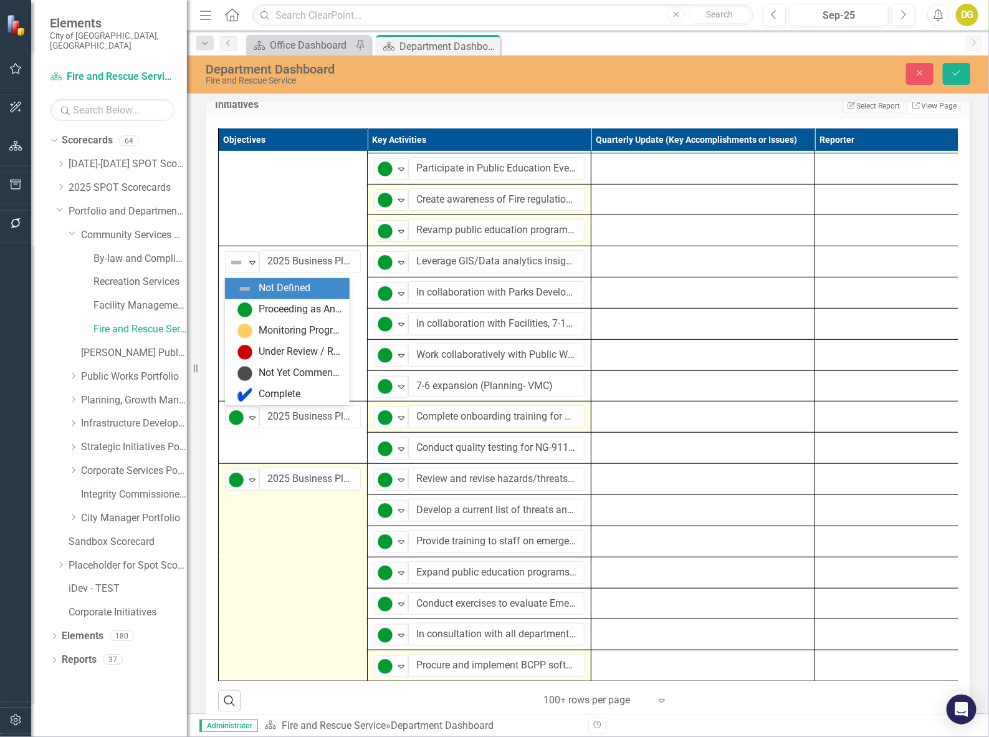
drag, startPoint x: 238, startPoint y: 269, endPoint x: 245, endPoint y: 294, distance: 25.8
click at [239, 270] on img at bounding box center [236, 262] width 15 height 15
click at [247, 302] on img at bounding box center [244, 309] width 15 height 15
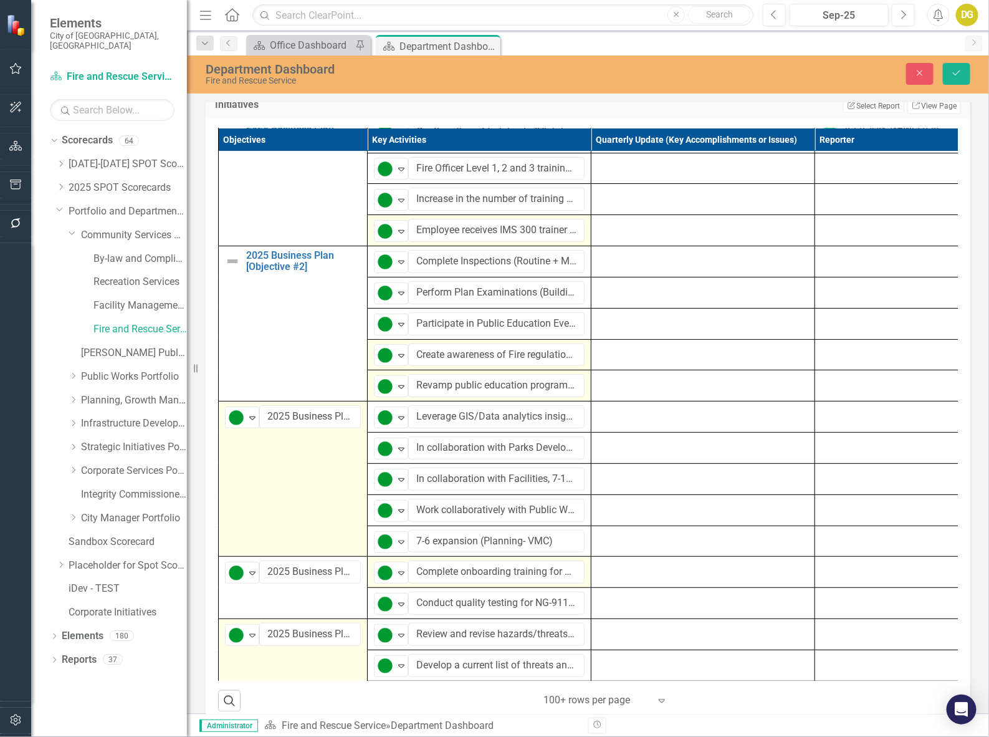
scroll to position [0, 0]
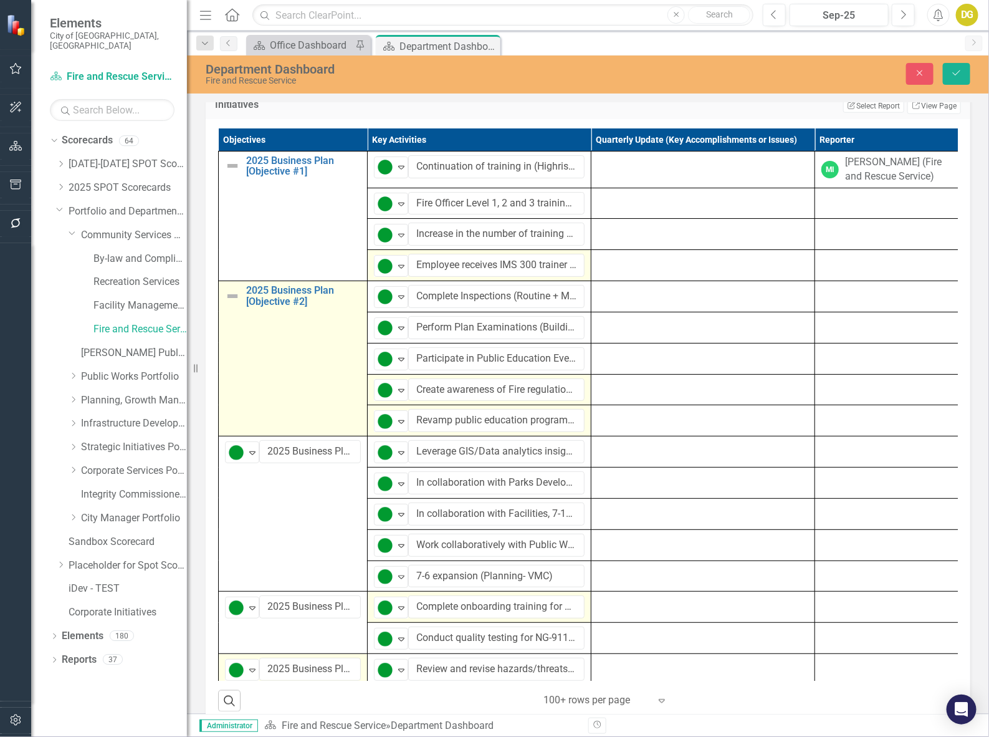
click at [232, 303] on img at bounding box center [232, 295] width 15 height 15
click at [232, 304] on img at bounding box center [236, 296] width 15 height 15
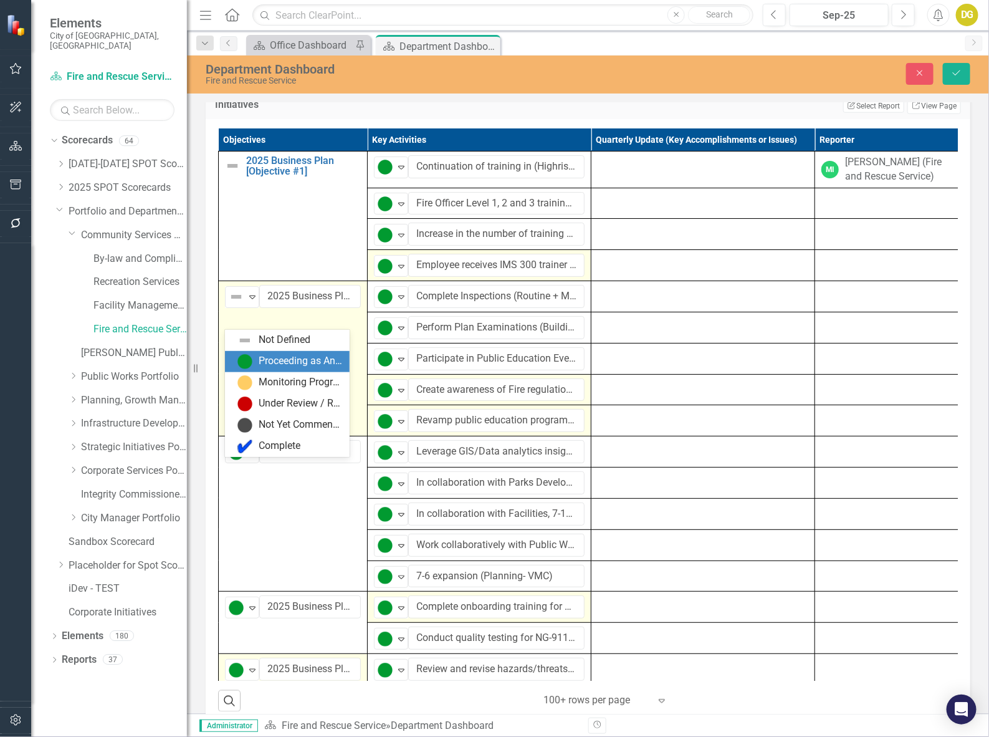
click at [243, 356] on img at bounding box center [244, 361] width 15 height 15
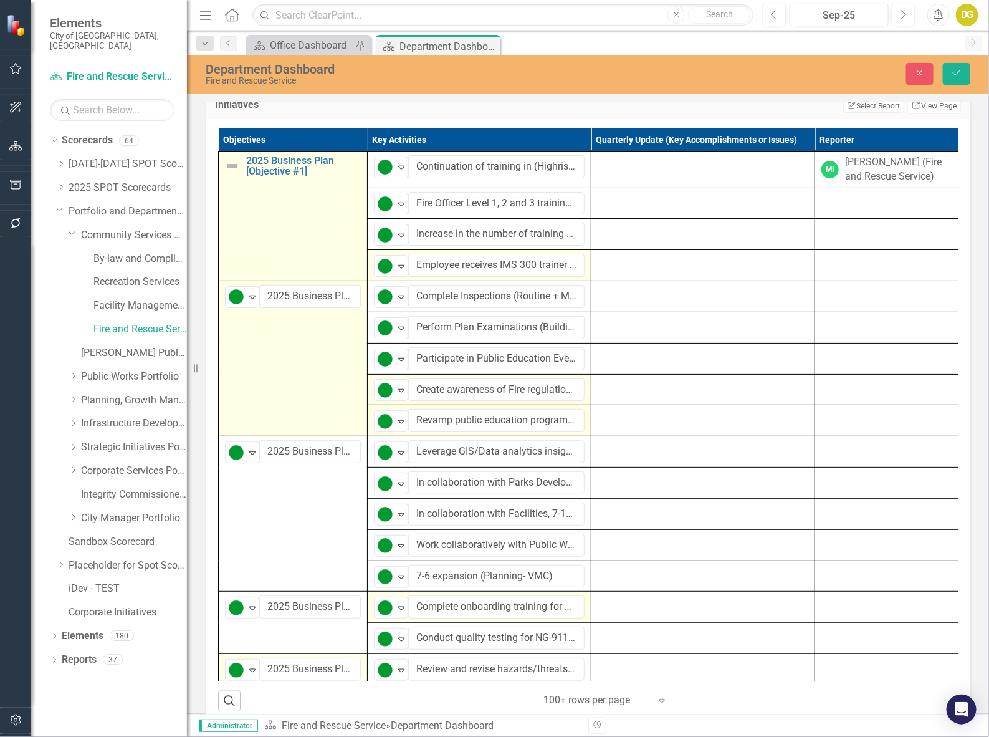
click at [228, 173] on img at bounding box center [232, 165] width 15 height 15
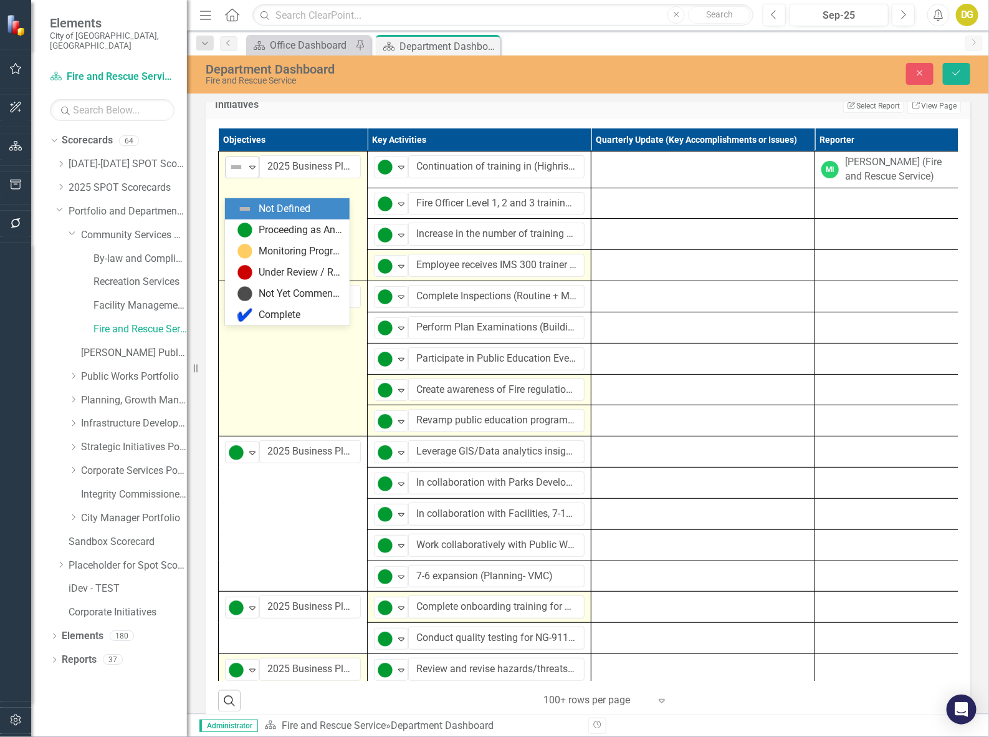
click at [242, 174] on img at bounding box center [236, 167] width 15 height 15
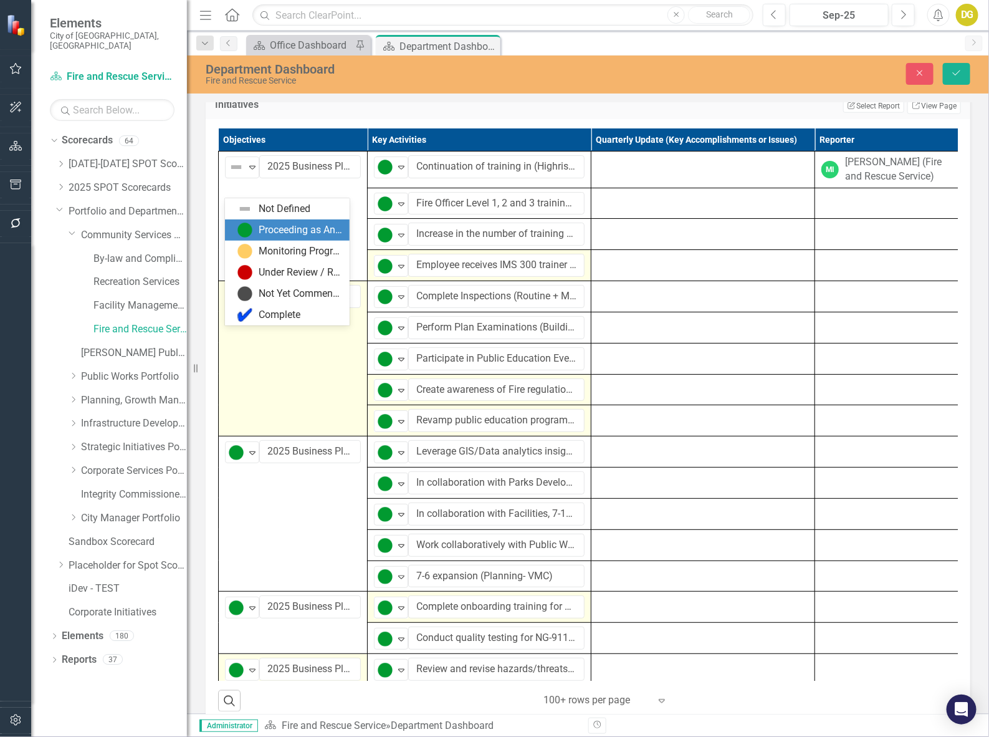
click at [242, 225] on img at bounding box center [244, 229] width 15 height 15
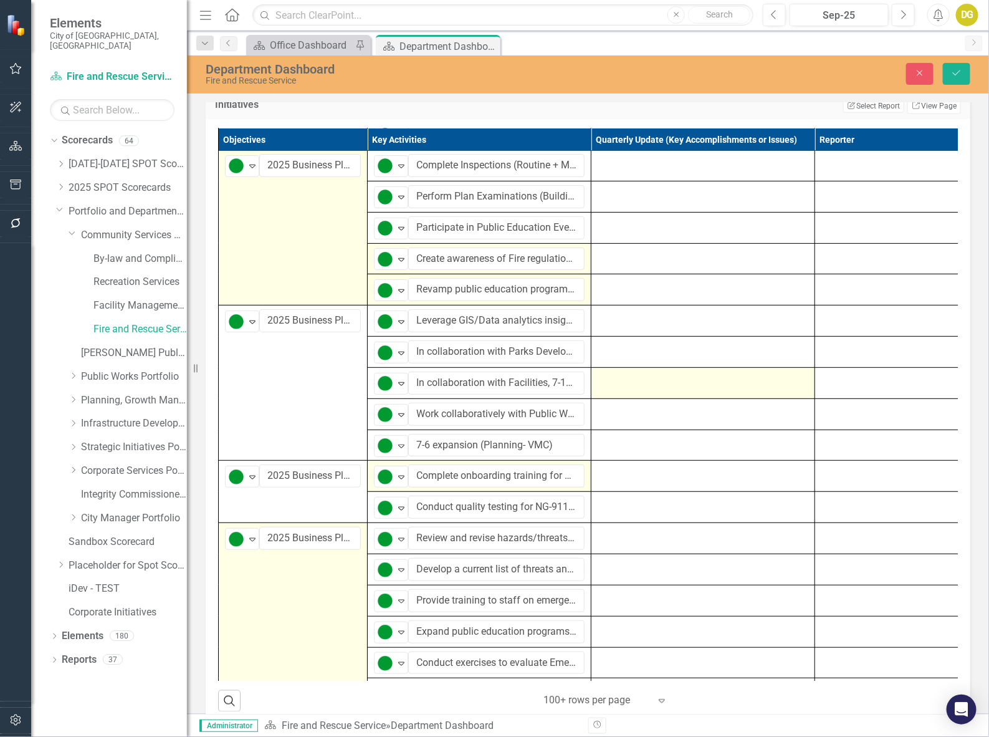
scroll to position [156, 0]
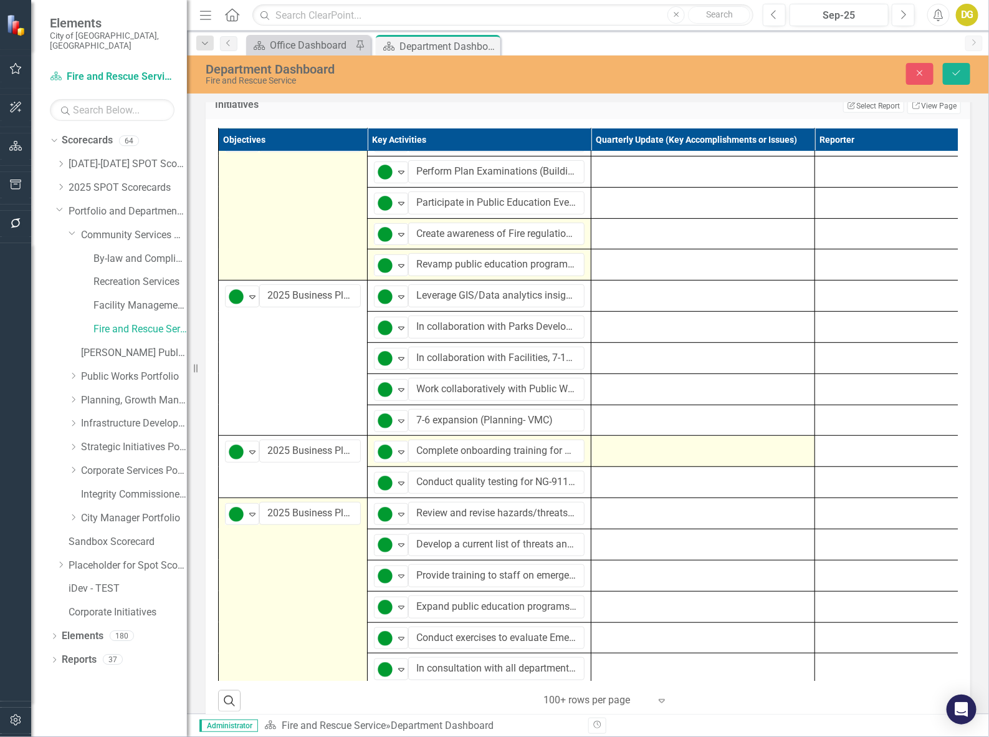
click at [627, 467] on td at bounding box center [703, 451] width 224 height 31
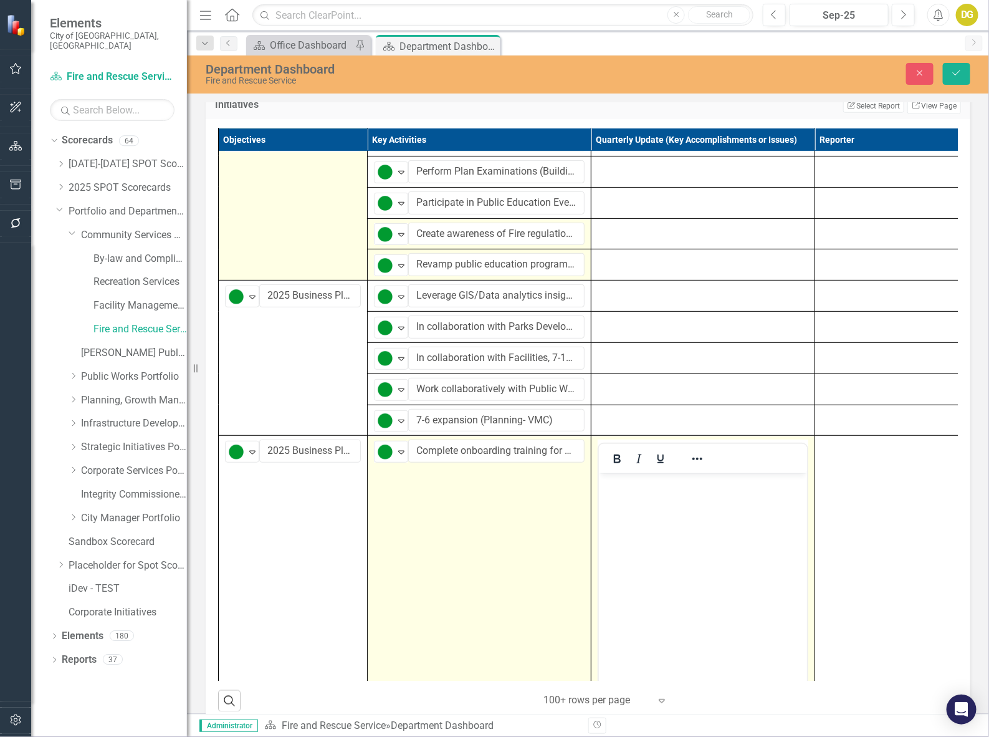
scroll to position [0, 0]
click at [637, 513] on body "Rich Text Area. Press ALT-0 for help." at bounding box center [702, 566] width 208 height 187
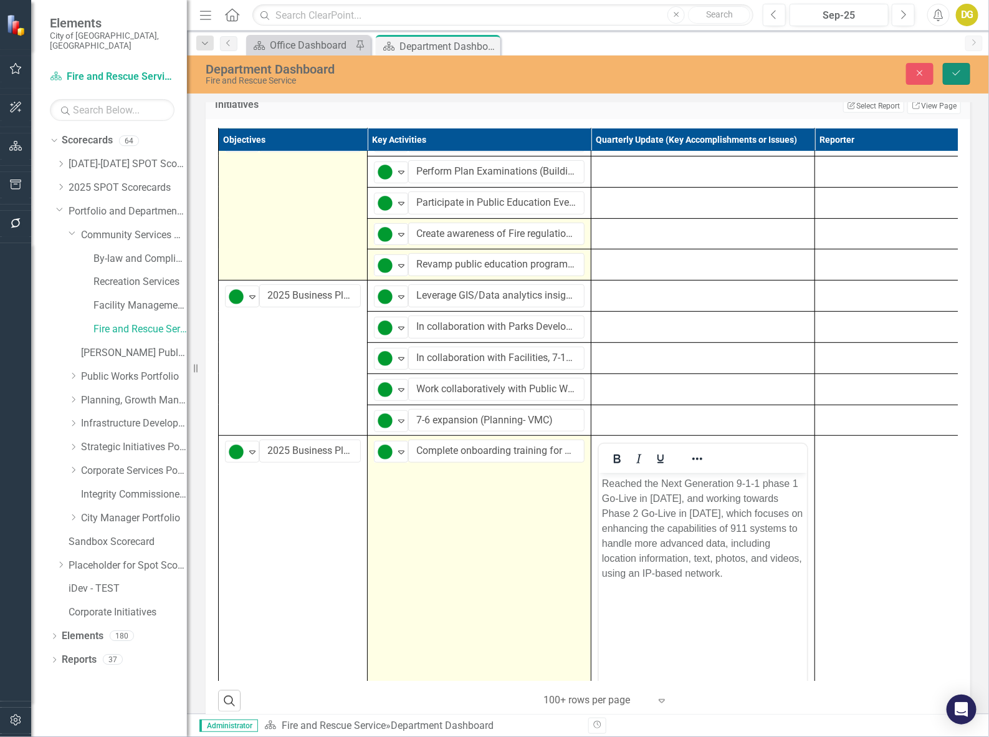
click at [955, 72] on icon "Save" at bounding box center [956, 73] width 11 height 9
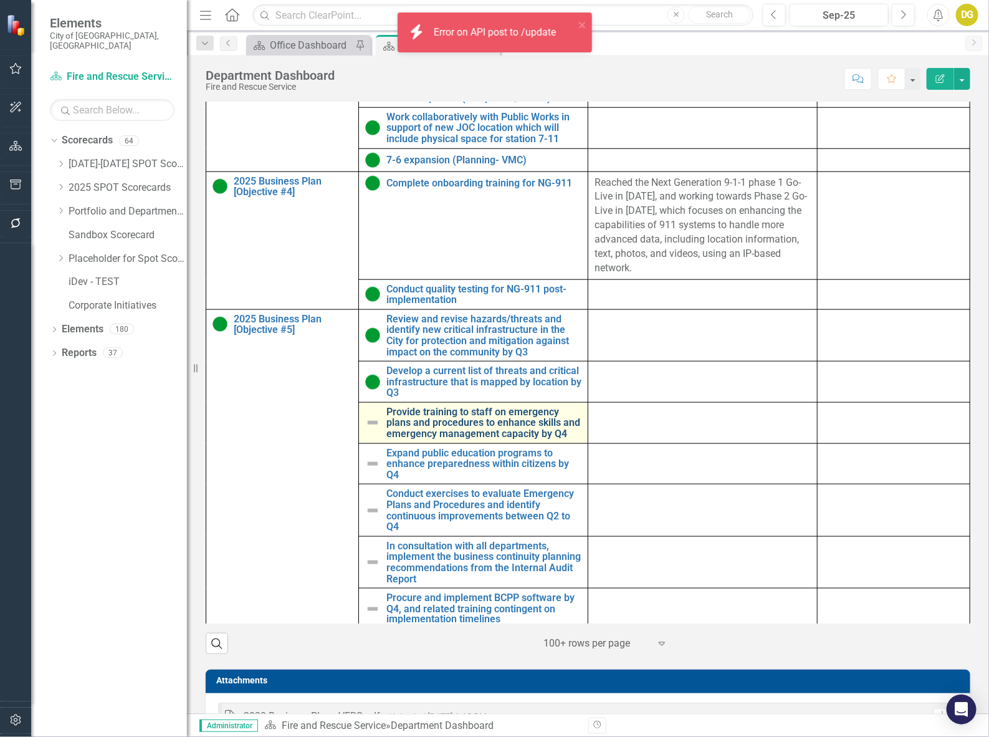
scroll to position [471, 0]
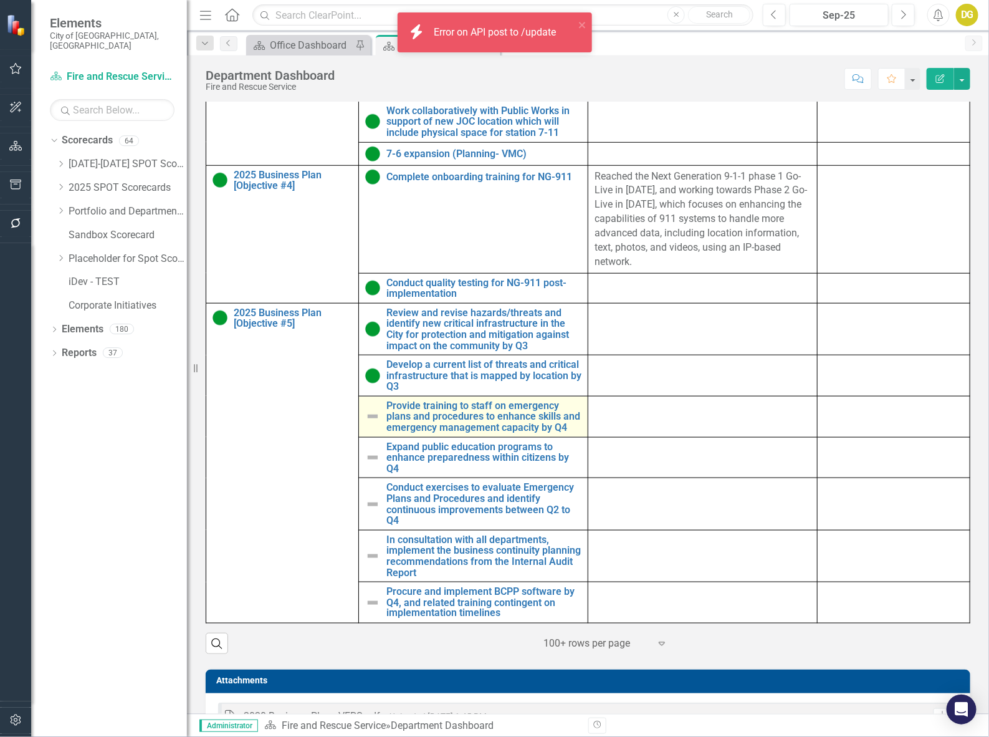
click at [368, 424] on img at bounding box center [372, 416] width 15 height 15
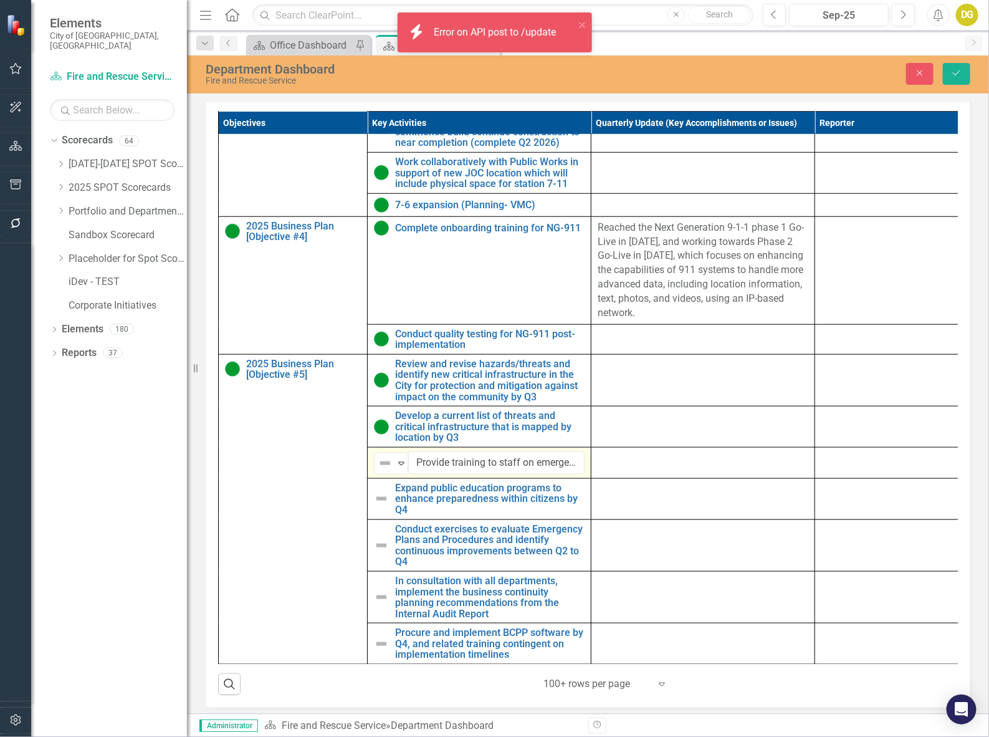
scroll to position [460, 0]
click at [390, 470] on img at bounding box center [385, 462] width 15 height 15
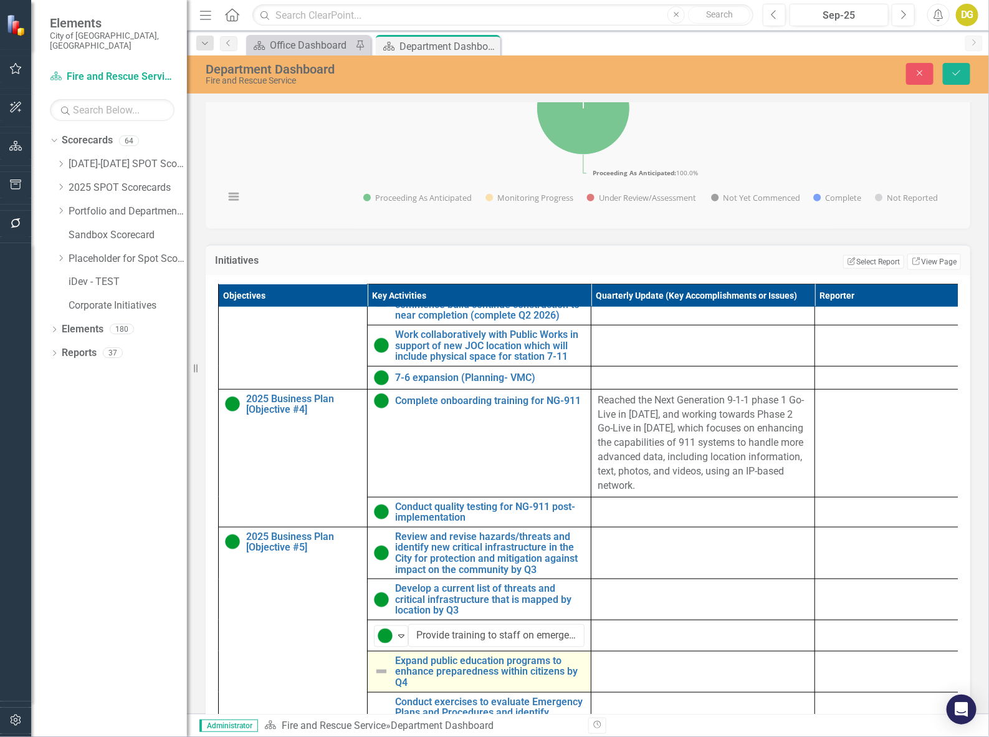
scroll to position [562, 0]
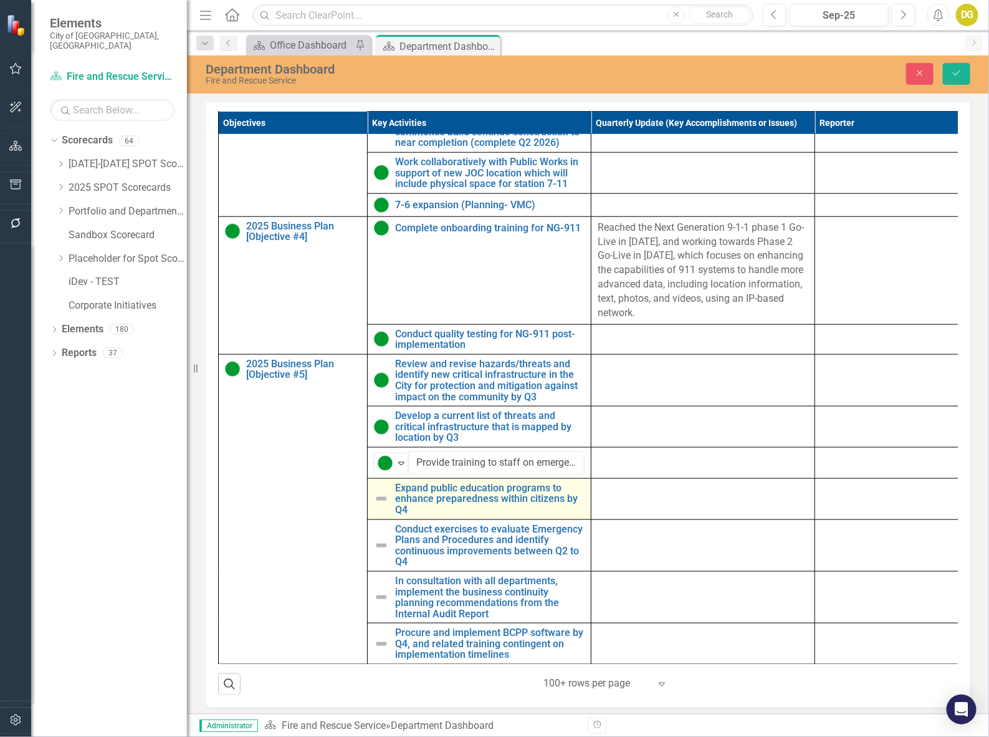
click at [384, 506] on img at bounding box center [381, 498] width 15 height 15
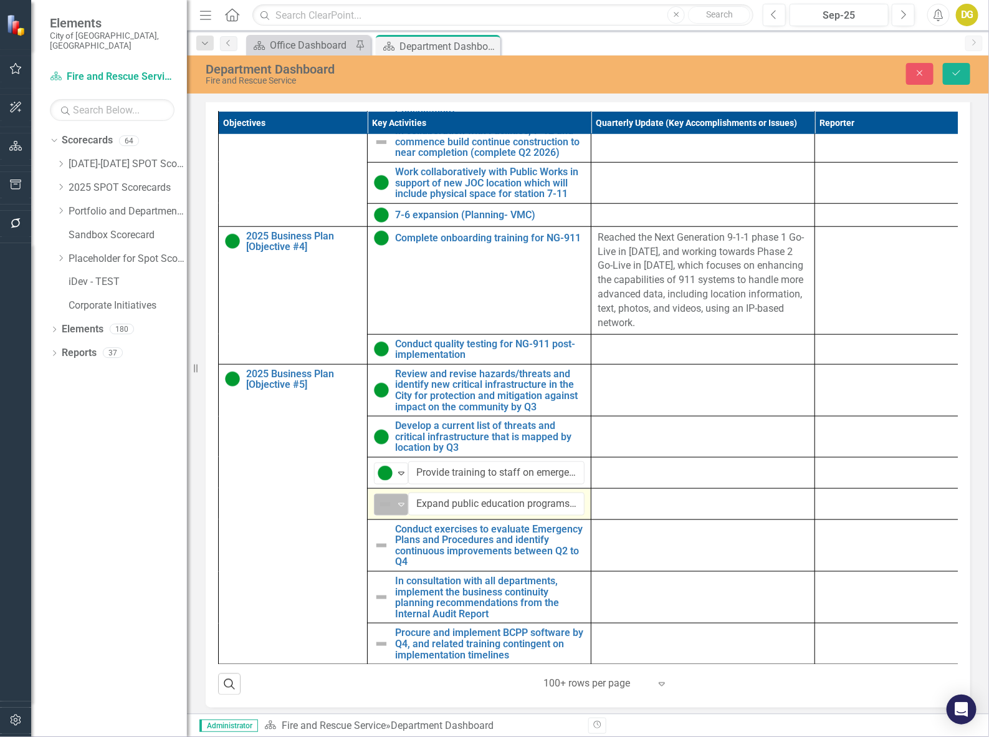
click at [377, 503] on div "Not Defined Expand" at bounding box center [391, 504] width 34 height 22
click at [125, 736] on div "Not Defined" at bounding box center [62, 747] width 125 height 21
click at [395, 515] on div "Expand" at bounding box center [401, 504] width 12 height 21
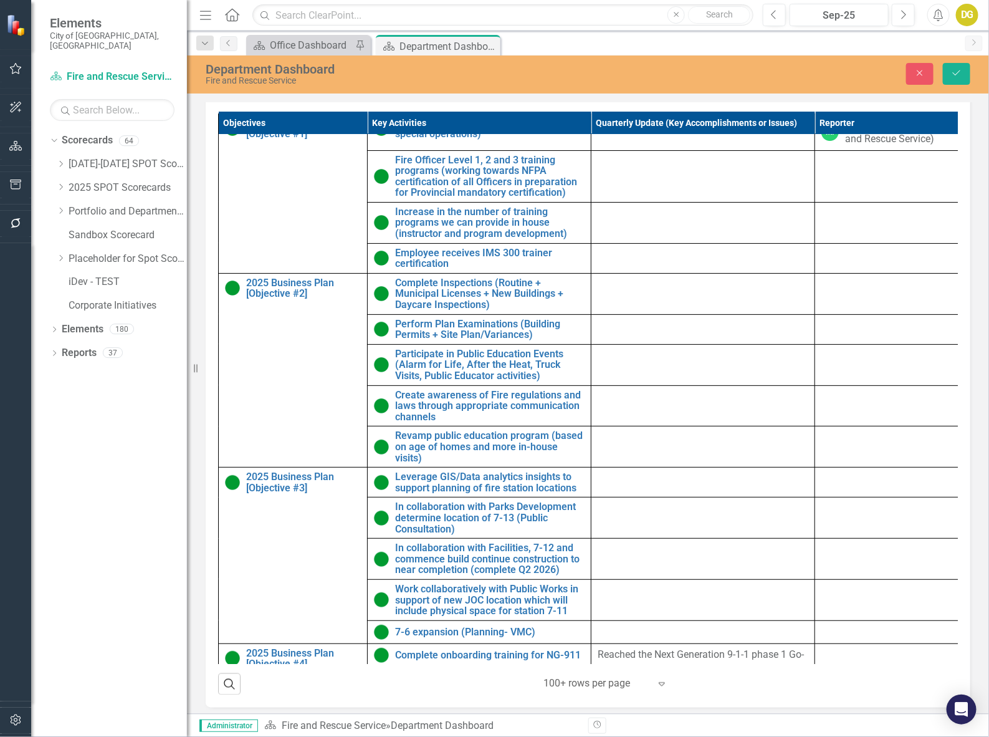
scroll to position [0, 0]
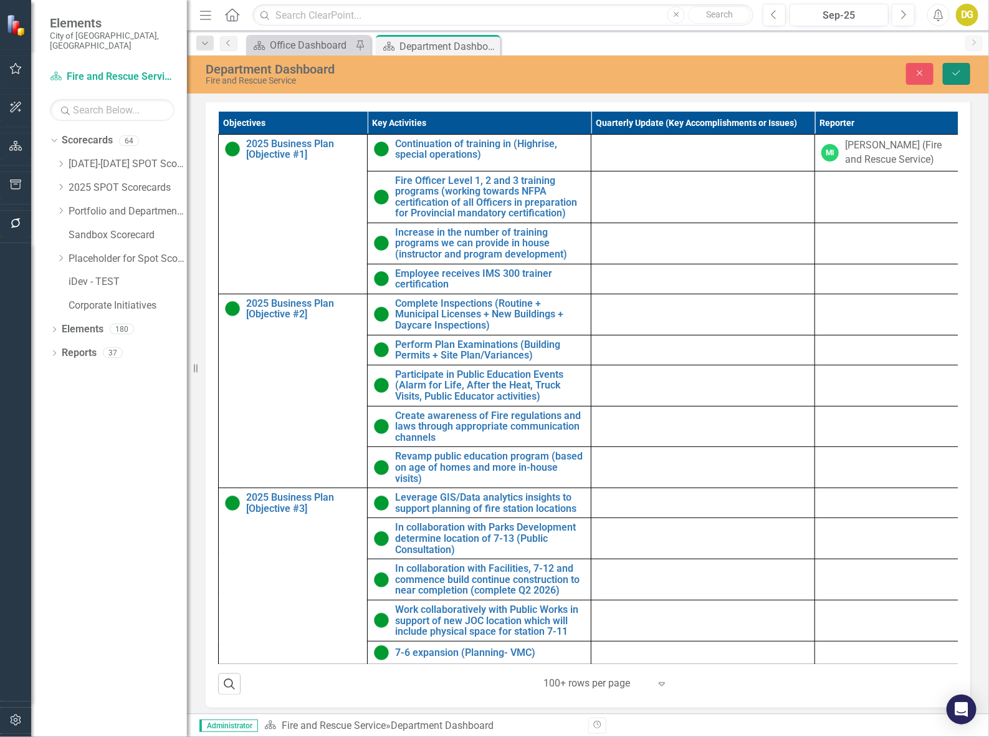
click at [957, 70] on icon "Save" at bounding box center [956, 73] width 11 height 9
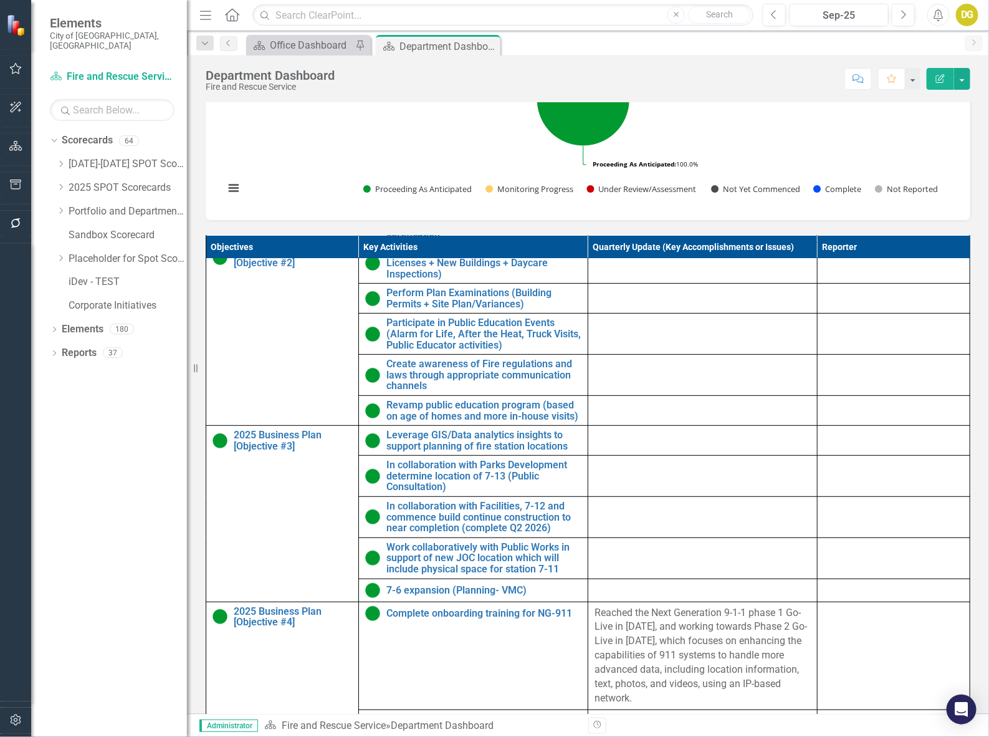
scroll to position [183, 0]
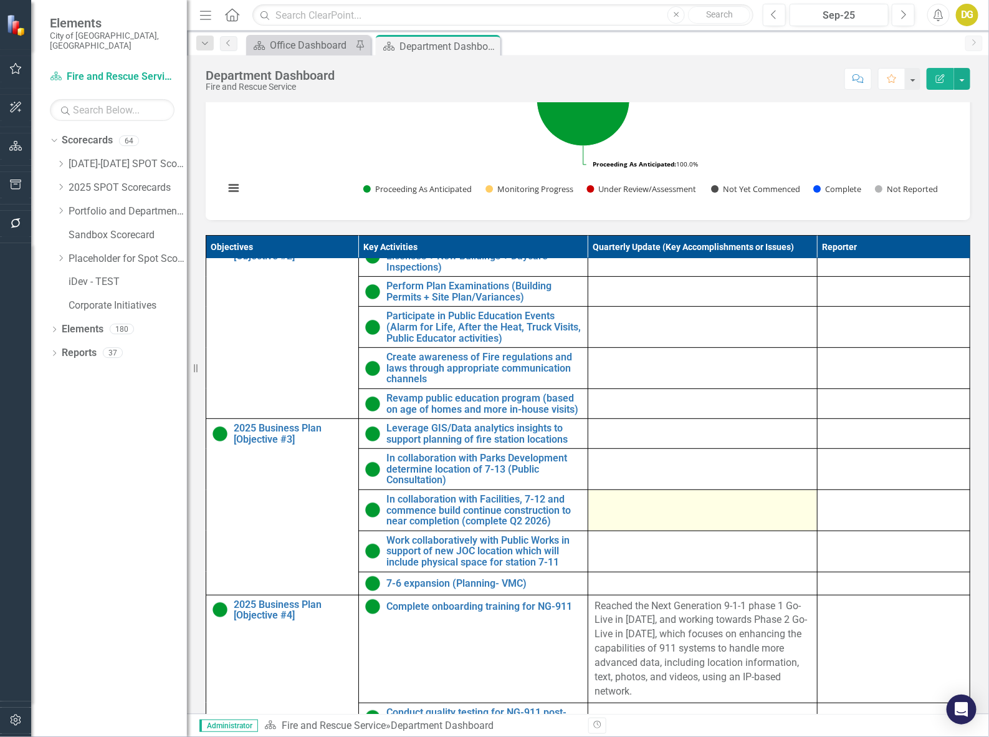
click at [628, 508] on div at bounding box center [702, 500] width 216 height 15
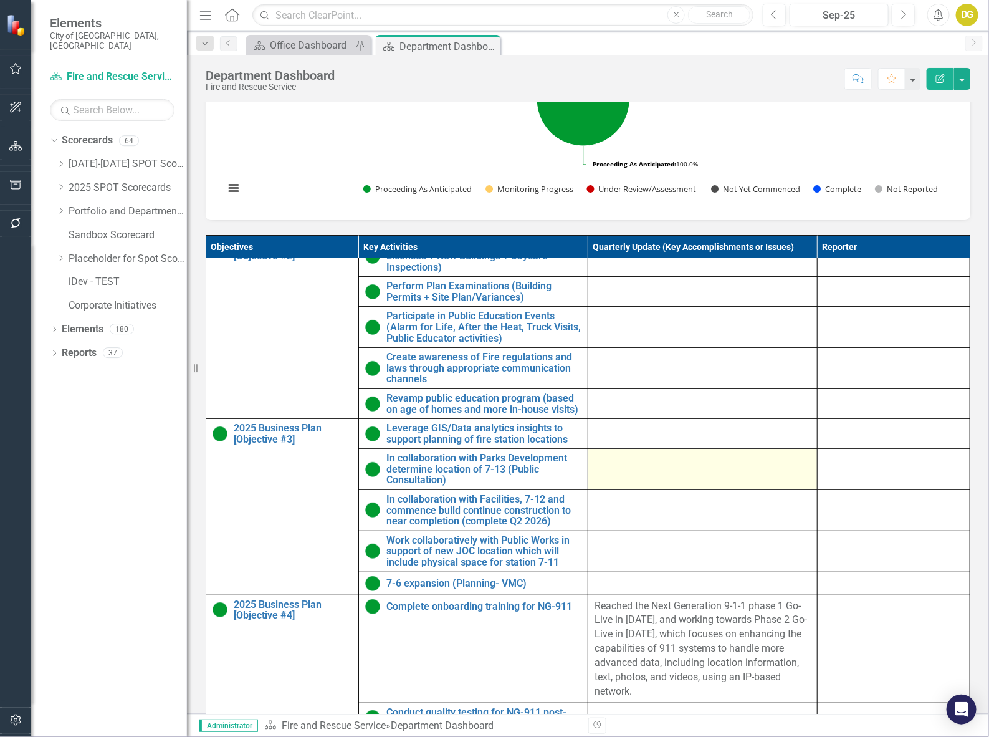
click at [628, 508] on div at bounding box center [702, 500] width 216 height 15
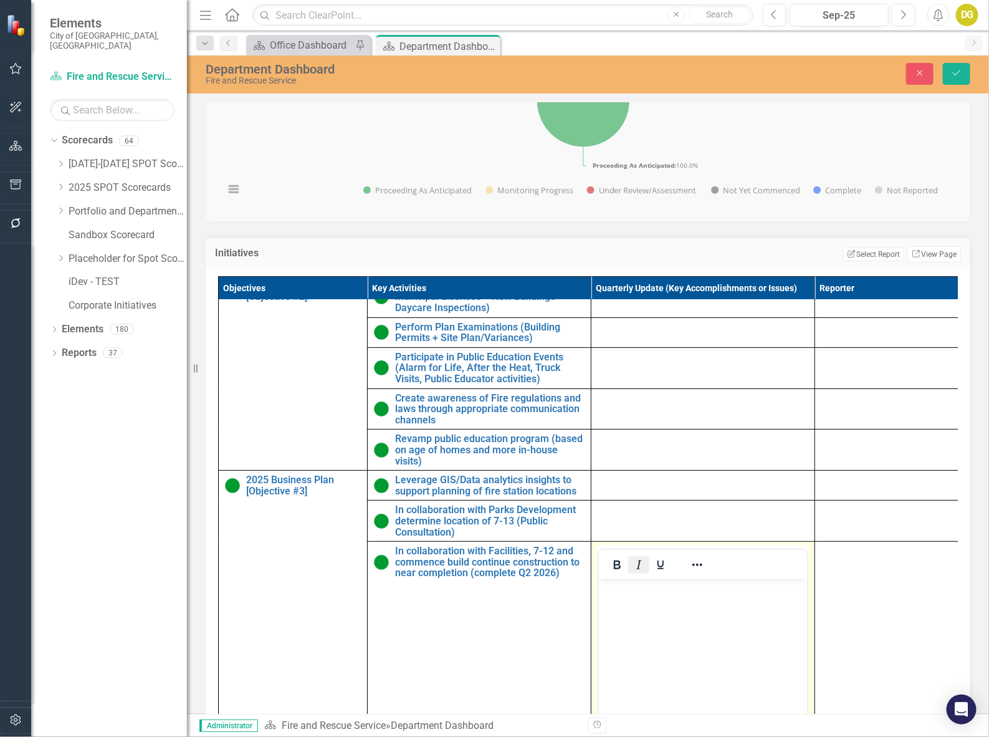
scroll to position [0, 0]
click at [648, 604] on body "Rich Text Area. Press ALT-0 for help." at bounding box center [702, 671] width 208 height 187
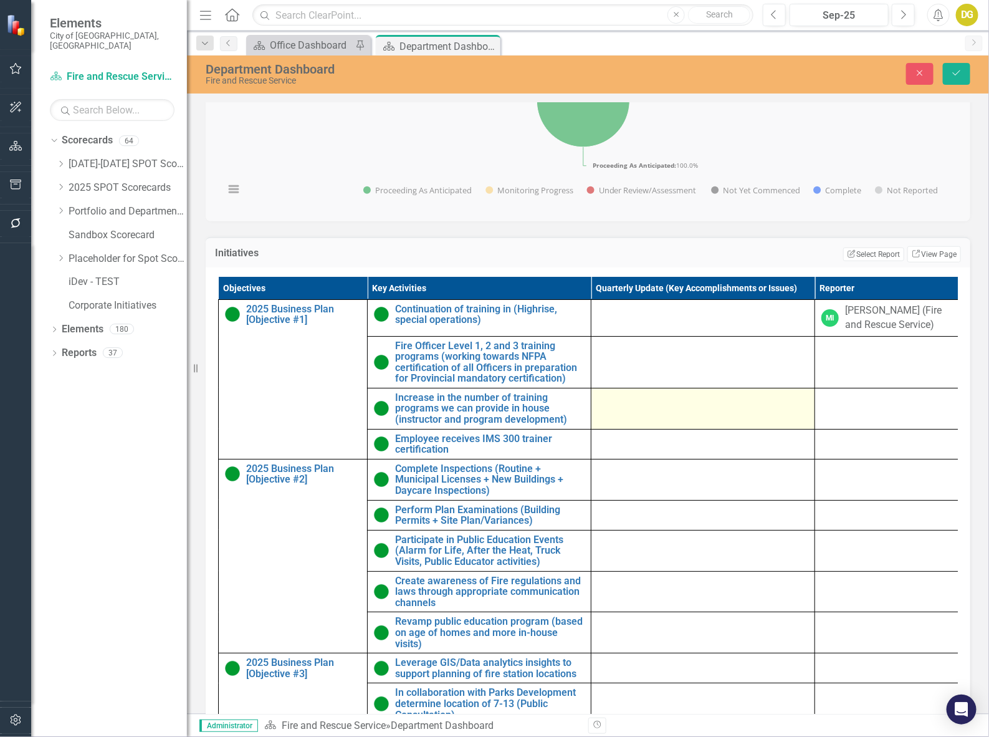
click at [642, 429] on td at bounding box center [703, 408] width 224 height 41
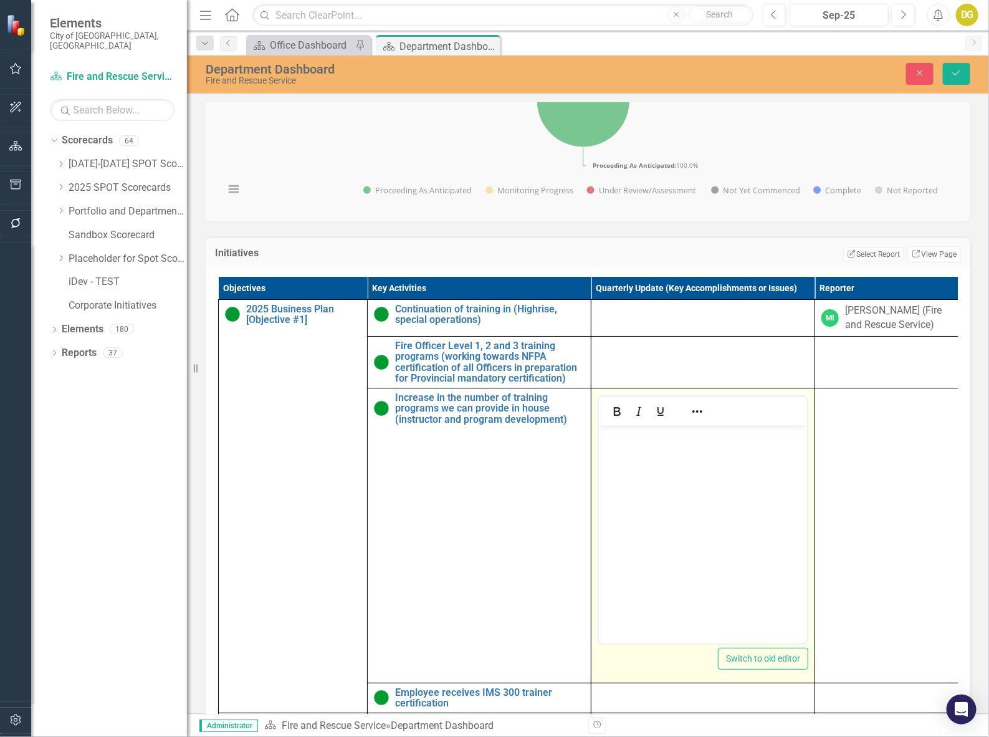
click at [650, 456] on body "Rich Text Area. Press ALT-0 for help." at bounding box center [702, 518] width 208 height 187
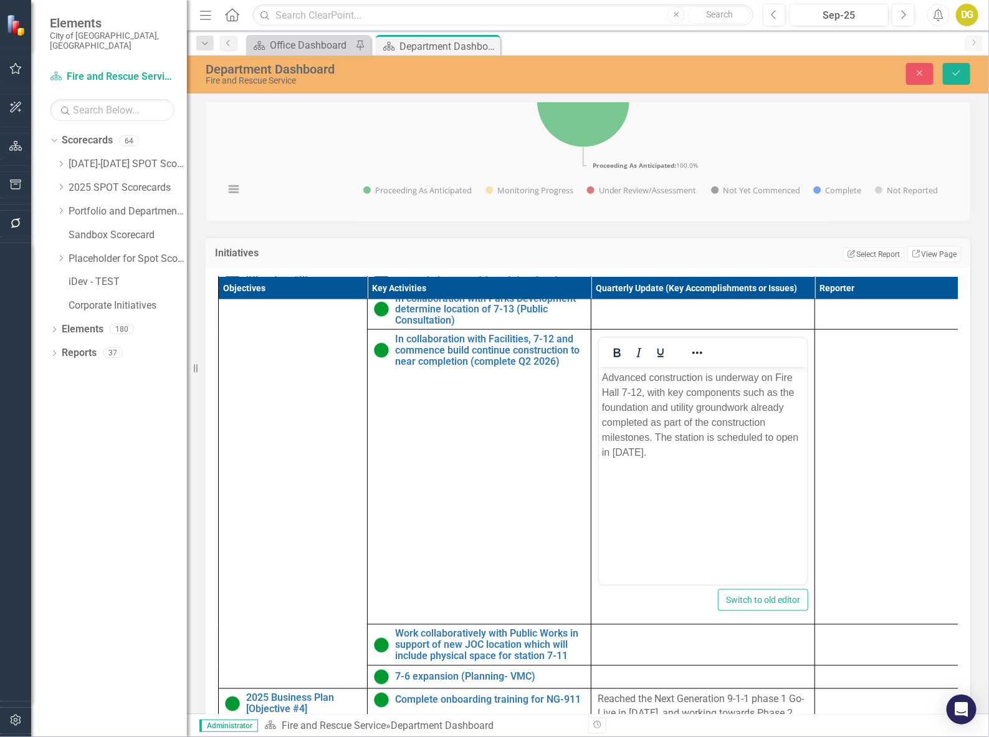
scroll to position [717, 0]
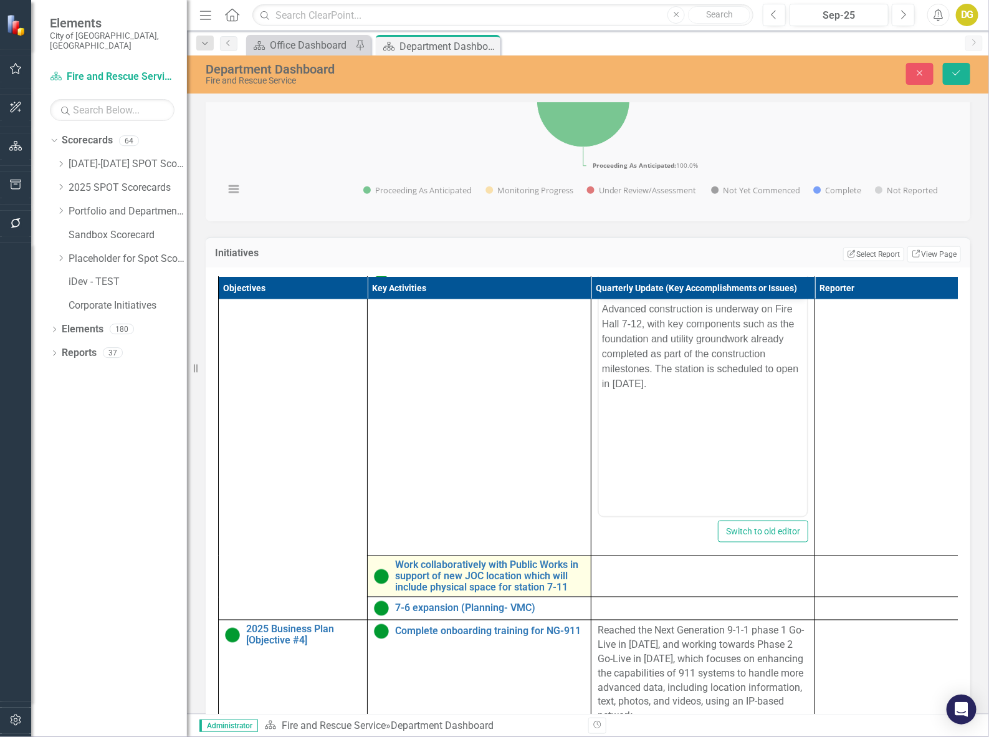
click at [374, 584] on img at bounding box center [381, 576] width 15 height 15
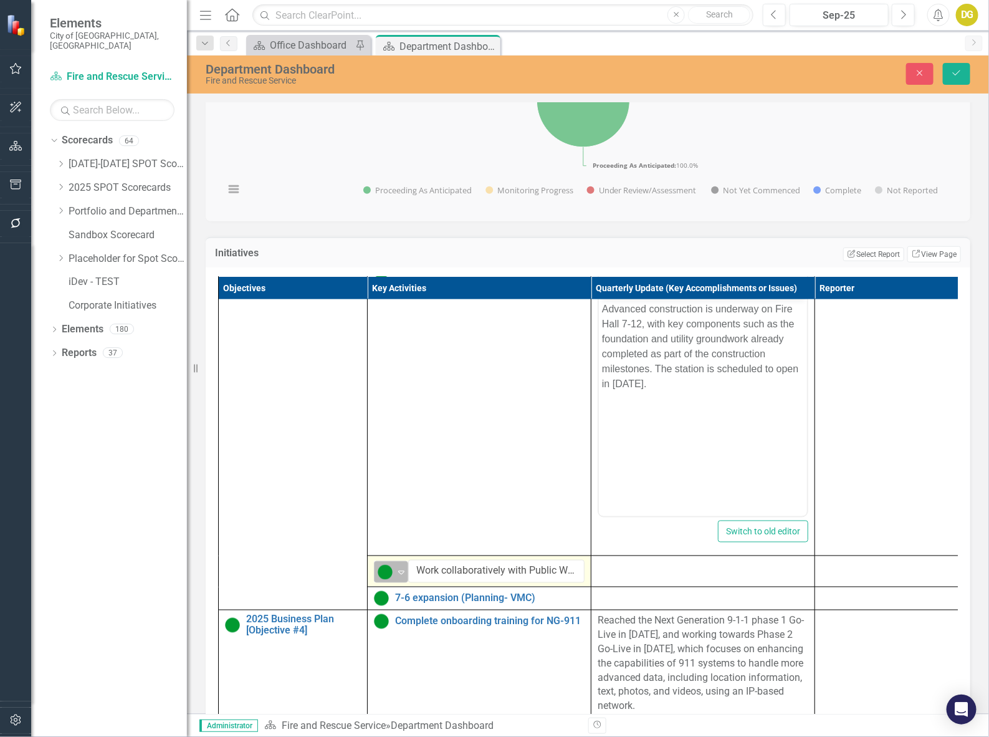
drag, startPoint x: 397, startPoint y: 596, endPoint x: 403, endPoint y: 599, distance: 7.3
click at [400, 577] on icon "Expand" at bounding box center [401, 572] width 12 height 10
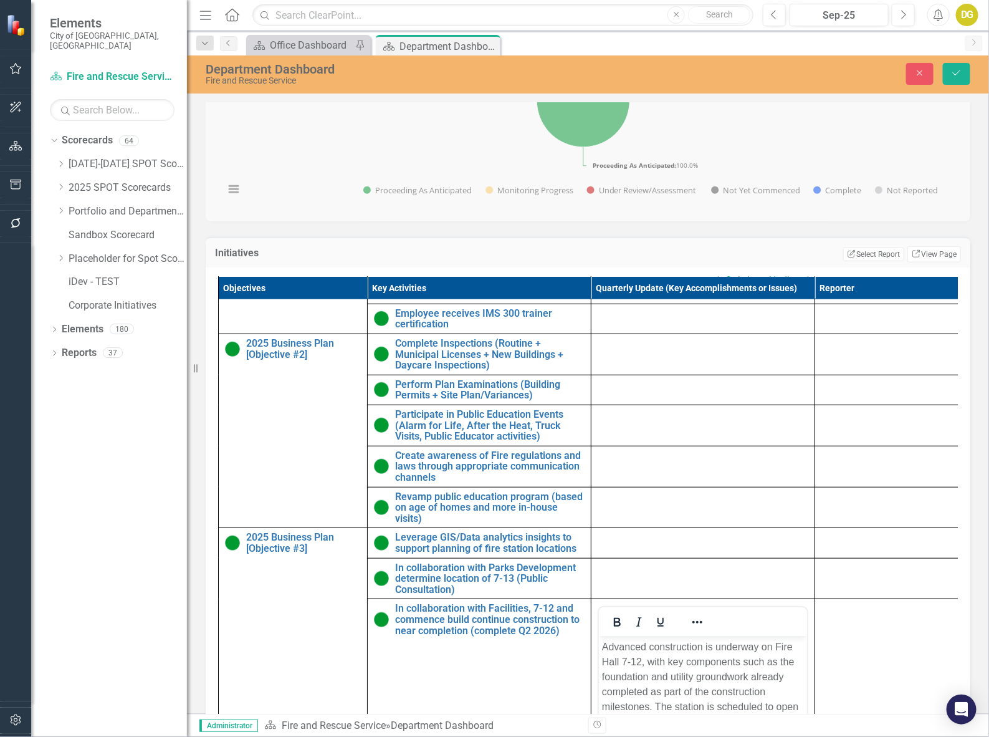
scroll to position [372, 0]
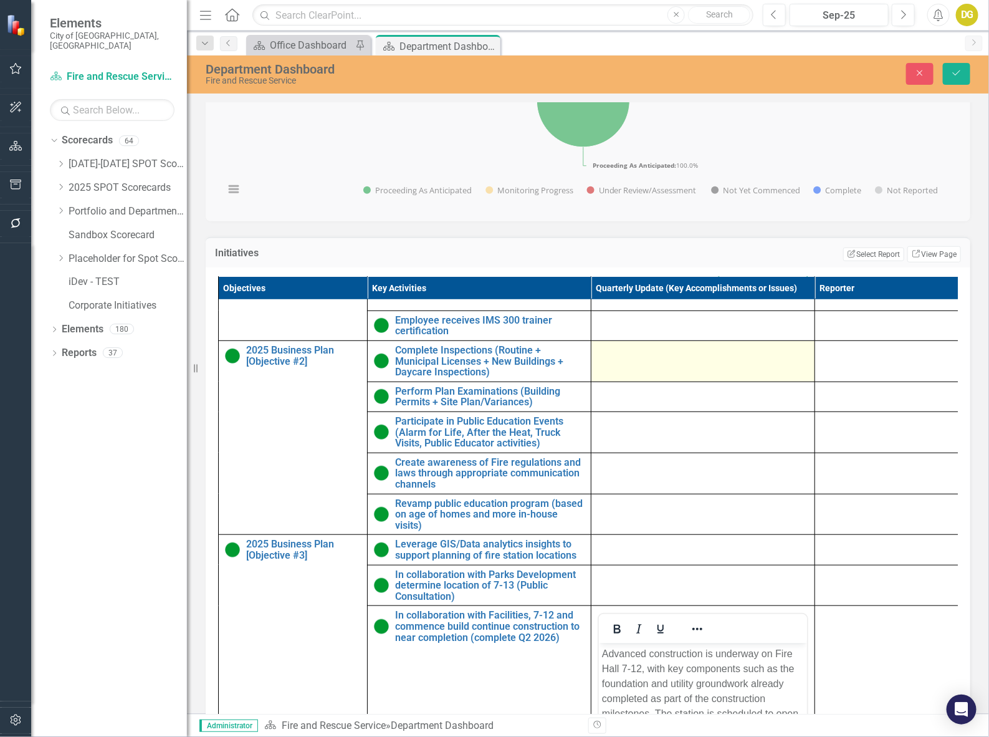
click at [643, 381] on td at bounding box center [703, 361] width 224 height 41
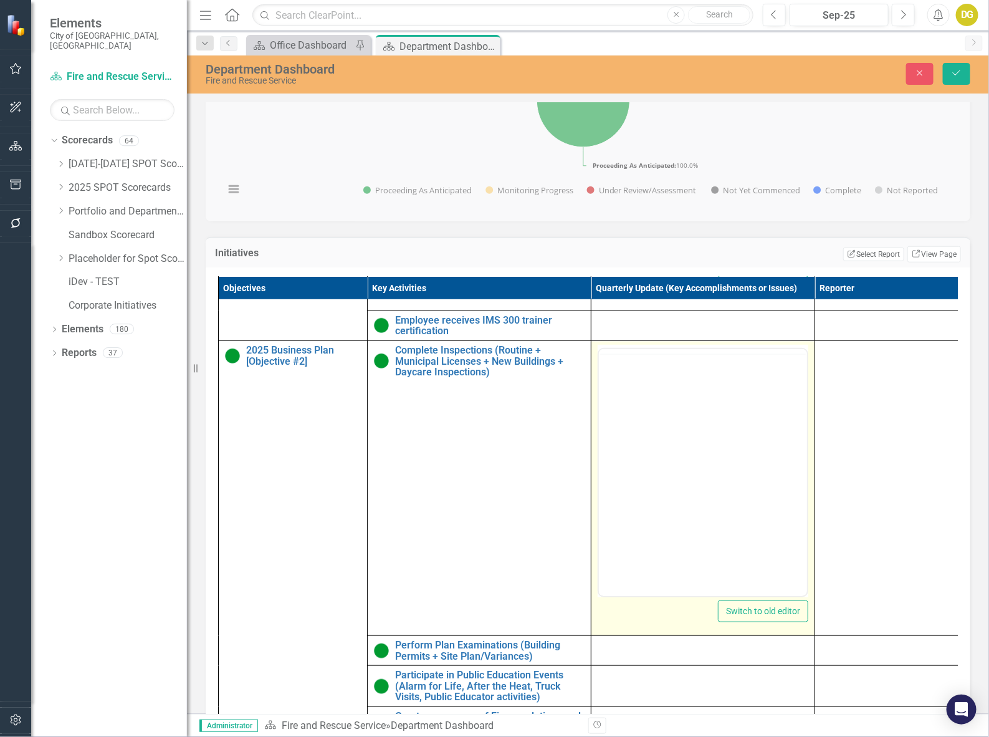
scroll to position [0, 0]
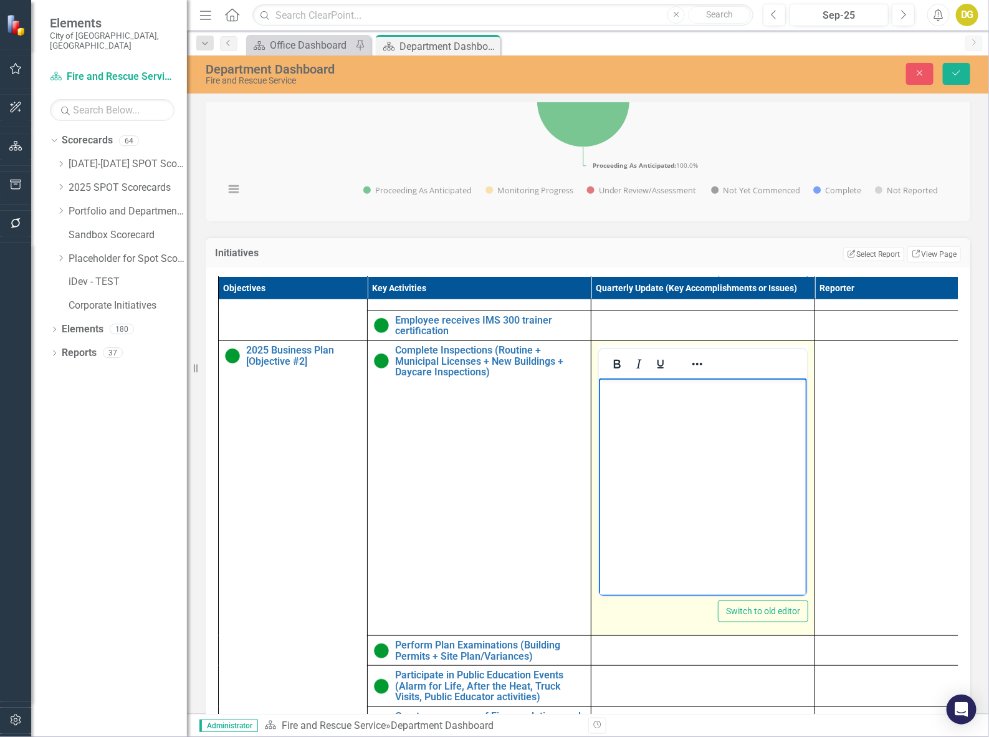
click at [643, 416] on body "Rich Text Area. Press ALT-0 for help." at bounding box center [702, 471] width 208 height 187
paste body "Rich Text Area. Press ALT-0 for help."
drag, startPoint x: 759, startPoint y: 388, endPoint x: 763, endPoint y: 400, distance: 13.2
click at [763, 396] on li "As of September 29th, 2025: - Fire Prevention" at bounding box center [714, 388] width 177 height 15
click at [623, 383] on ul "As of September 29th, 2025:" at bounding box center [702, 388] width 202 height 15
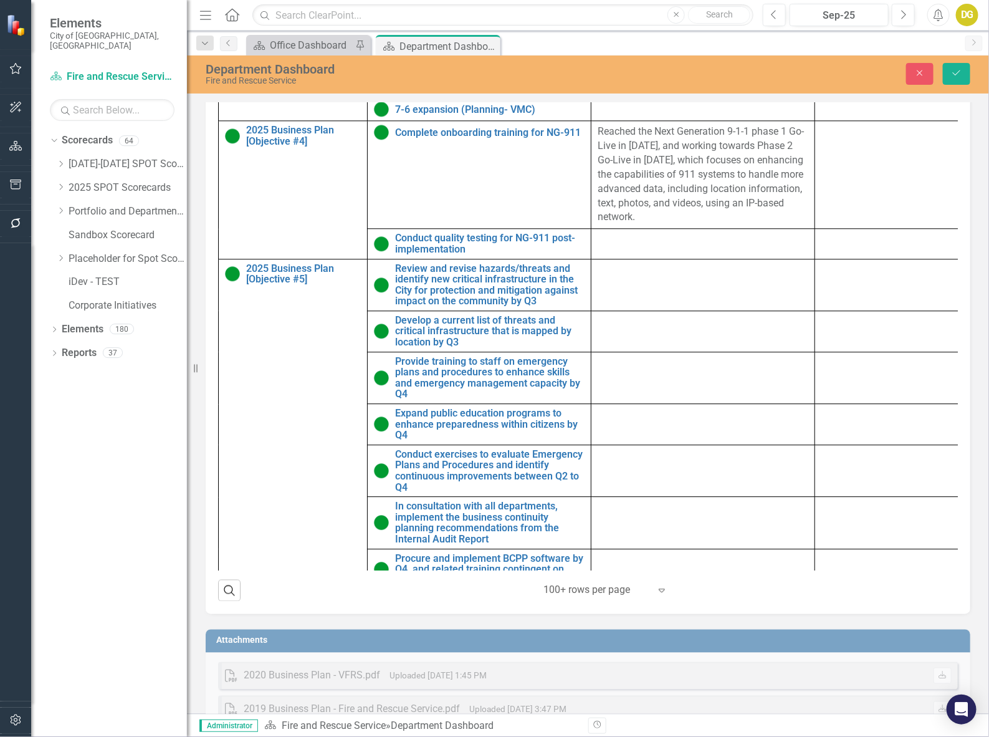
scroll to position [1232, 0]
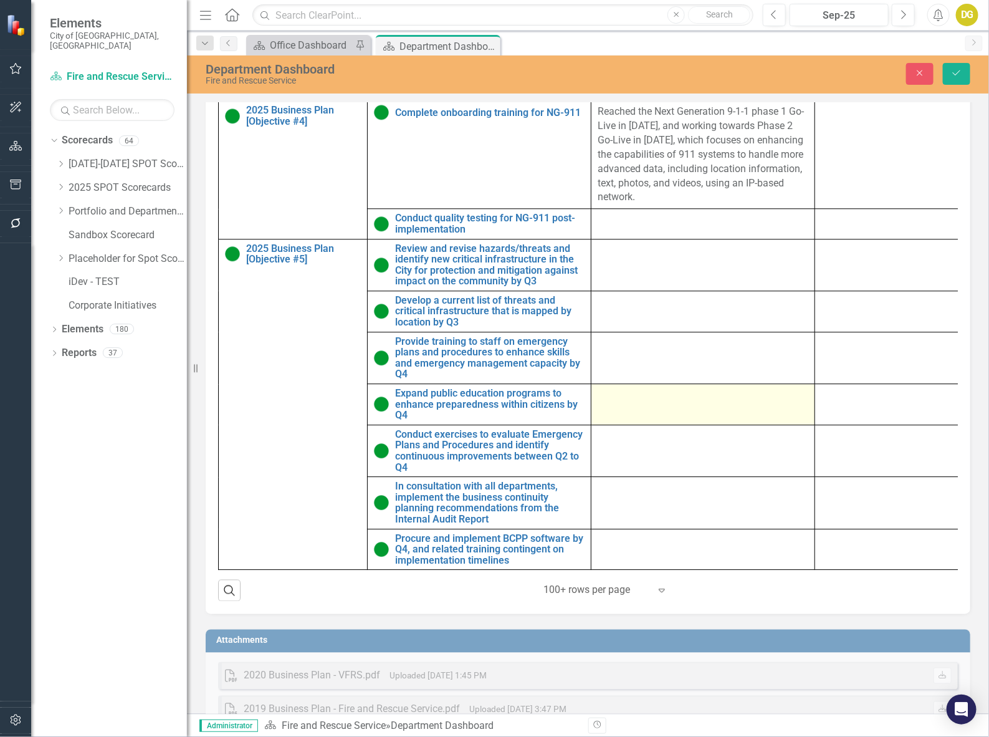
click at [646, 401] on div at bounding box center [703, 395] width 211 height 15
click at [649, 403] on div at bounding box center [703, 395] width 211 height 15
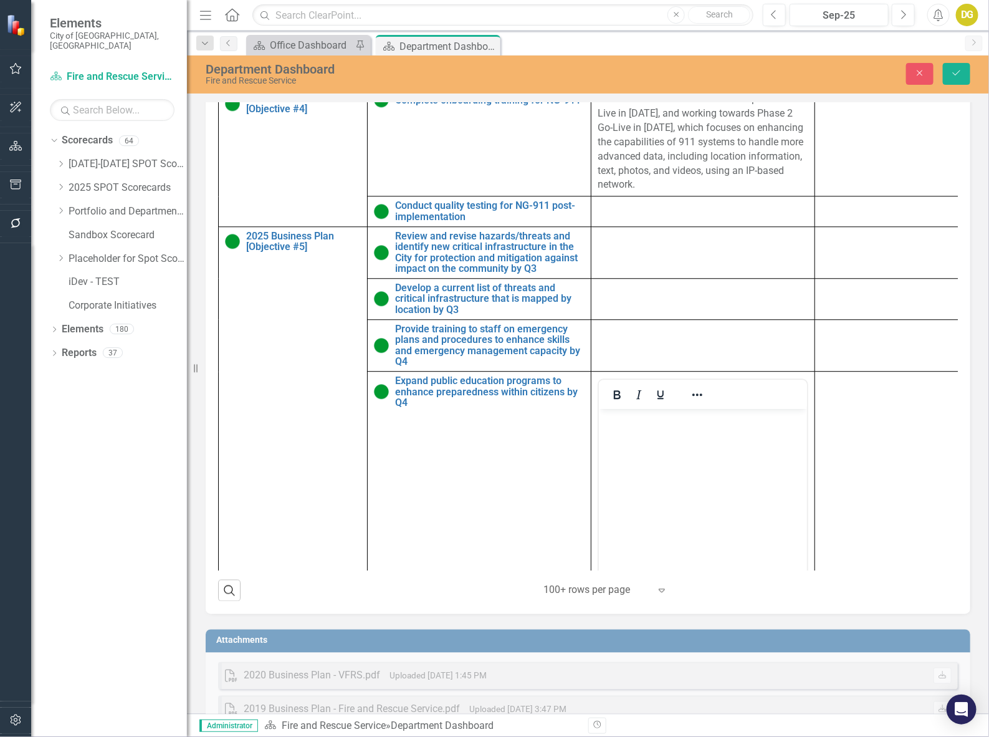
scroll to position [0, 0]
click at [644, 437] on body "Rich Text Area. Press ALT-0 for help." at bounding box center [702, 502] width 208 height 187
paste body "Rich Text Area. Press ALT-0 for help."
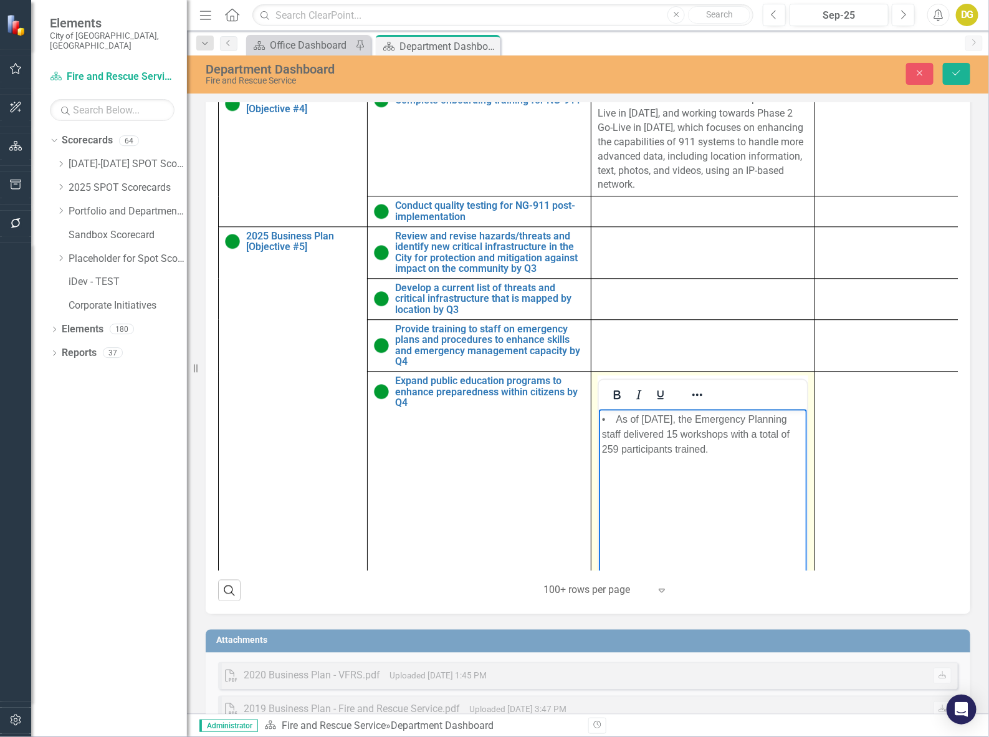
click at [617, 416] on p "• As of August 31, 2025, the Emergency Planning staff delivered 15 workshops wi…" at bounding box center [702, 434] width 202 height 45
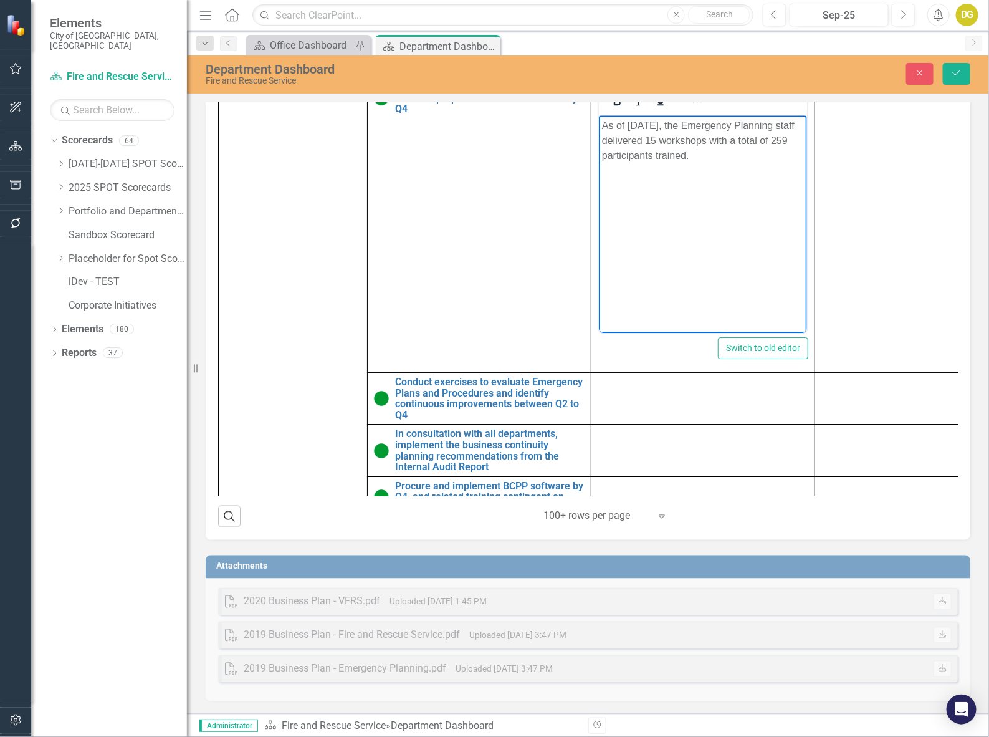
scroll to position [1487, 0]
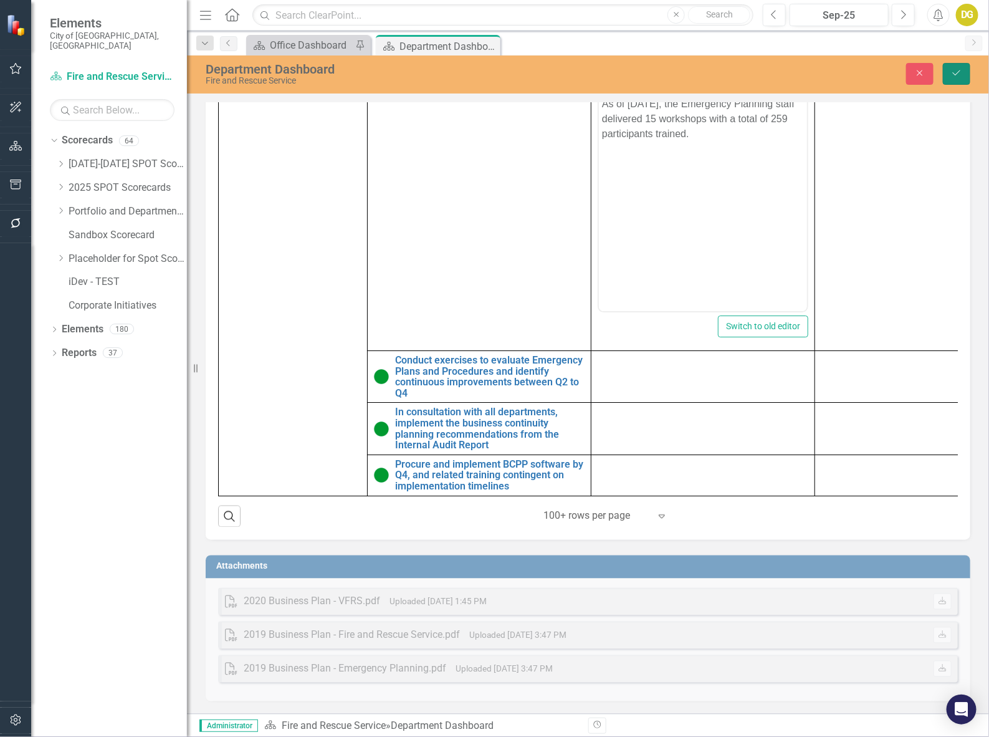
click at [960, 79] on button "Save" at bounding box center [956, 74] width 27 height 22
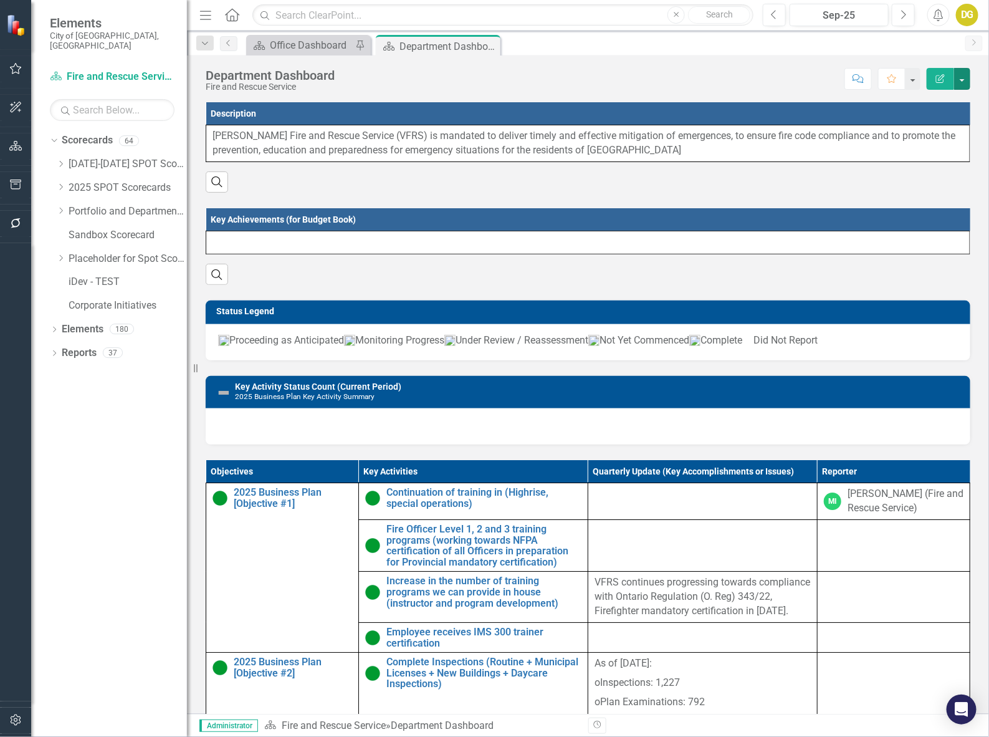
click at [960, 79] on button "button" at bounding box center [962, 79] width 16 height 22
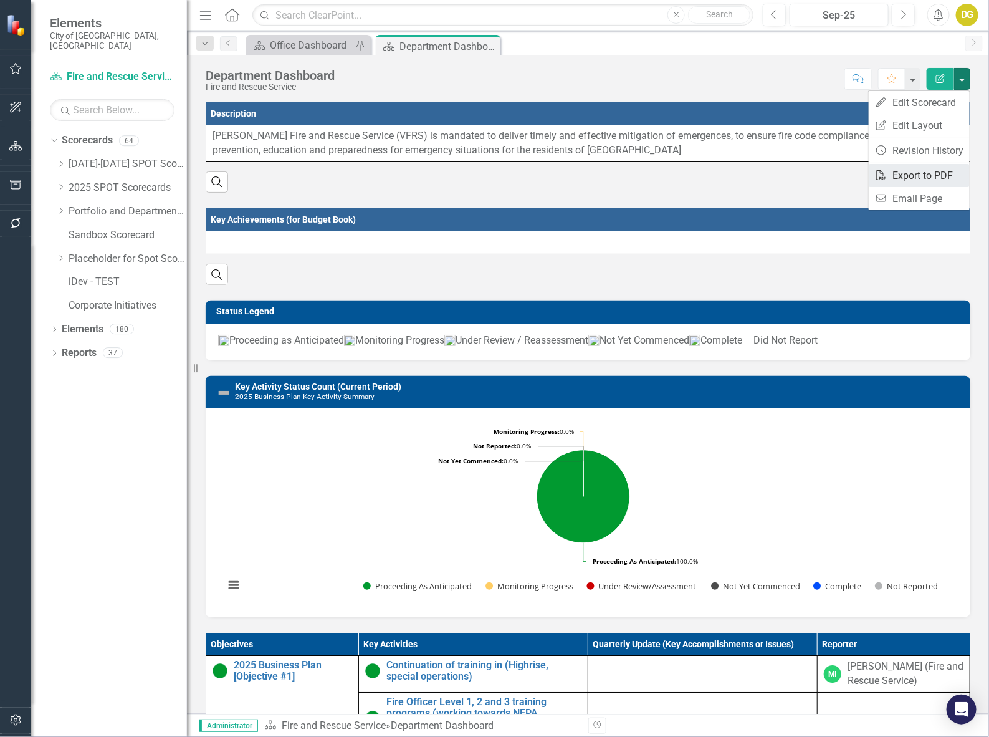
click at [917, 175] on link "PDF Export to PDF" at bounding box center [919, 175] width 101 height 23
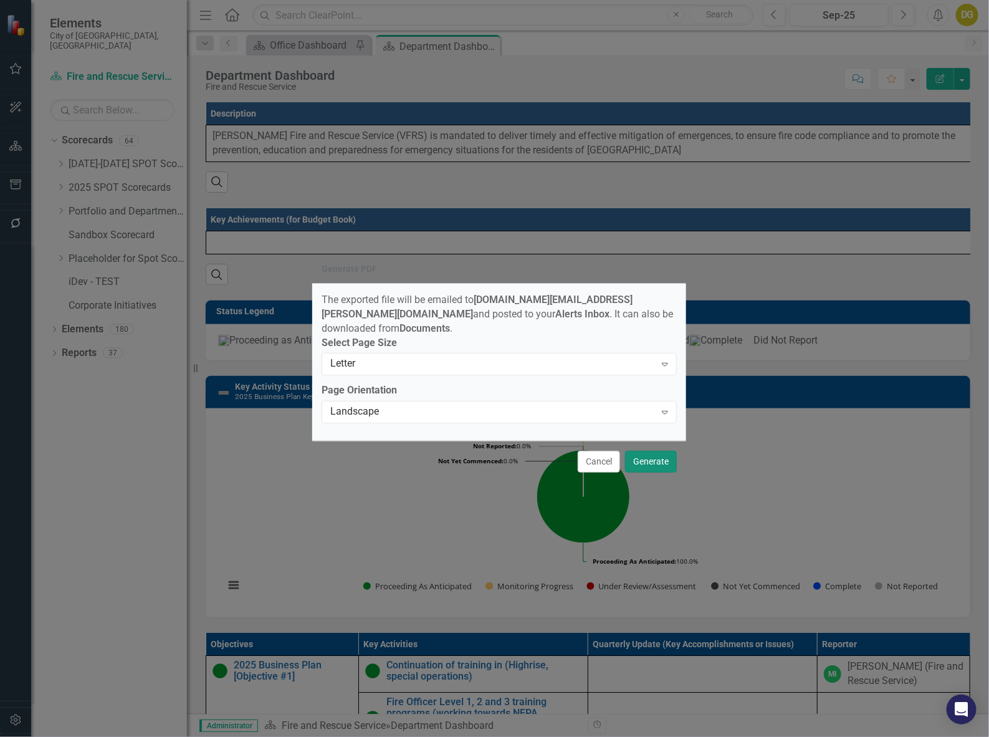
click at [665, 464] on button "Generate" at bounding box center [651, 462] width 52 height 22
